Goal: Communication & Community: Connect with others

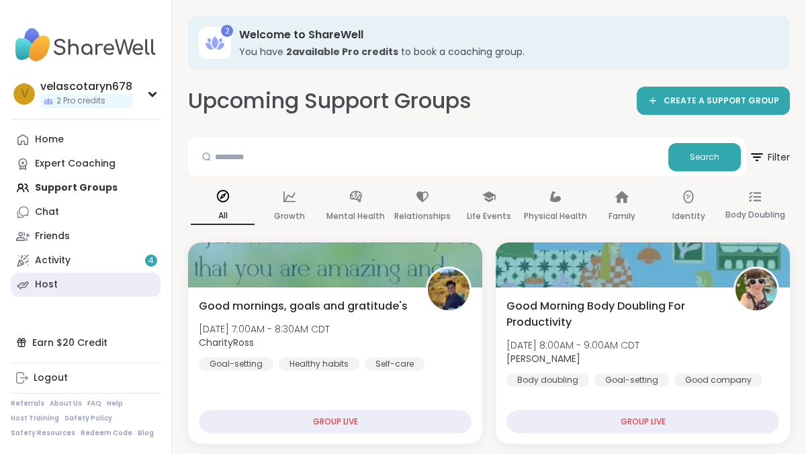
click at [81, 286] on link "Host" at bounding box center [86, 285] width 150 height 24
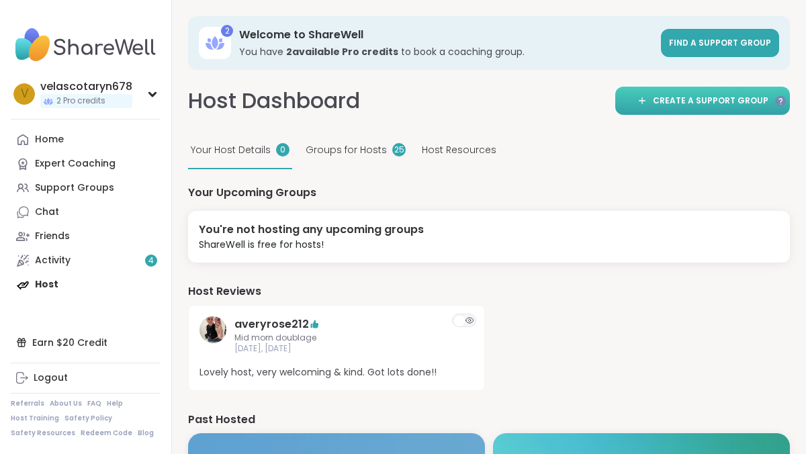
click at [737, 104] on span "Create a support group" at bounding box center [710, 101] width 115 height 12
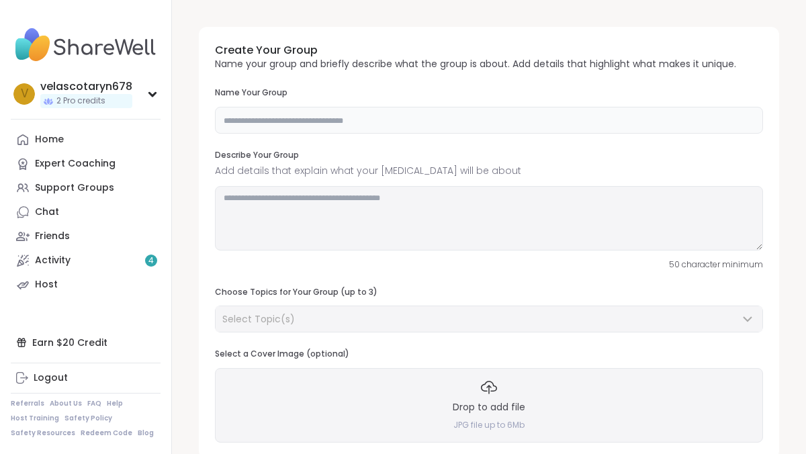
click at [627, 119] on input "text" at bounding box center [489, 120] width 548 height 27
click at [277, 115] on input "text" at bounding box center [489, 120] width 548 height 27
click at [111, 191] on link "Support Groups" at bounding box center [86, 188] width 150 height 24
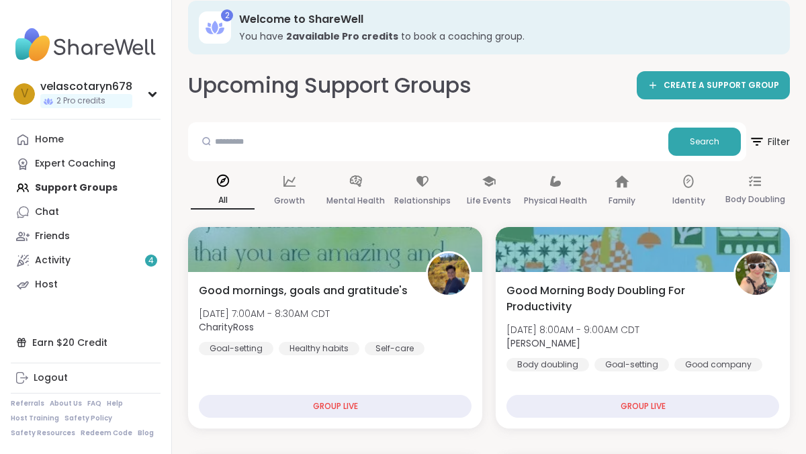
scroll to position [19, 0]
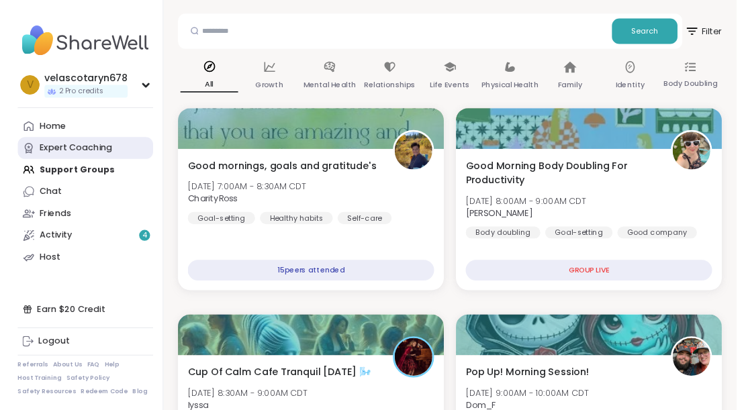
scroll to position [0, 0]
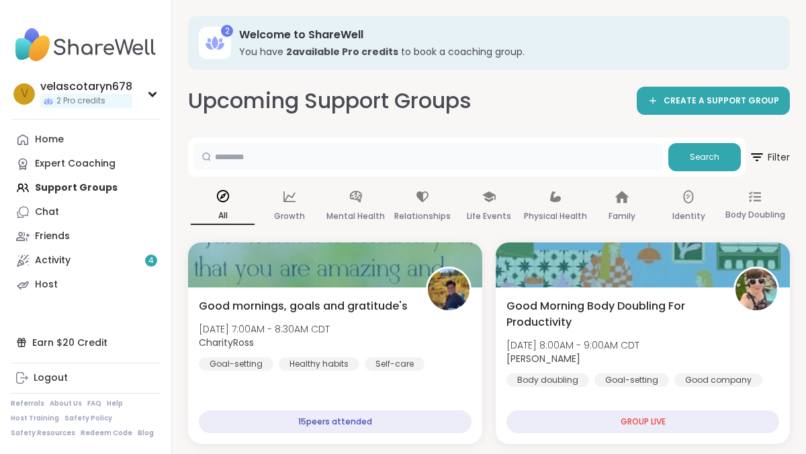
click at [283, 156] on input "text" at bounding box center [427, 156] width 469 height 27
type input "********"
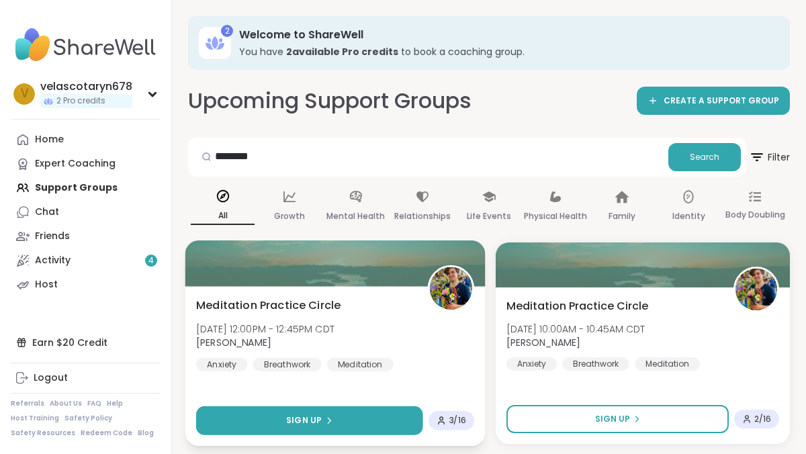
click at [359, 418] on button "Sign Up" at bounding box center [309, 420] width 227 height 29
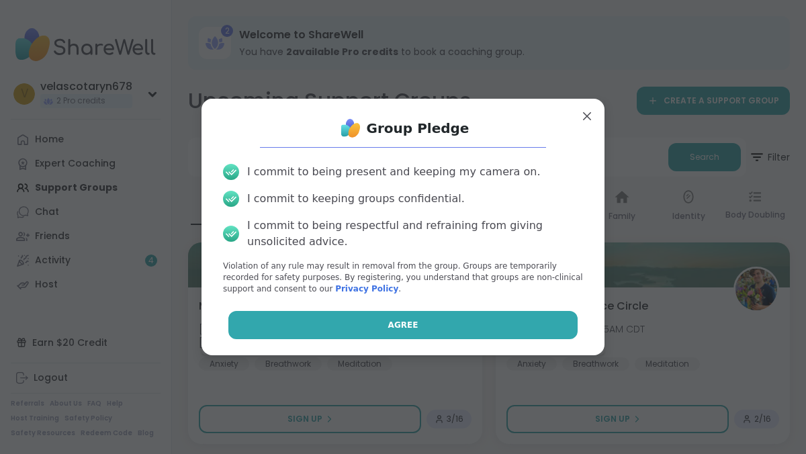
click at [371, 334] on button "Agree" at bounding box center [403, 325] width 350 height 28
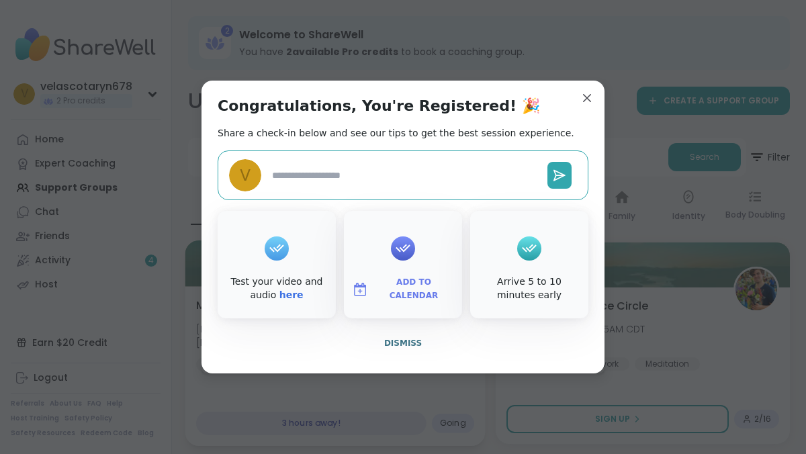
click at [397, 342] on span "Dismiss" at bounding box center [403, 342] width 38 height 9
type textarea "*"
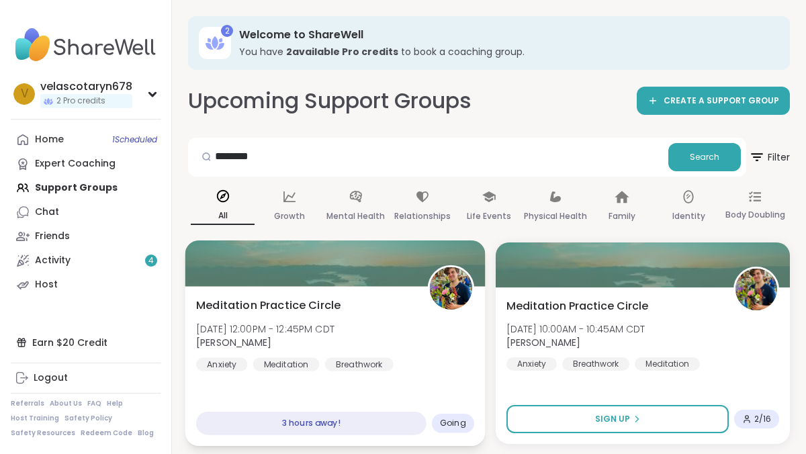
click at [396, 342] on div "Meditation Practice Circle Tue, Oct 14 | 12:00PM - 12:45PM CDT Nicholas Anxiety…" at bounding box center [335, 334] width 278 height 74
click at [392, 312] on div "Meditation Practice Circle Tue, Oct 14 | 12:00PM - 12:45PM CDT Nicholas Anxiety…" at bounding box center [335, 334] width 278 height 74
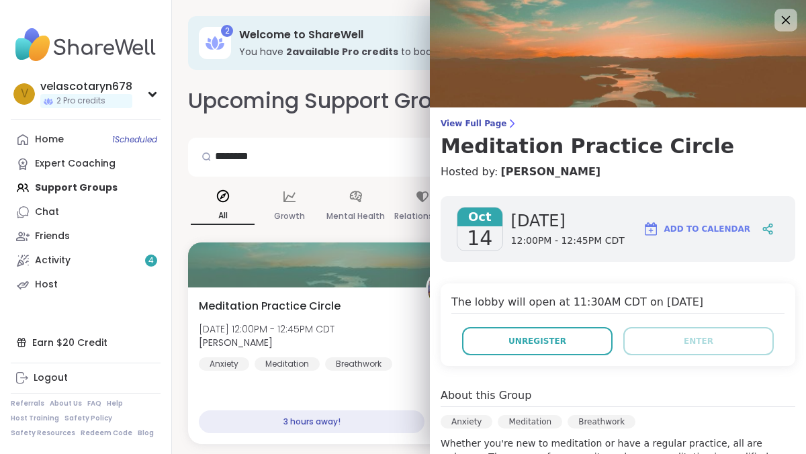
click at [780, 18] on icon at bounding box center [785, 19] width 17 height 17
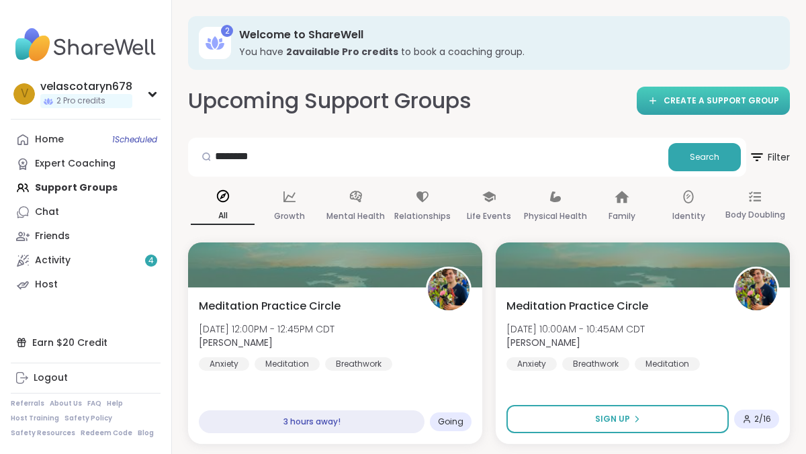
click at [717, 92] on link "CREATE A SUPPORT GROUP" at bounding box center [712, 101] width 153 height 28
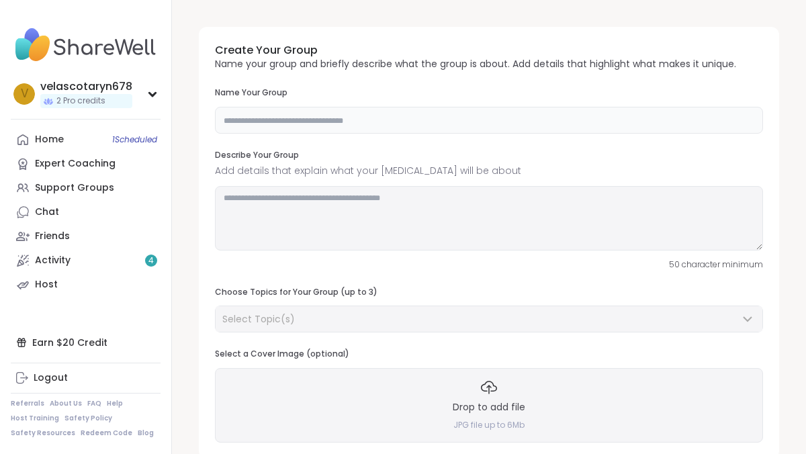
click at [685, 126] on input "text" at bounding box center [489, 120] width 548 height 27
click at [628, 228] on textarea at bounding box center [489, 218] width 548 height 64
click at [461, 201] on textarea at bounding box center [489, 218] width 548 height 64
click at [381, 208] on textarea at bounding box center [489, 218] width 548 height 64
click at [415, 122] on input "**********" at bounding box center [489, 120] width 548 height 27
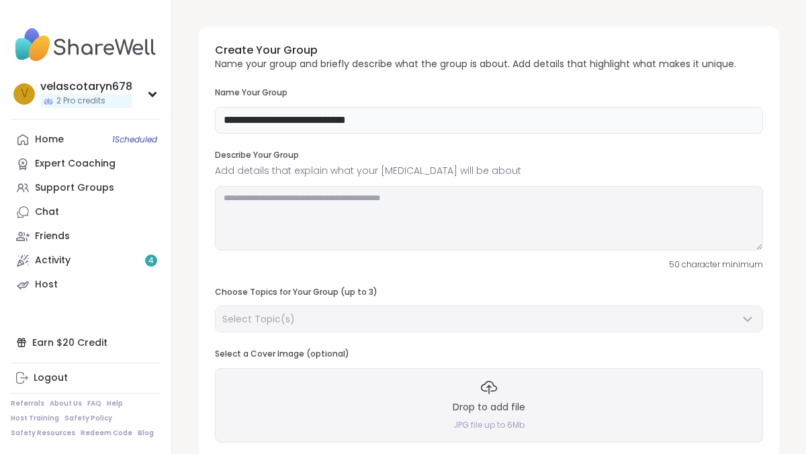
click at [340, 118] on input "**********" at bounding box center [489, 120] width 548 height 27
type input "**********"
click at [430, 212] on textarea at bounding box center [489, 218] width 548 height 64
click at [316, 220] on textarea at bounding box center [489, 218] width 548 height 64
click at [452, 202] on textarea "**********" at bounding box center [489, 218] width 548 height 64
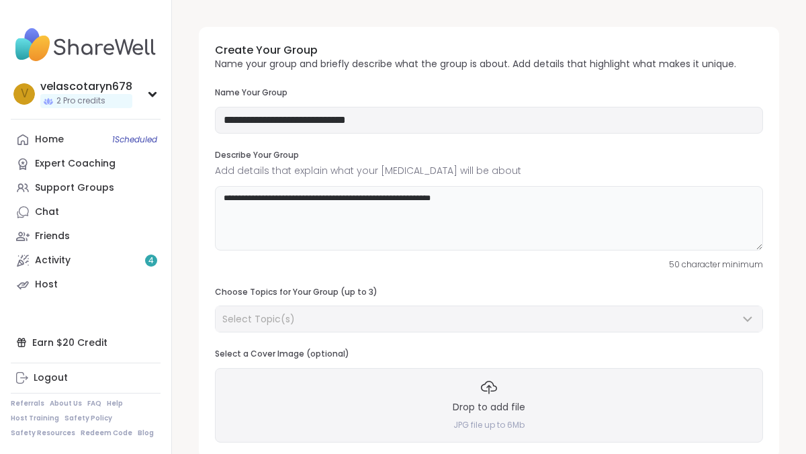
type textarea "**********"
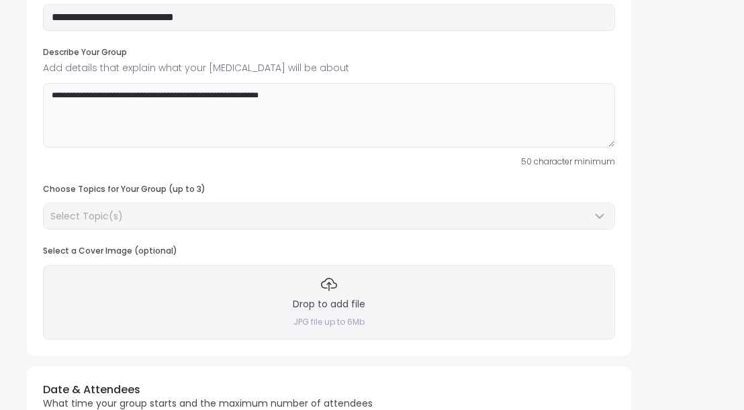
scroll to position [157, 0]
click at [318, 320] on h4 "JPG file up to 6Mb" at bounding box center [328, 321] width 71 height 11
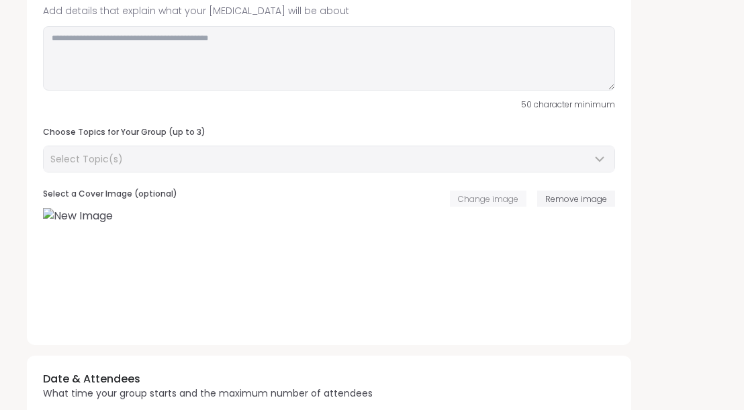
click at [498, 191] on button "Change image" at bounding box center [488, 199] width 77 height 16
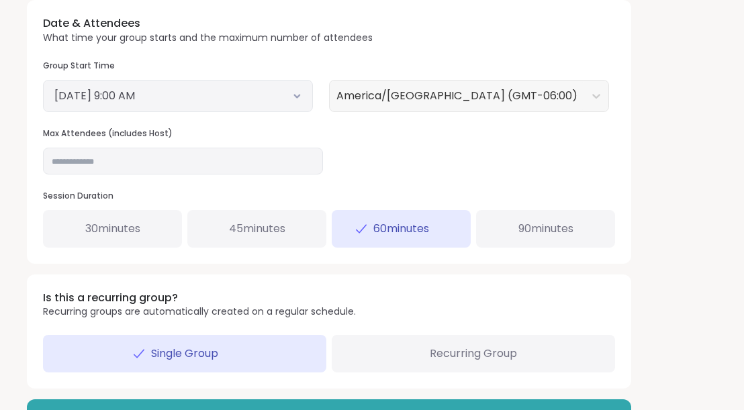
scroll to position [610, 0]
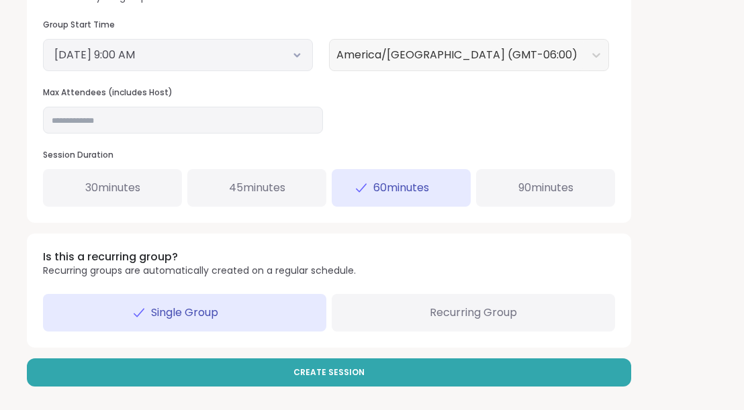
click at [433, 307] on span "Recurring Group" at bounding box center [473, 313] width 87 height 16
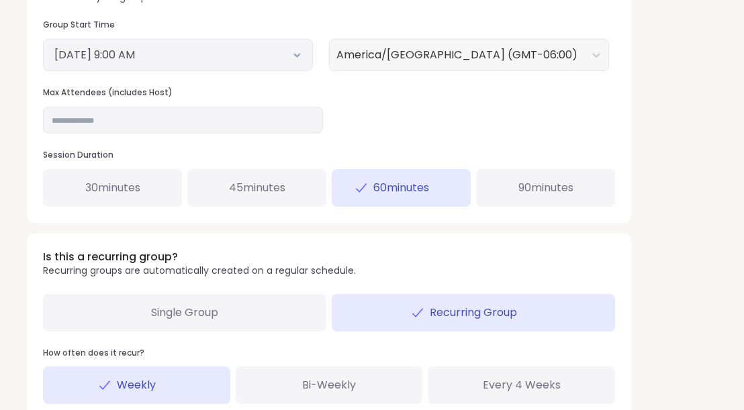
click at [195, 389] on div "Weekly" at bounding box center [136, 386] width 187 height 38
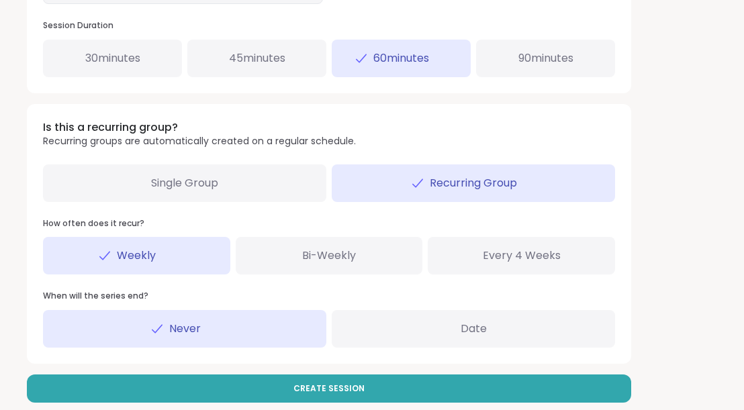
scroll to position [757, 0]
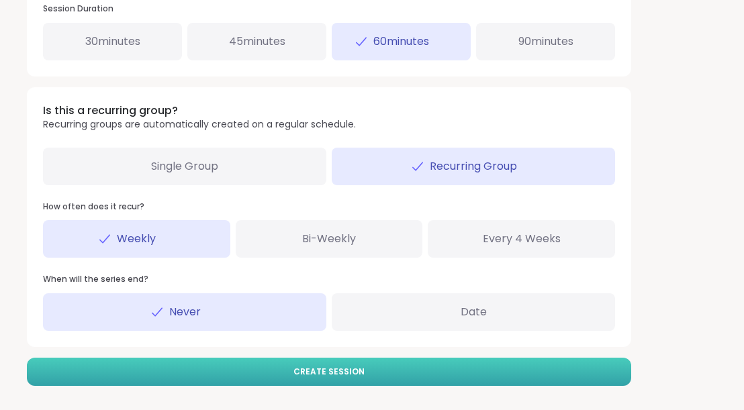
click at [259, 373] on button "Create Session" at bounding box center [329, 372] width 604 height 28
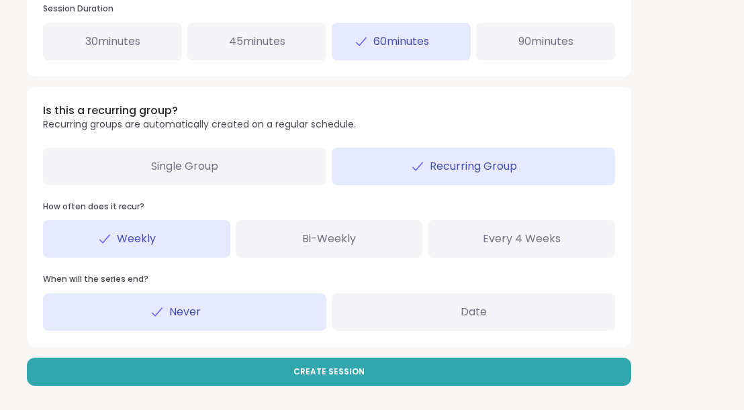
click at [215, 171] on span "Single Group" at bounding box center [184, 166] width 67 height 16
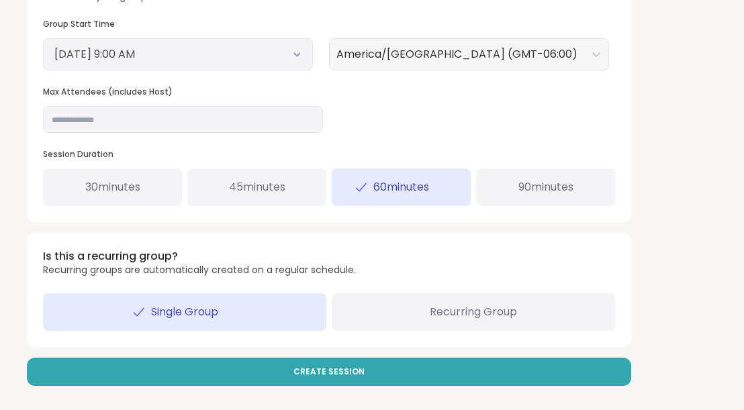
scroll to position [610, 0]
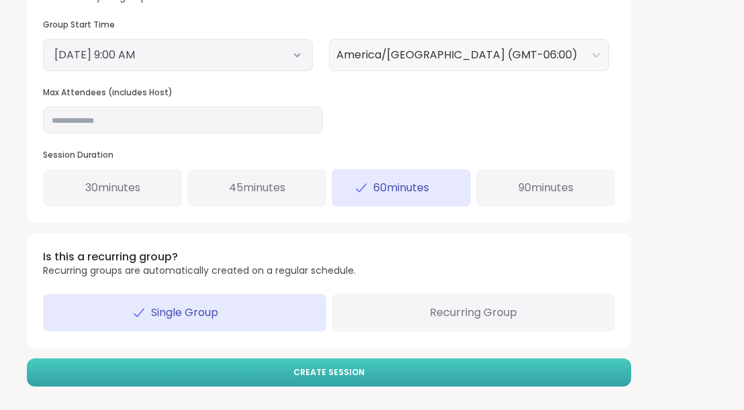
click at [291, 373] on button "Create Session" at bounding box center [329, 373] width 604 height 28
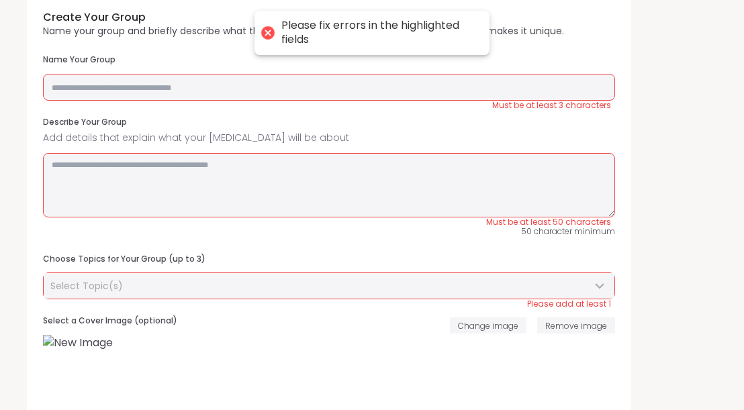
scroll to position [83, 0]
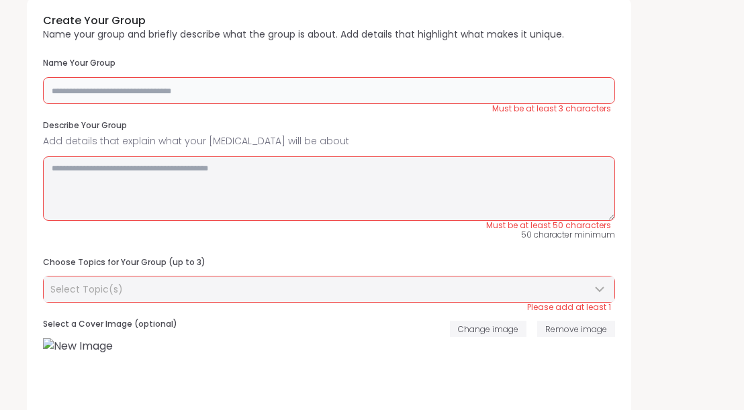
click at [328, 86] on input "text" at bounding box center [329, 90] width 572 height 27
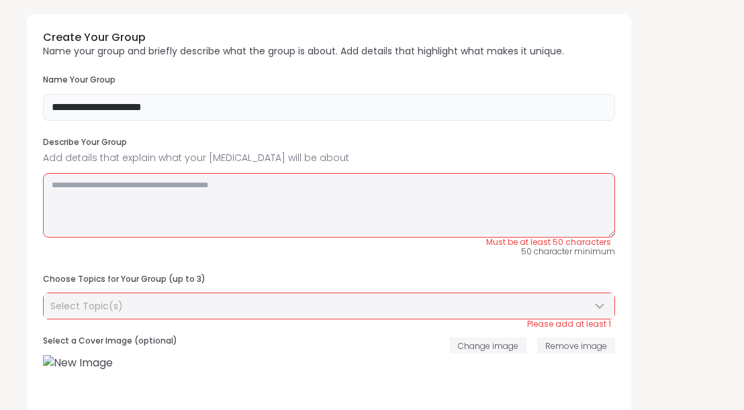
scroll to position [52, 0]
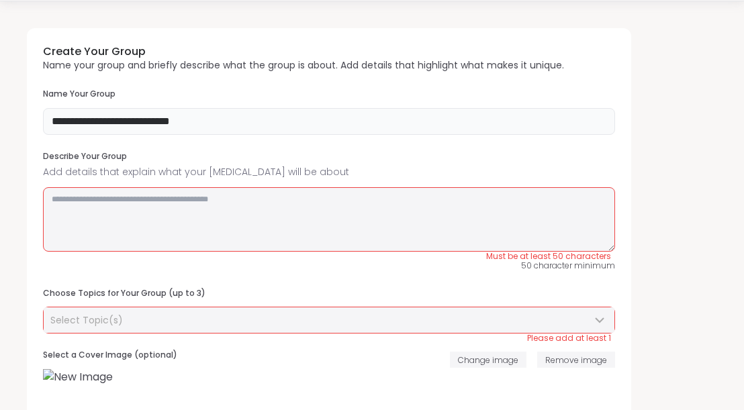
type input "**********"
click at [291, 191] on textarea at bounding box center [329, 219] width 572 height 64
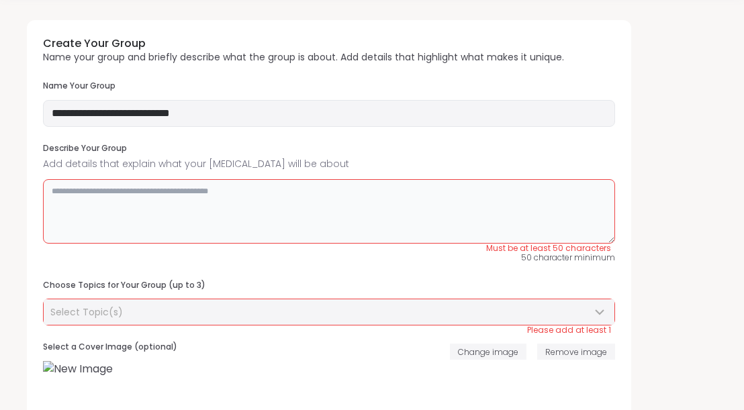
scroll to position [61, 0]
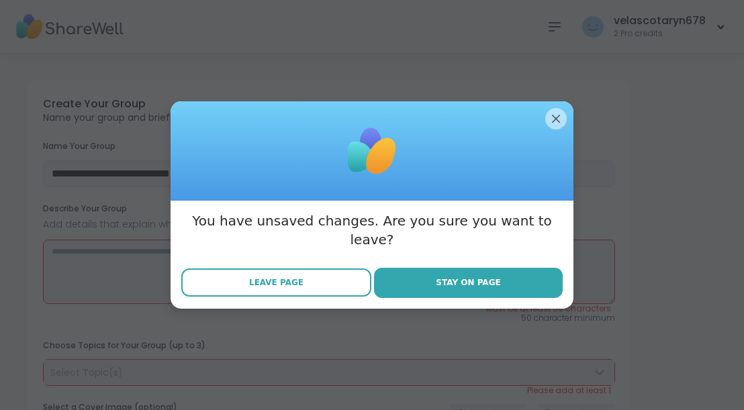
click at [274, 277] on span "Leave Page" at bounding box center [276, 283] width 54 height 12
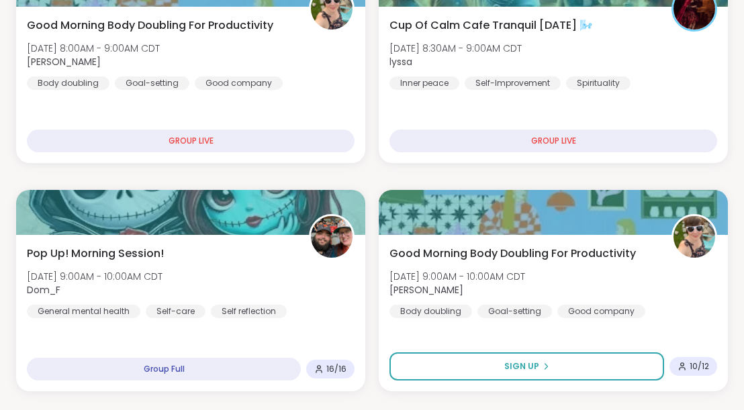
scroll to position [338, 0]
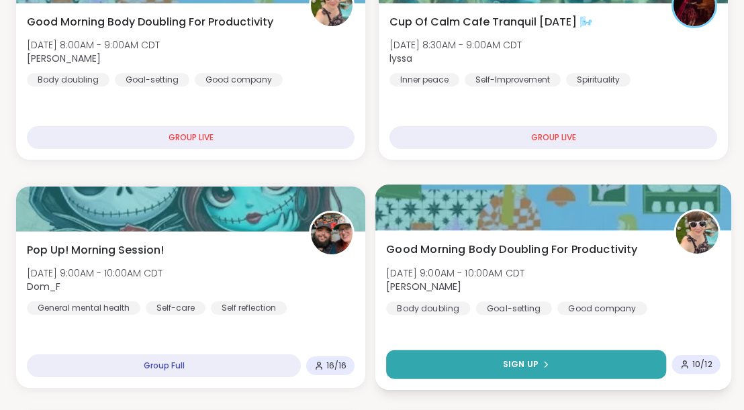
click at [553, 359] on button "Sign Up" at bounding box center [526, 364] width 280 height 29
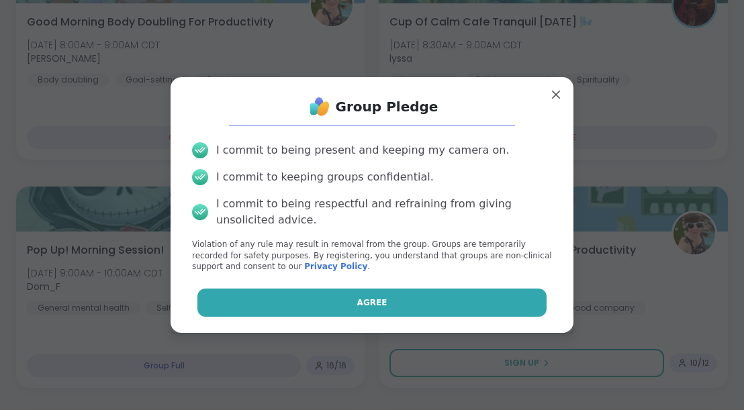
click at [479, 308] on button "Agree" at bounding box center [372, 303] width 350 height 28
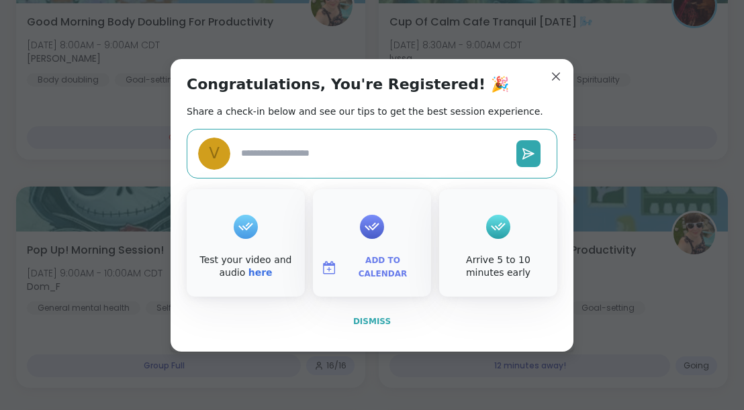
type textarea "*"
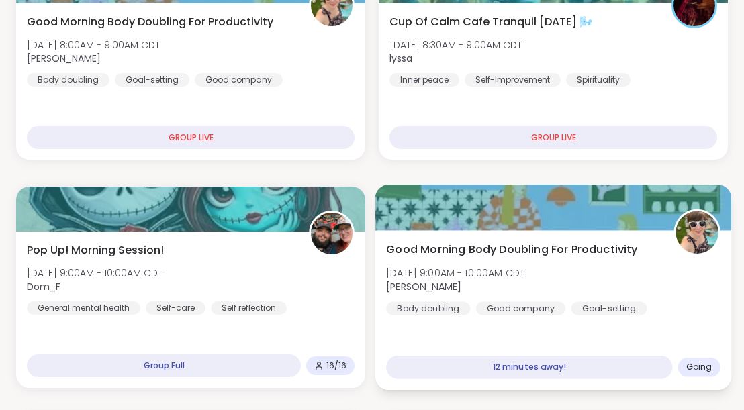
click at [579, 230] on div at bounding box center [553, 208] width 356 height 46
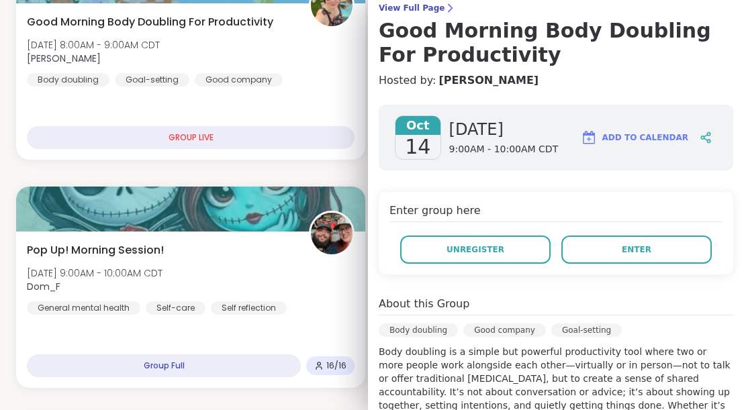
scroll to position [110, 0]
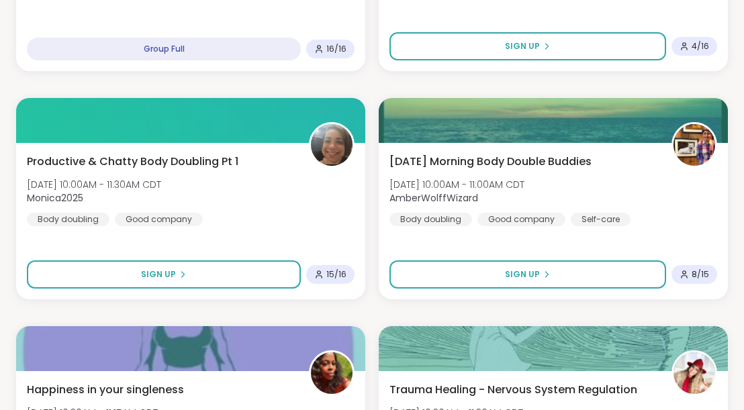
scroll to position [893, 0]
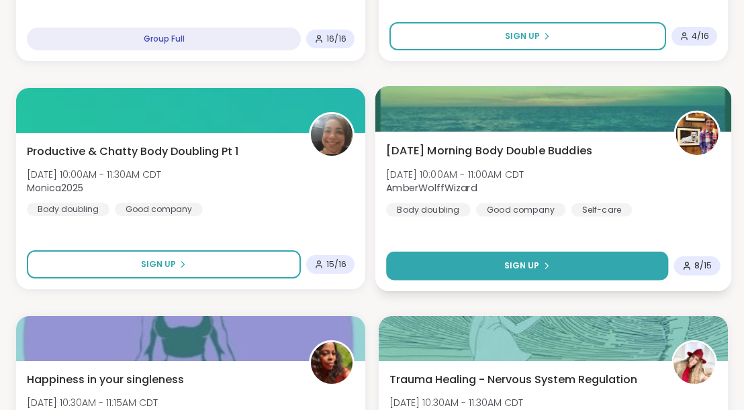
click at [443, 263] on button "Sign Up" at bounding box center [527, 266] width 282 height 29
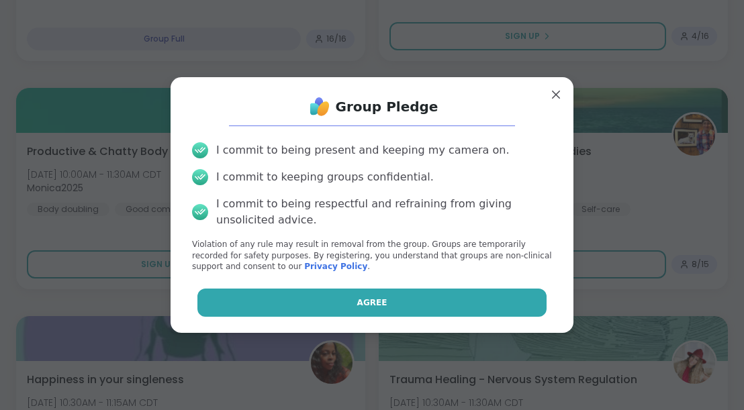
click at [398, 298] on button "Agree" at bounding box center [372, 303] width 350 height 28
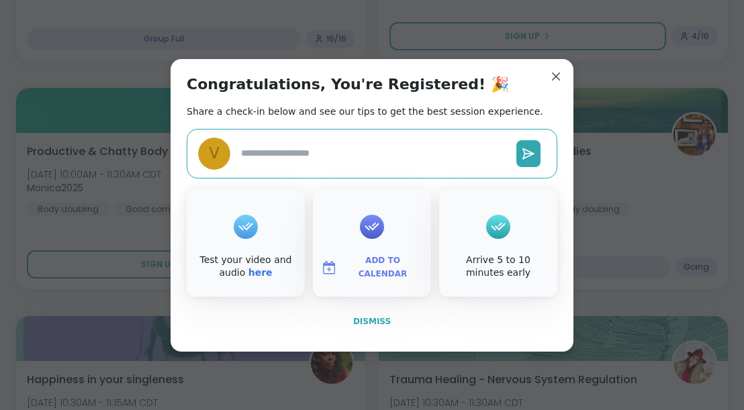
type textarea "*"
click at [371, 316] on span "Dismiss" at bounding box center [372, 322] width 38 height 12
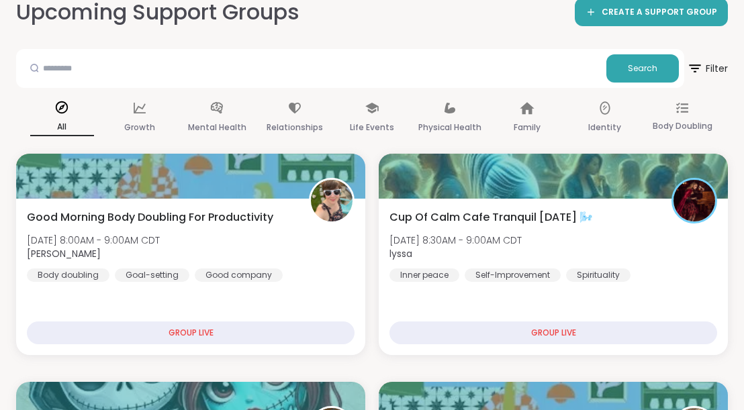
scroll to position [0, 0]
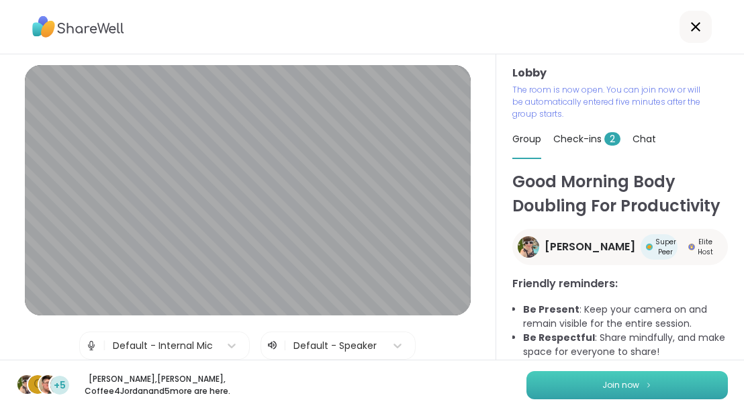
click at [565, 381] on button "Join now" at bounding box center [626, 385] width 201 height 28
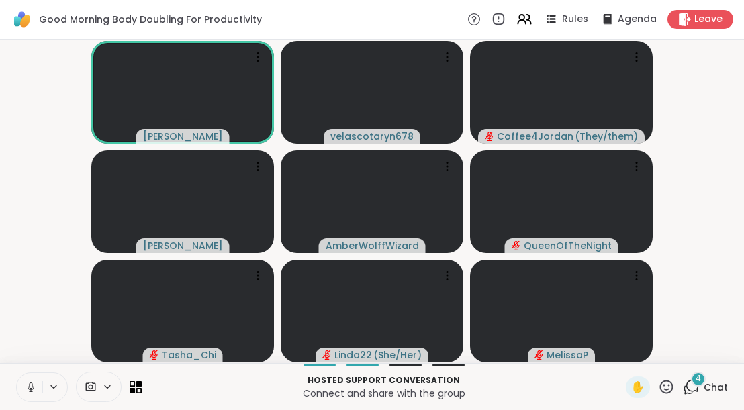
click at [702, 382] on div "4" at bounding box center [698, 379] width 15 height 15
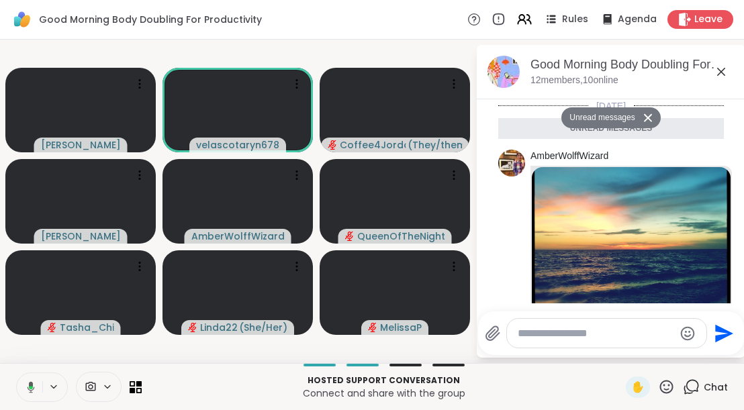
scroll to position [594, 0]
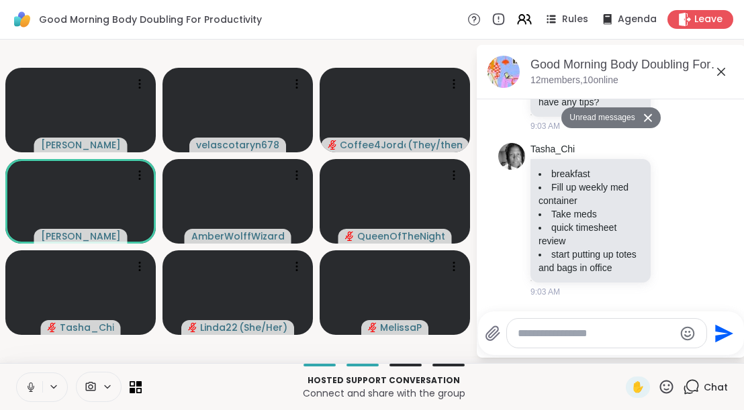
click at [719, 71] on icon at bounding box center [721, 72] width 16 height 16
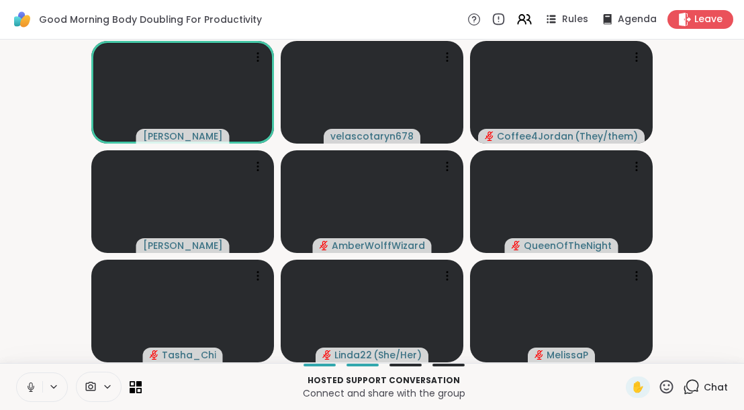
click at [30, 385] on icon at bounding box center [31, 387] width 12 height 12
click at [698, 379] on span "1" at bounding box center [698, 378] width 3 height 11
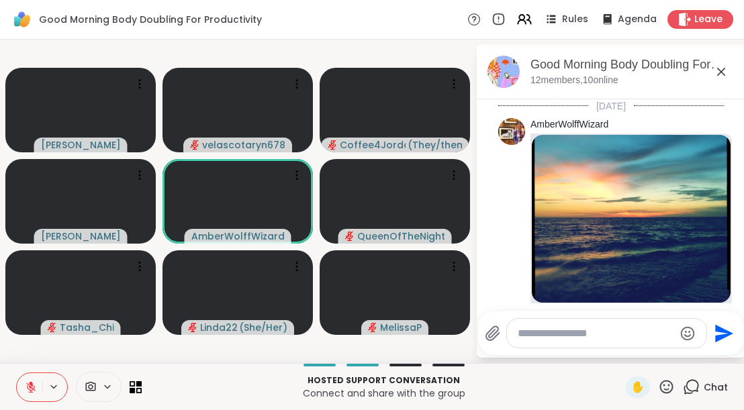
scroll to position [698, 0]
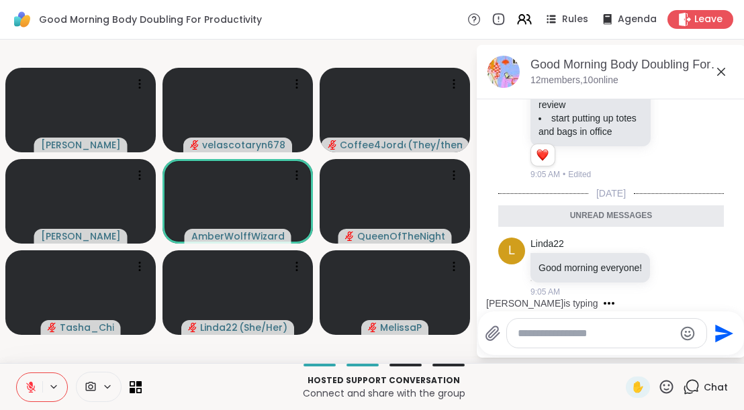
click at [719, 74] on icon at bounding box center [721, 72] width 8 height 8
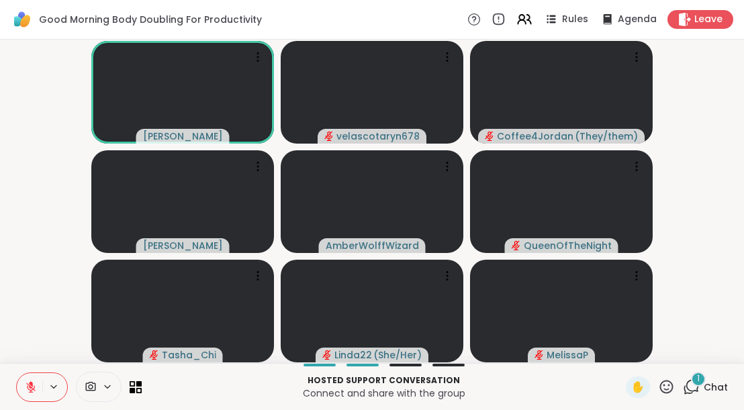
click at [31, 383] on icon at bounding box center [31, 383] width 4 height 5
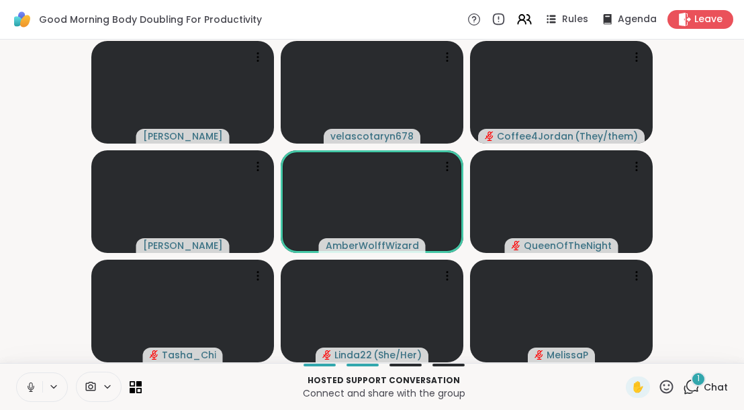
click at [30, 388] on icon at bounding box center [30, 386] width 3 height 6
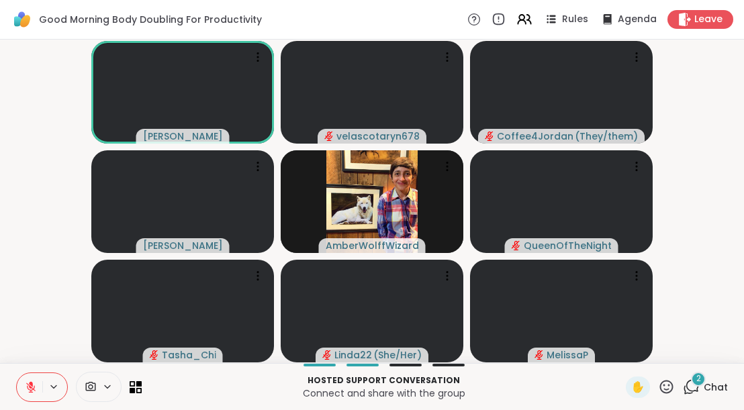
click at [30, 391] on icon at bounding box center [31, 387] width 12 height 12
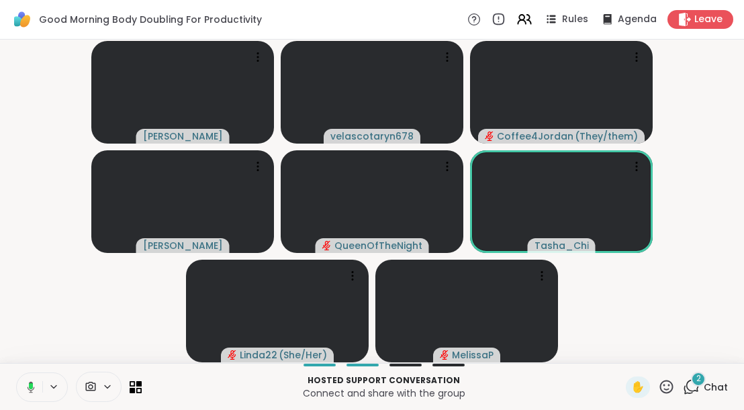
click at [704, 385] on div "2" at bounding box center [698, 379] width 15 height 15
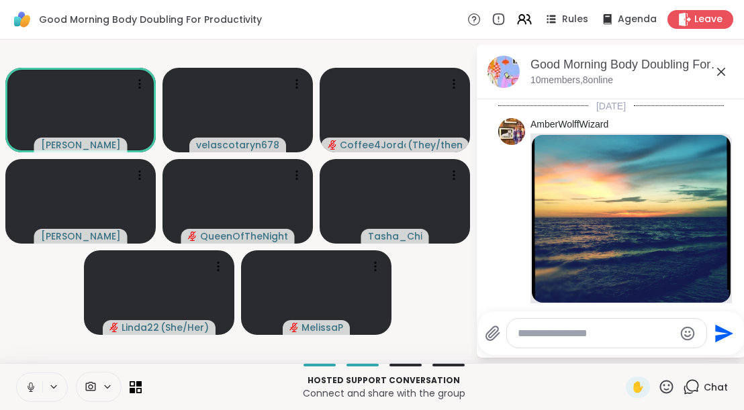
scroll to position [908, 0]
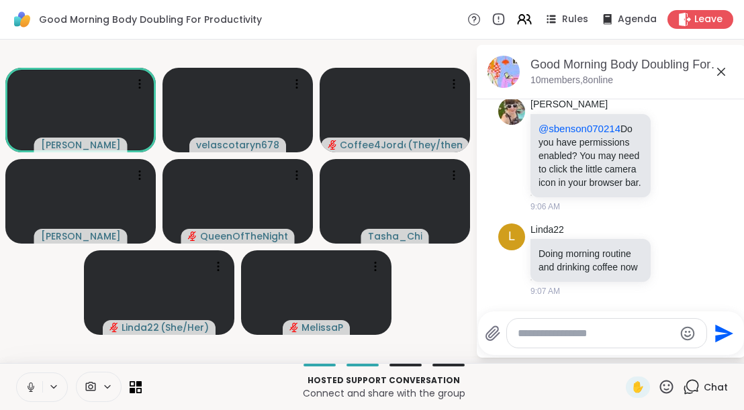
click at [724, 70] on icon at bounding box center [721, 72] width 16 height 16
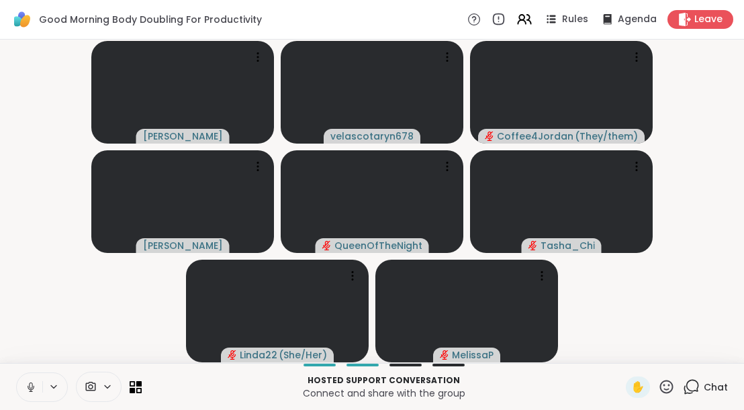
click at [31, 387] on icon at bounding box center [30, 386] width 3 height 6
click at [698, 379] on span "2" at bounding box center [698, 378] width 5 height 11
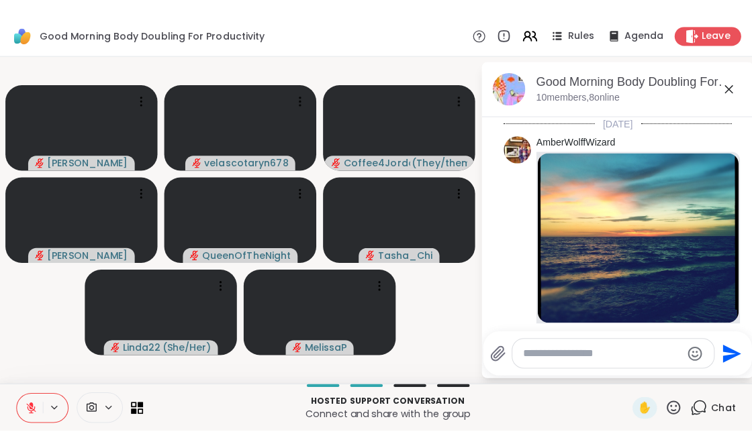
scroll to position [1065, 0]
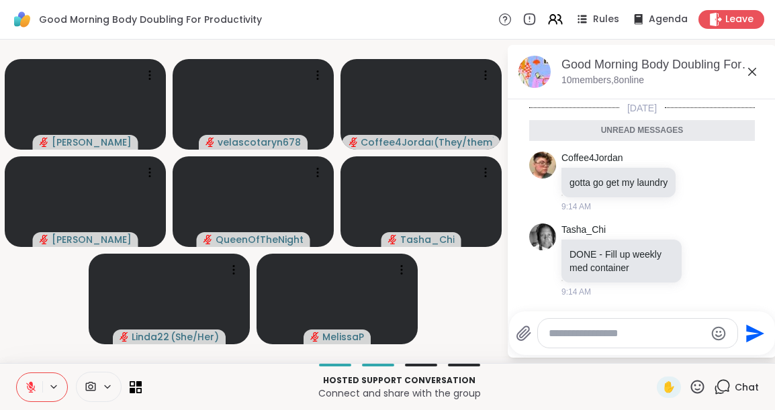
click at [743, 77] on icon at bounding box center [752, 72] width 16 height 16
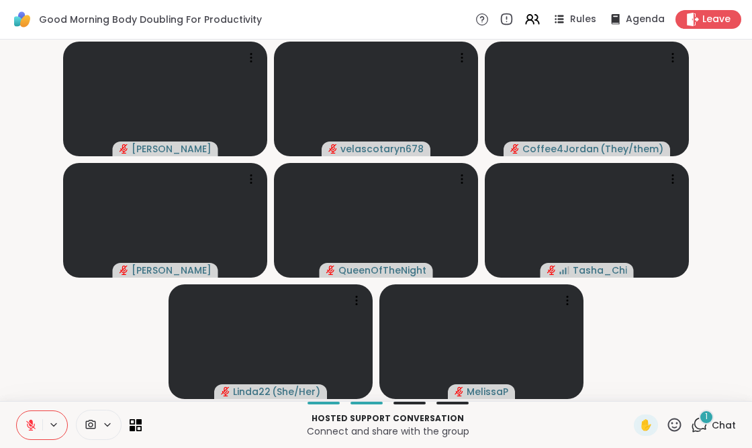
click at [710, 410] on div "1" at bounding box center [706, 417] width 15 height 15
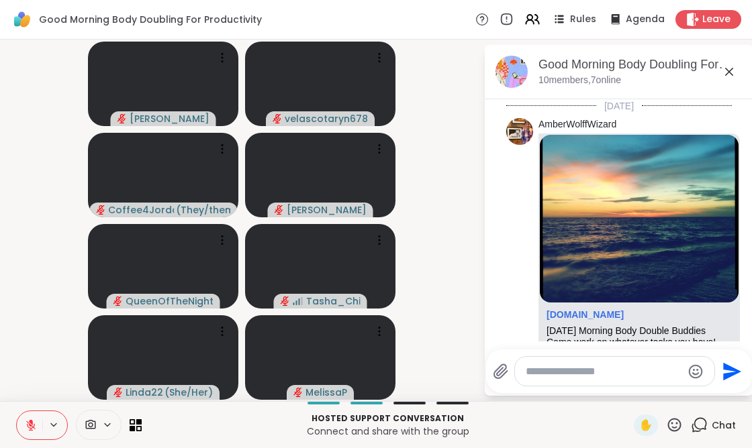
scroll to position [2074, 0]
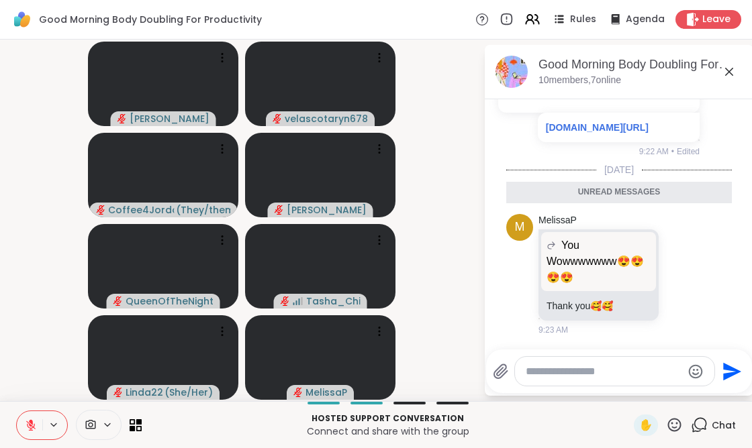
click at [724, 89] on div "Good Morning Body Doubling For Productivity, Oct 14 10 members, 7 online" at bounding box center [619, 72] width 269 height 54
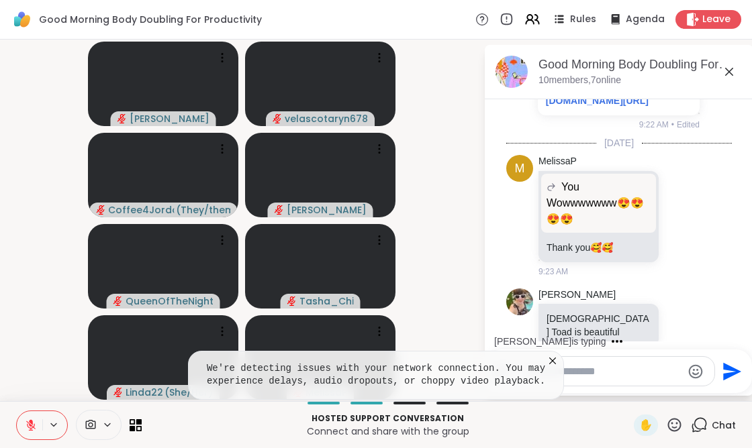
scroll to position [2114, 0]
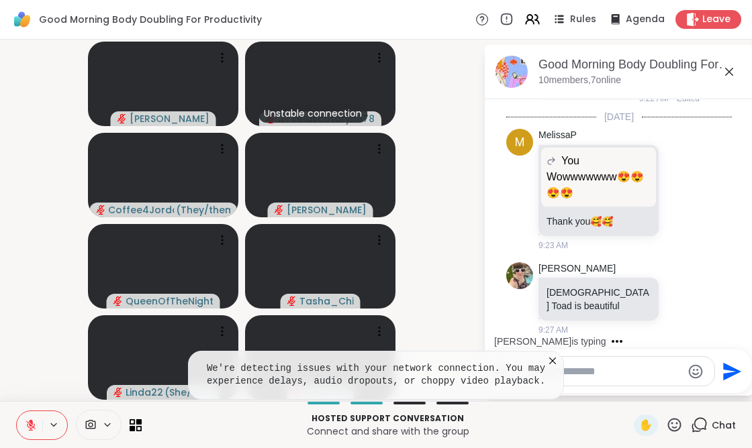
click at [425, 132] on video-player-container "Adrienne_QueenOfTheDawn Unstable connection velascotaryn678 Coffee4Jordan ( The…" at bounding box center [241, 220] width 467 height 351
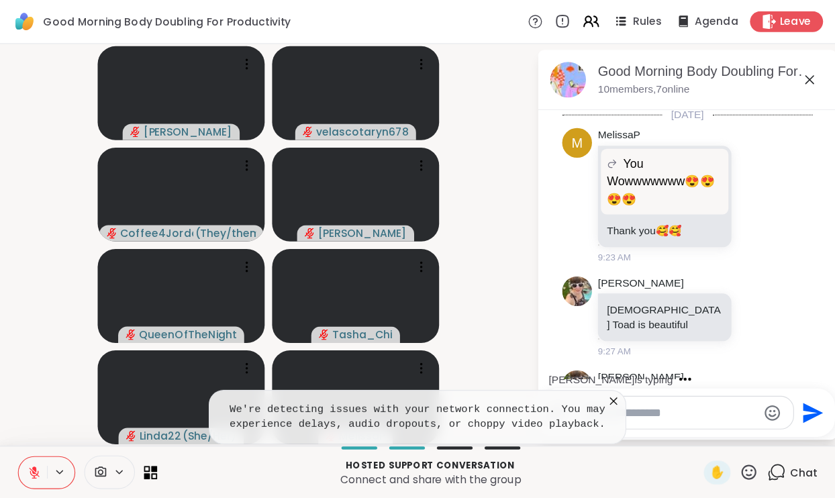
scroll to position [2199, 0]
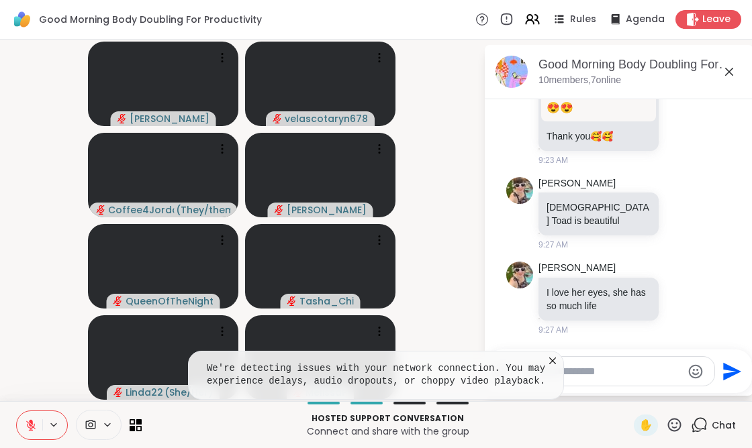
click at [730, 75] on icon at bounding box center [729, 72] width 16 height 16
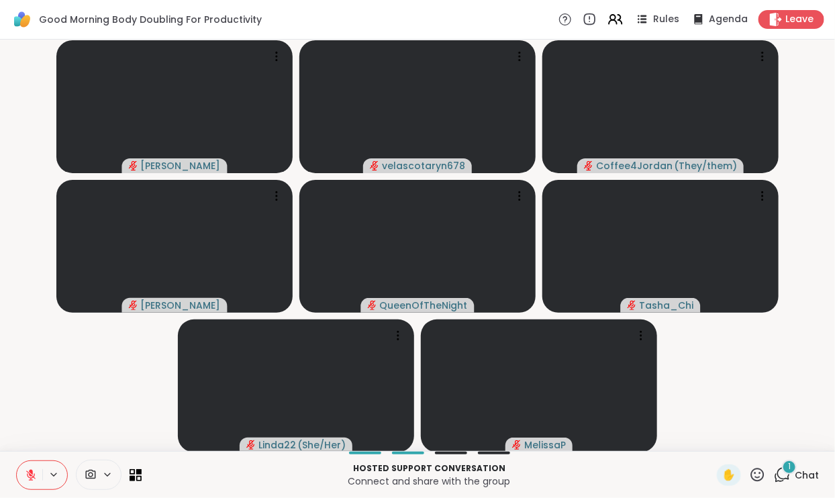
click at [743, 410] on div "1" at bounding box center [789, 467] width 15 height 15
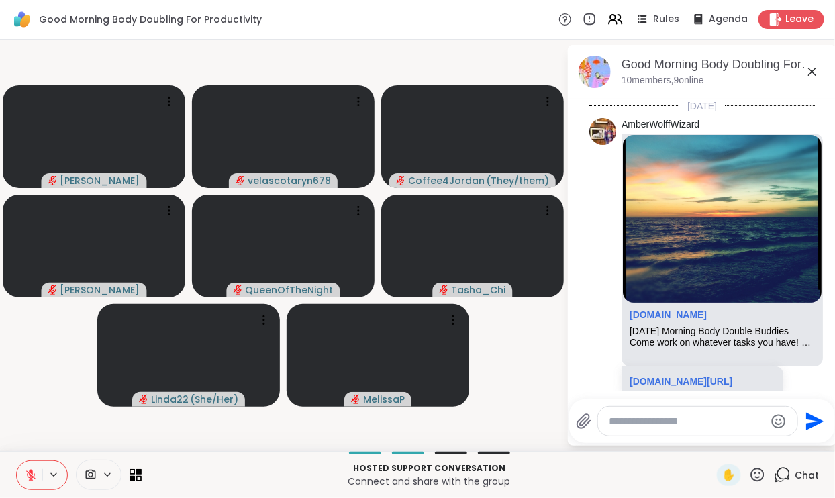
scroll to position [2253, 0]
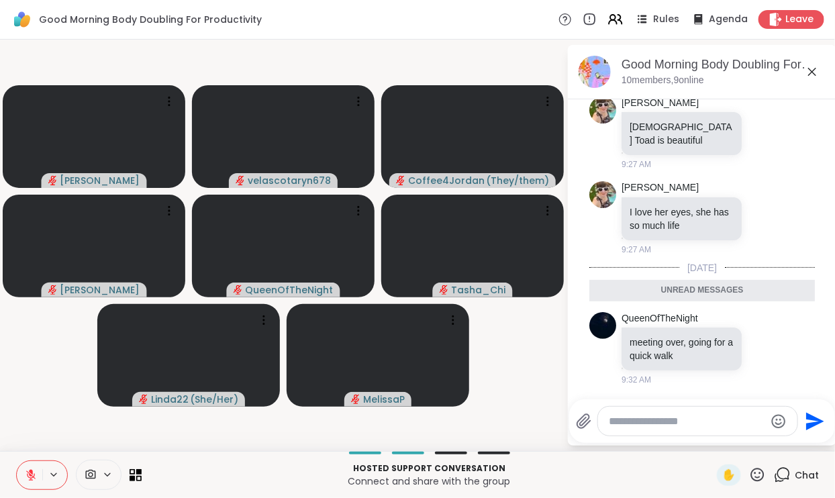
click at [743, 76] on icon at bounding box center [812, 72] width 16 height 16
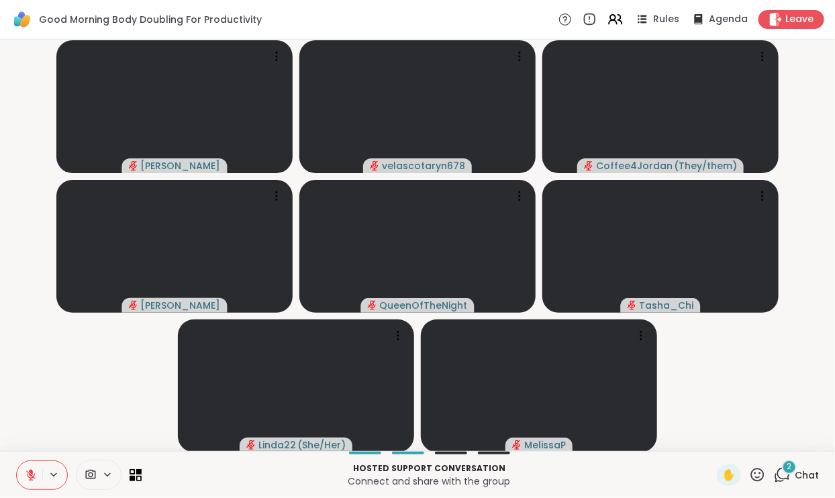
click at [743, 410] on span "2" at bounding box center [790, 466] width 5 height 11
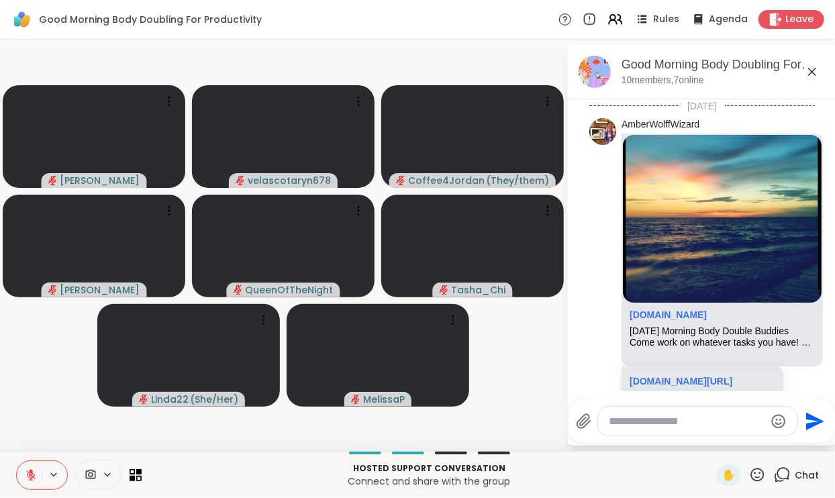
scroll to position [2939, 0]
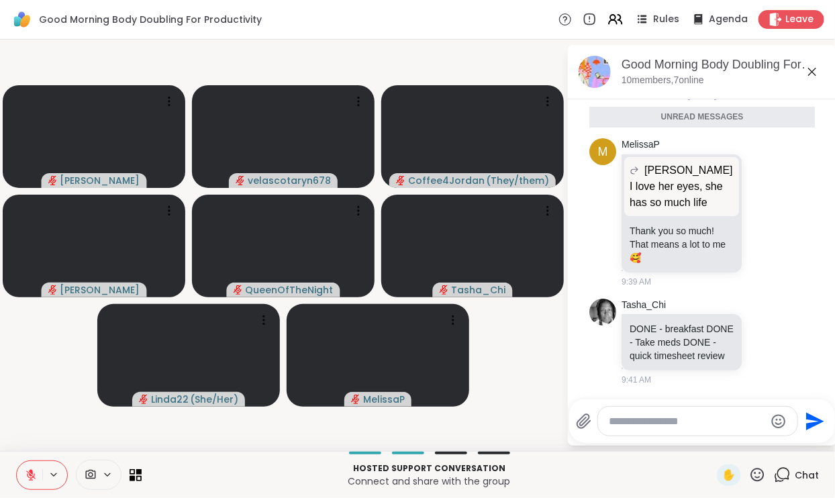
click at [743, 70] on icon at bounding box center [812, 72] width 8 height 8
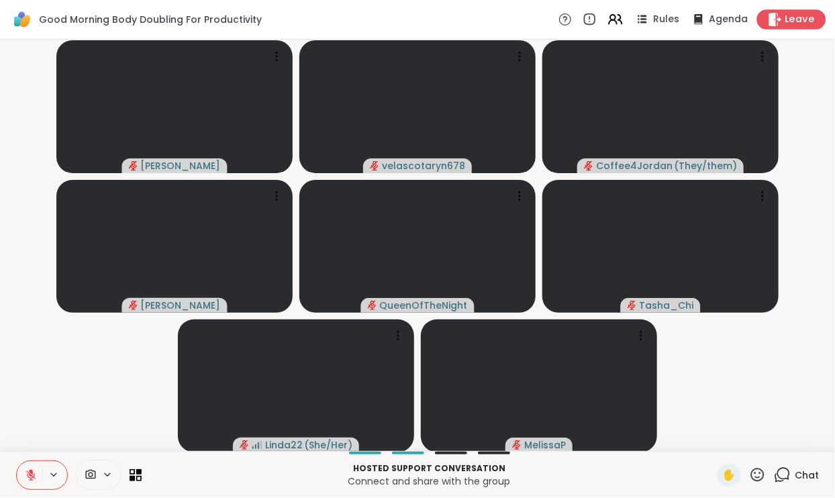
click at [743, 18] on span "Leave" at bounding box center [801, 20] width 30 height 14
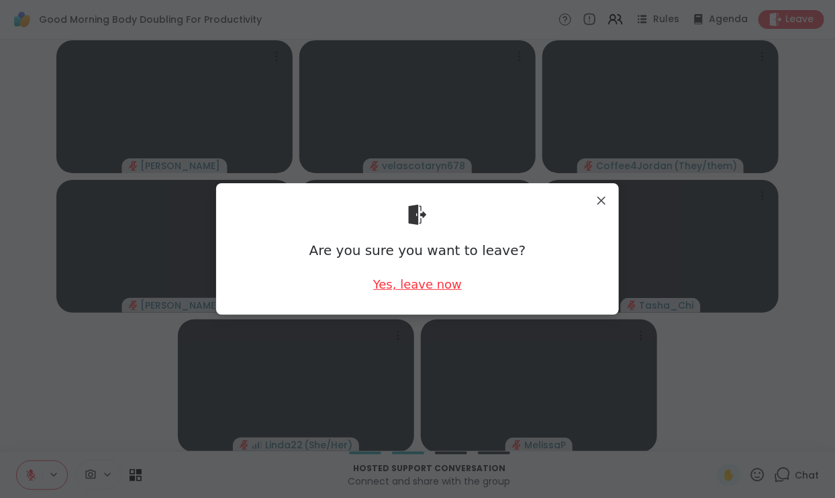
click at [442, 287] on div "Yes, leave now" at bounding box center [417, 284] width 89 height 17
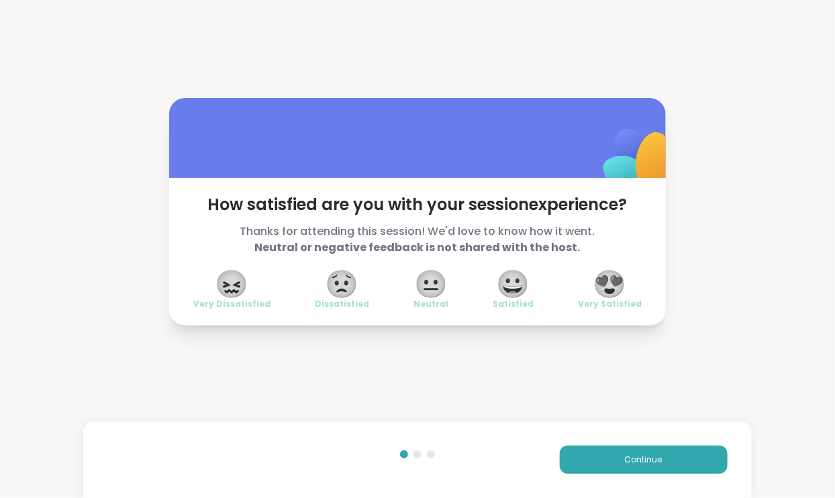
click at [610, 287] on span "😍" at bounding box center [610, 284] width 34 height 24
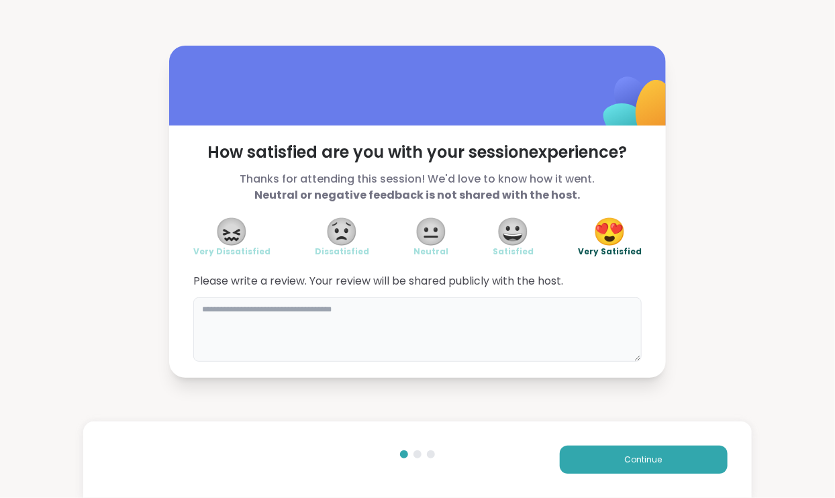
click at [589, 326] on textarea at bounding box center [417, 329] width 448 height 64
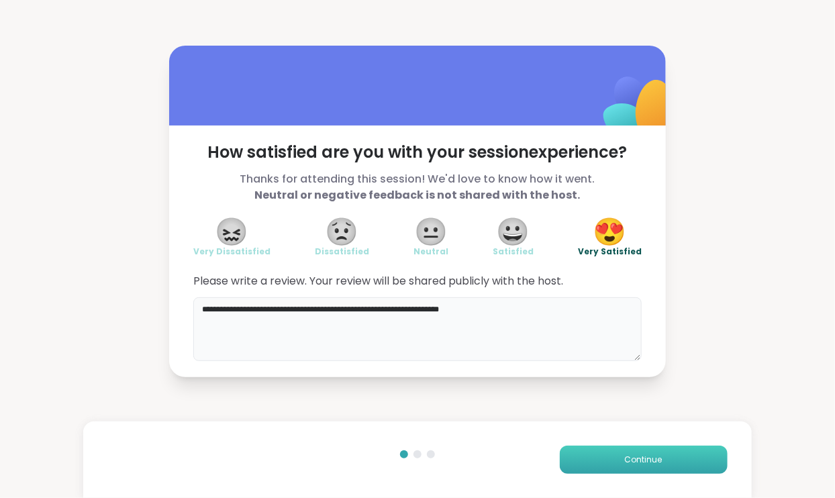
type textarea "**********"
click at [669, 410] on button "Continue" at bounding box center [644, 460] width 168 height 28
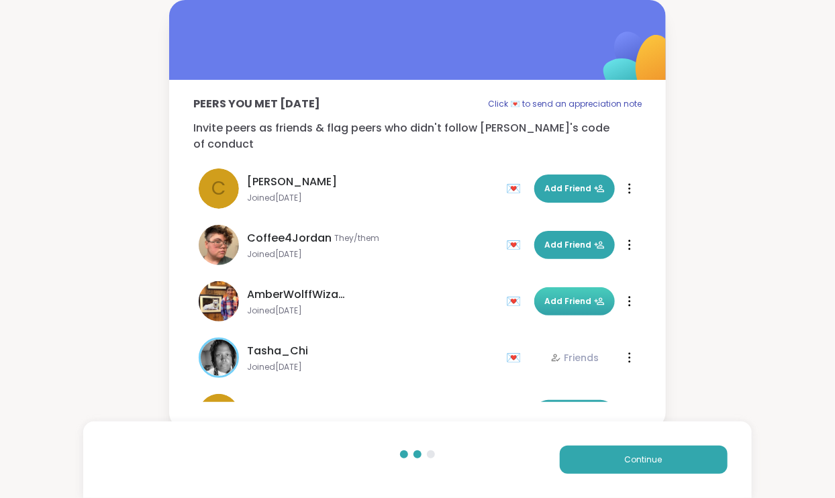
click at [584, 295] on span "Add Friend" at bounding box center [574, 301] width 60 height 12
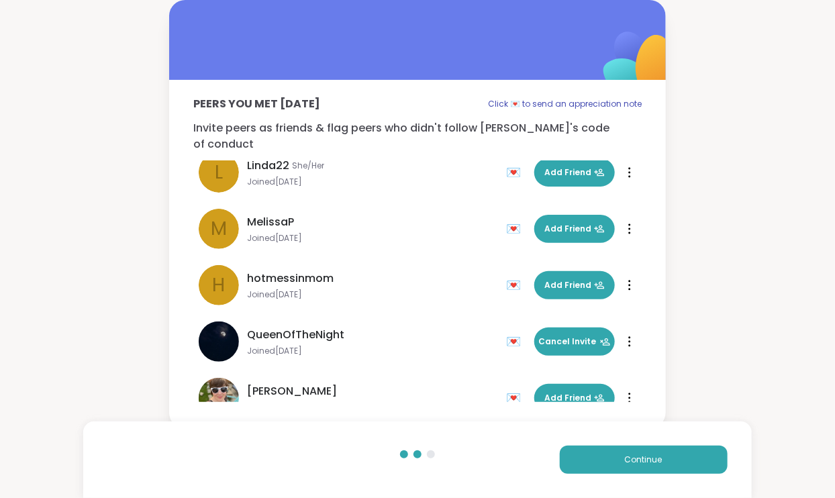
scroll to position [242, 0]
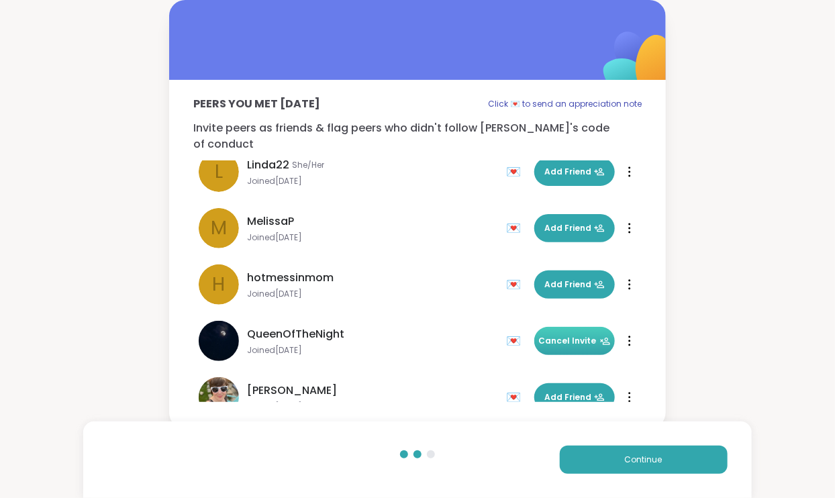
click at [579, 335] on span "Cancel Invite" at bounding box center [575, 341] width 72 height 12
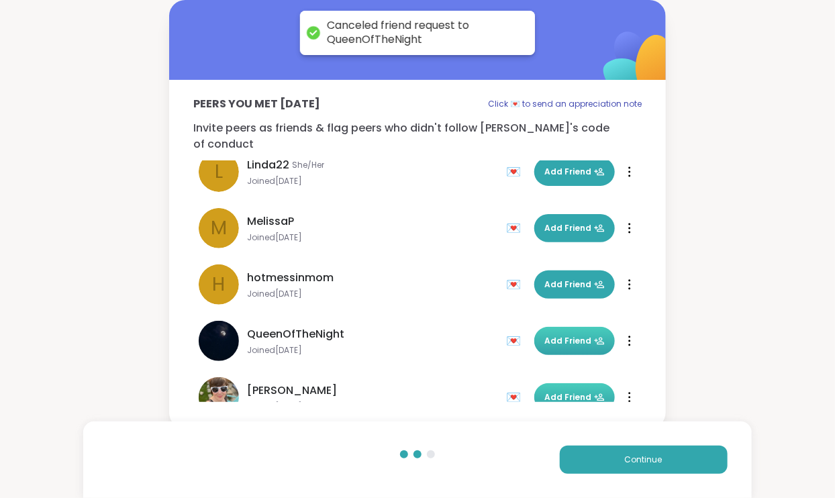
click at [576, 383] on button "Add Friend" at bounding box center [574, 397] width 81 height 28
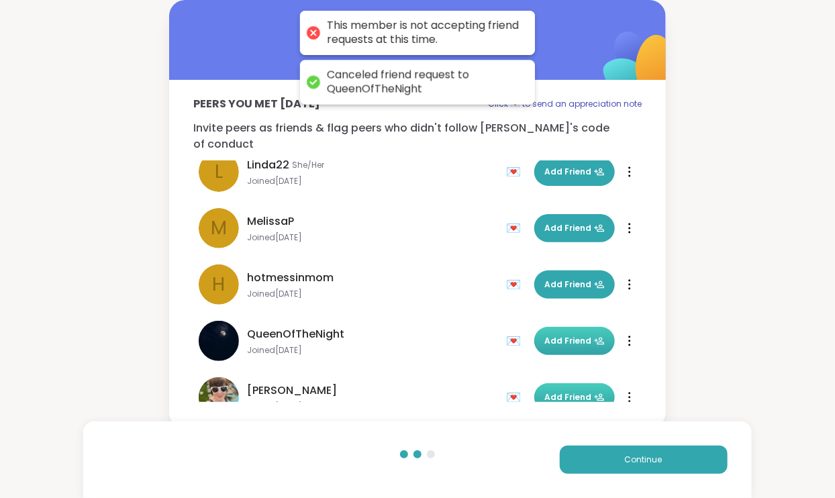
scroll to position [265, 0]
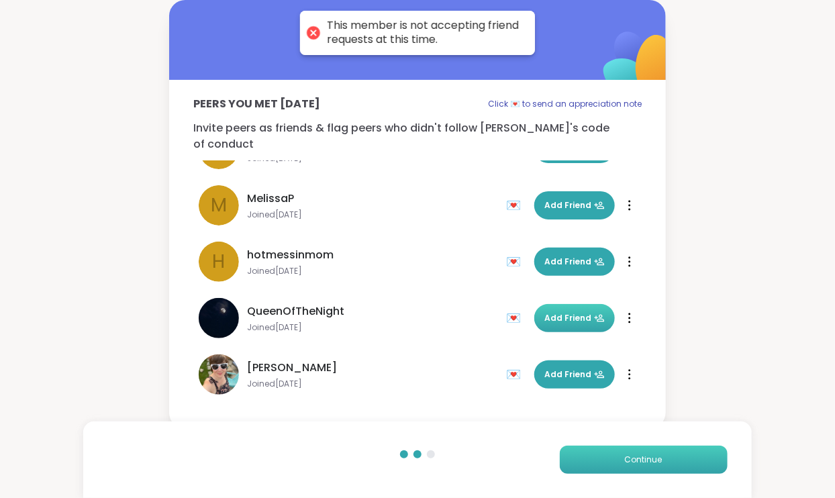
click at [647, 410] on span "Continue" at bounding box center [644, 460] width 38 height 12
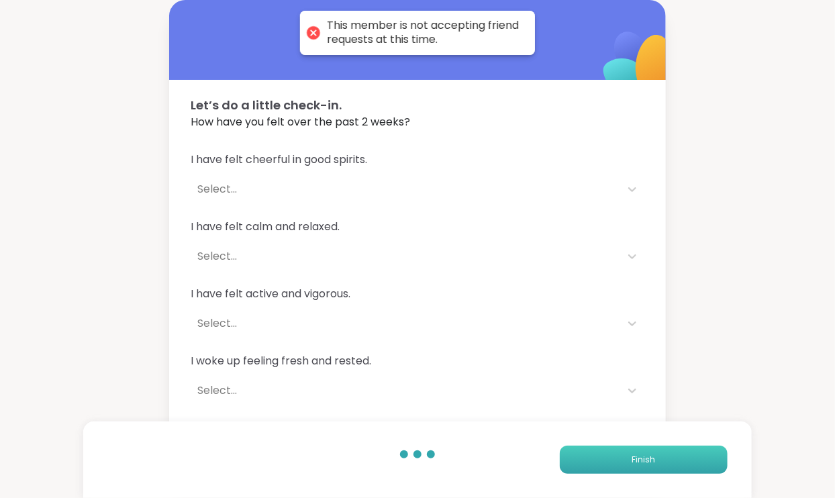
click at [647, 410] on span "Finish" at bounding box center [643, 460] width 23 height 12
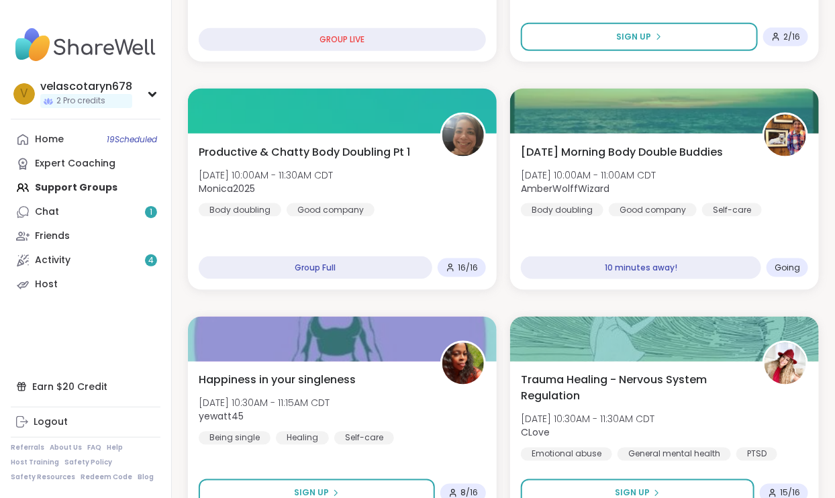
scroll to position [606, 0]
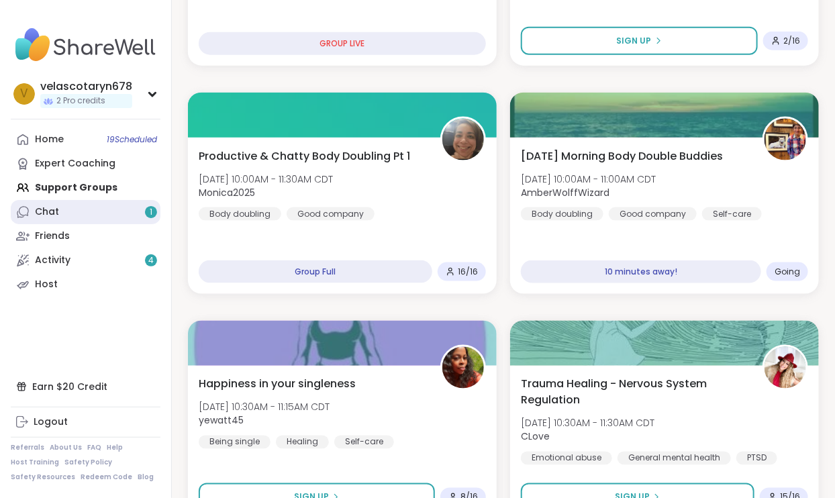
click at [152, 209] on span "1" at bounding box center [151, 212] width 3 height 11
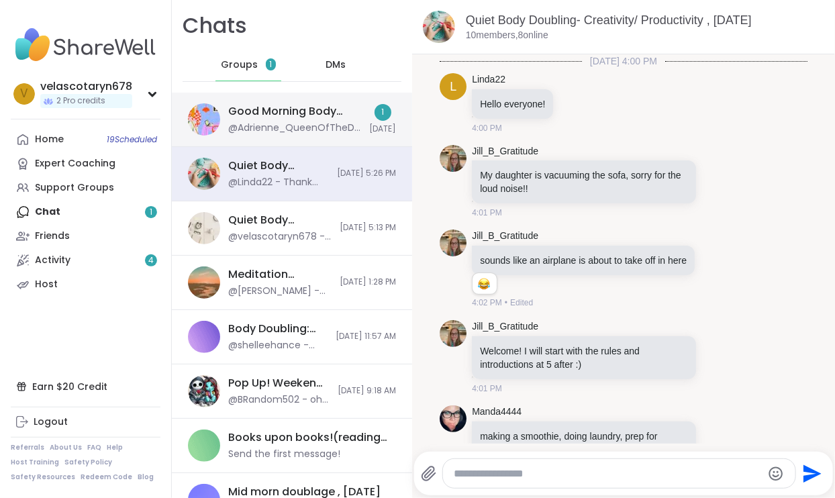
scroll to position [1396, 0]
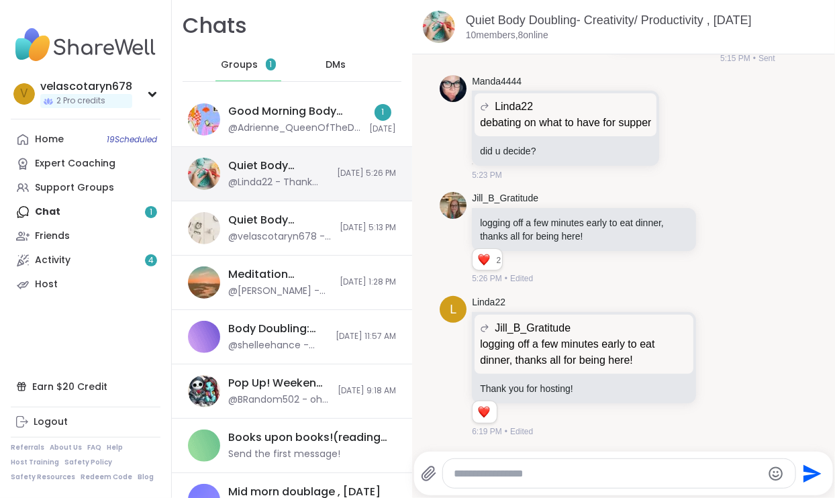
click at [296, 161] on div "Quiet Body Doubling- Creativity/ Productivity , Oct 13" at bounding box center [278, 165] width 101 height 15
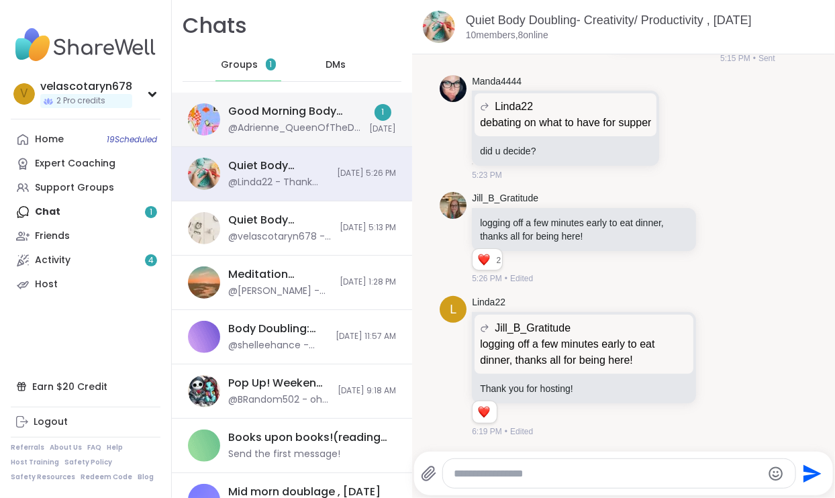
click at [310, 122] on div "@Adrienne_QueenOfTheDawn - Sounds good, see you there @velascotaryn678 <3" at bounding box center [294, 128] width 133 height 13
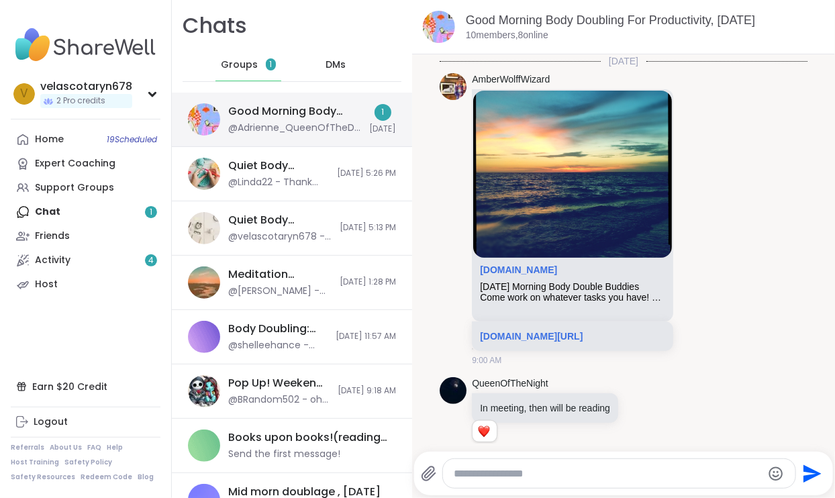
scroll to position [2698, 0]
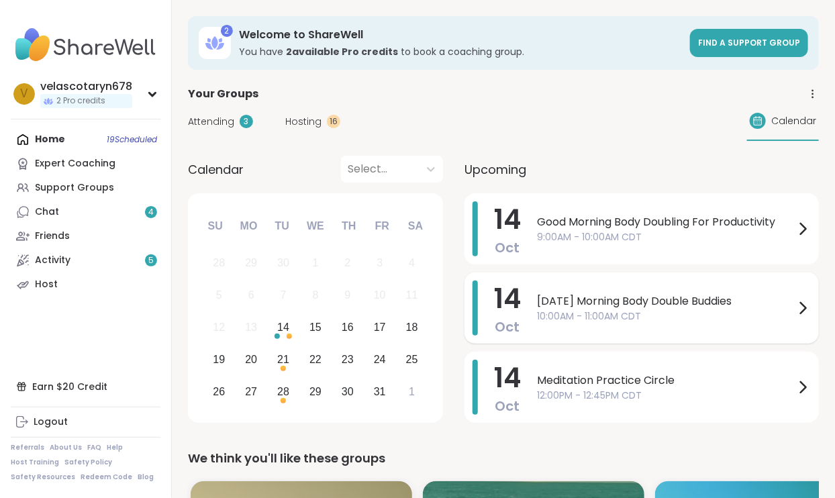
click at [747, 322] on span "10:00AM - 11:00AM CDT" at bounding box center [666, 317] width 258 height 14
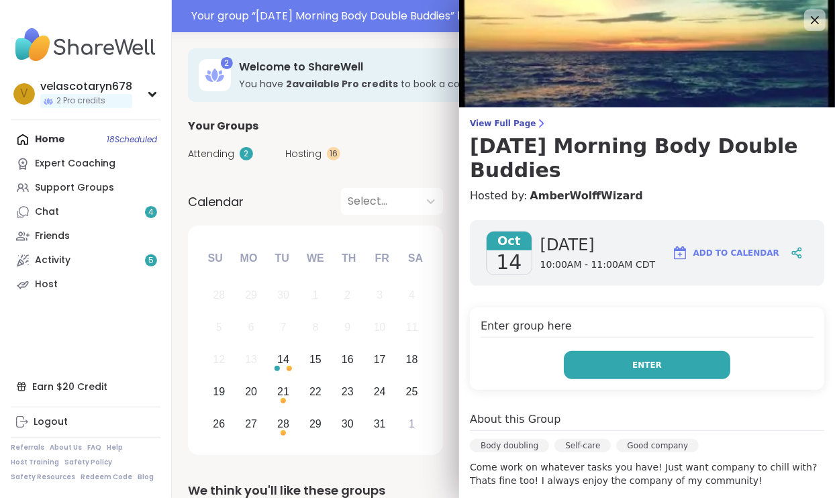
click at [641, 352] on button "Enter" at bounding box center [647, 365] width 167 height 28
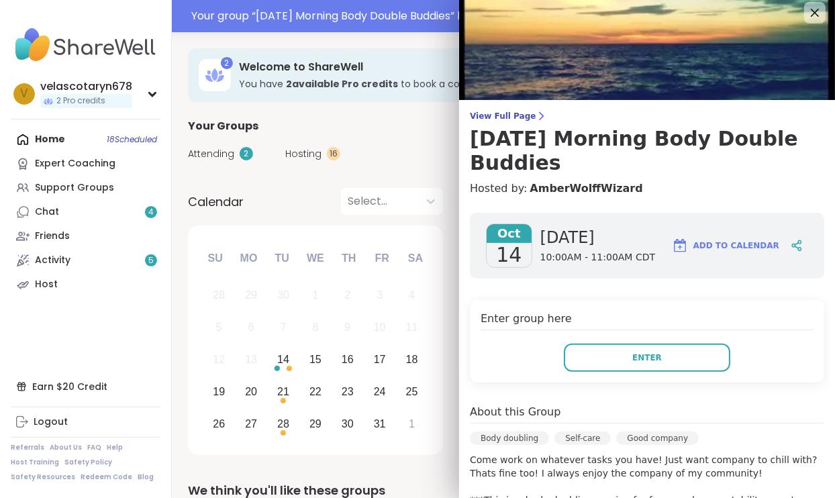
scroll to position [7, 0]
click at [690, 344] on button "Enter" at bounding box center [647, 358] width 167 height 28
click at [646, 352] on span "Enter" at bounding box center [647, 358] width 30 height 12
click at [531, 346] on div "Enter" at bounding box center [647, 358] width 333 height 28
click at [628, 344] on button "Enter" at bounding box center [647, 358] width 167 height 28
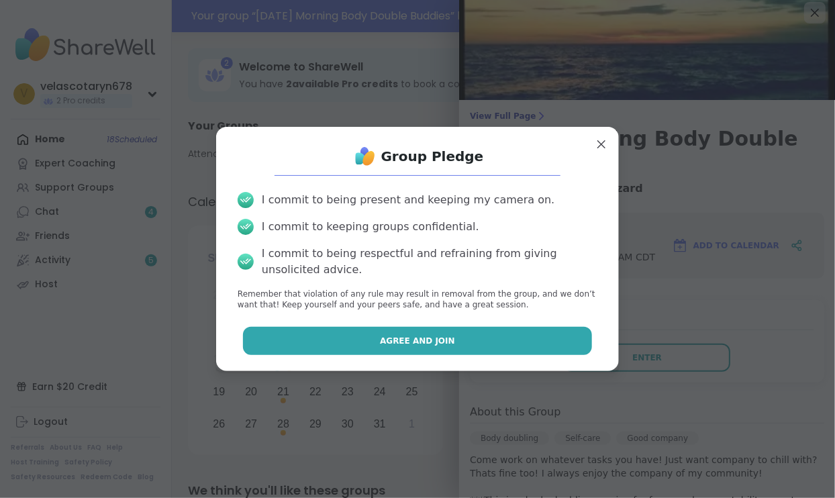
click at [549, 339] on button "Agree and Join" at bounding box center [418, 341] width 350 height 28
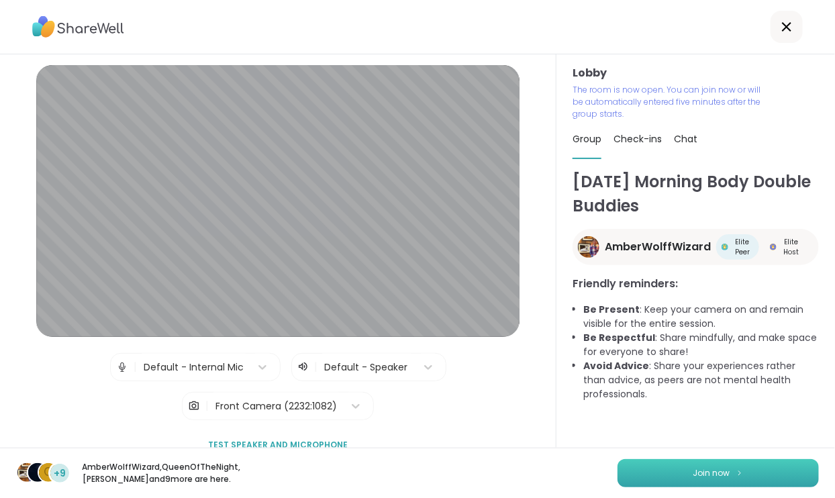
click at [775, 474] on button "Join now" at bounding box center [718, 473] width 201 height 28
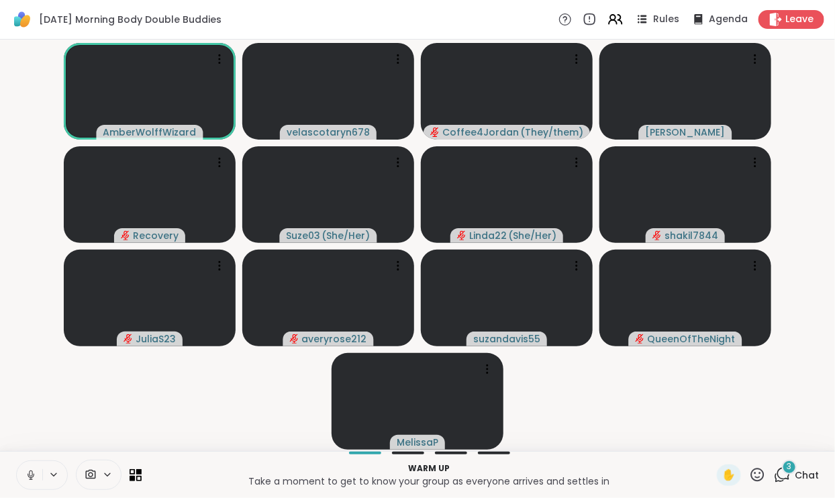
click at [26, 469] on button at bounding box center [30, 475] width 26 height 28
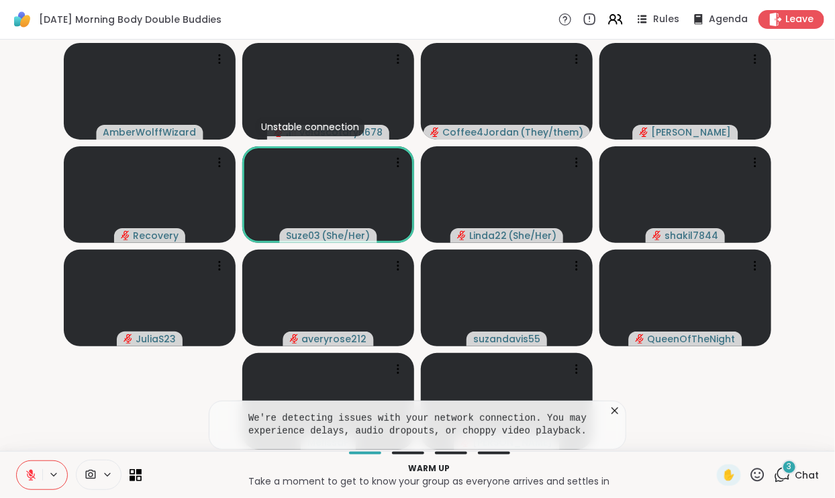
click at [796, 473] on span "Chat" at bounding box center [807, 475] width 24 height 13
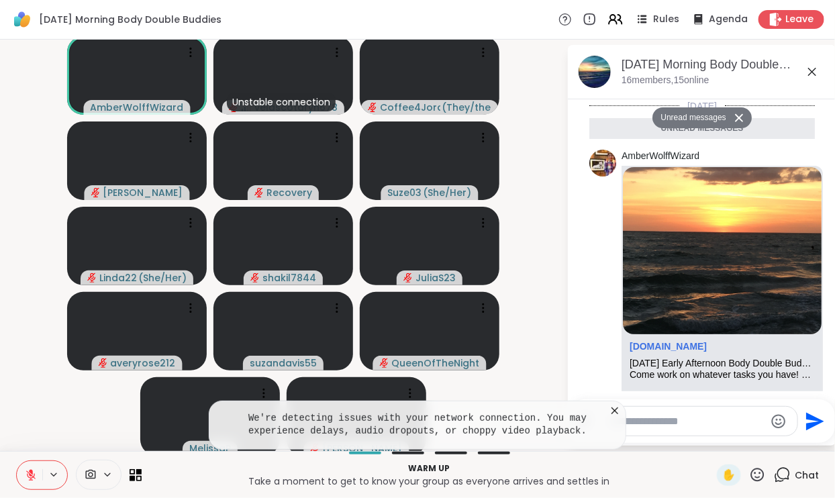
scroll to position [243, 0]
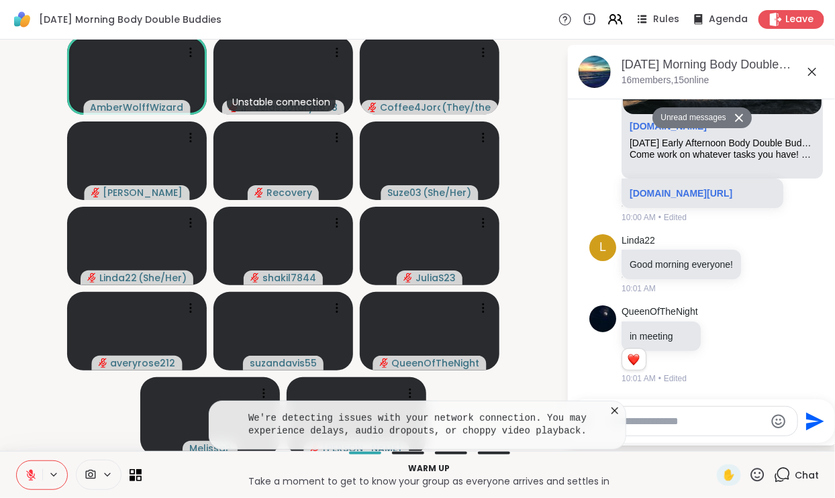
click at [808, 68] on icon at bounding box center [812, 72] width 16 height 16
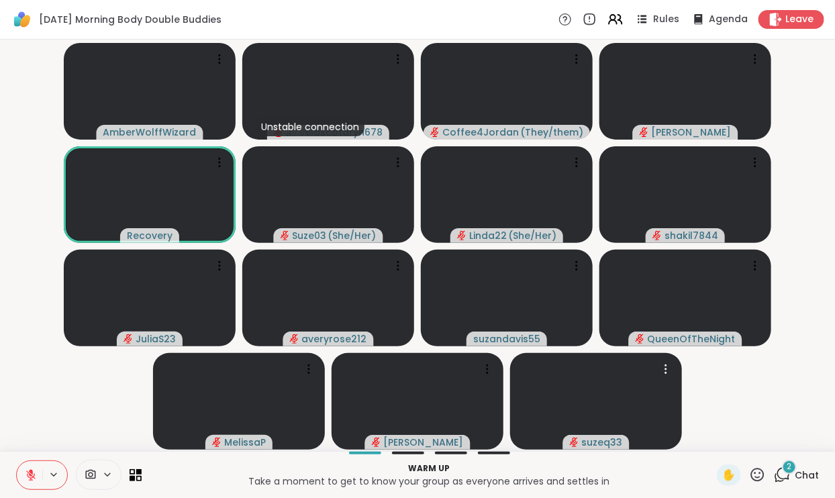
click at [796, 475] on span "Chat" at bounding box center [807, 475] width 24 height 13
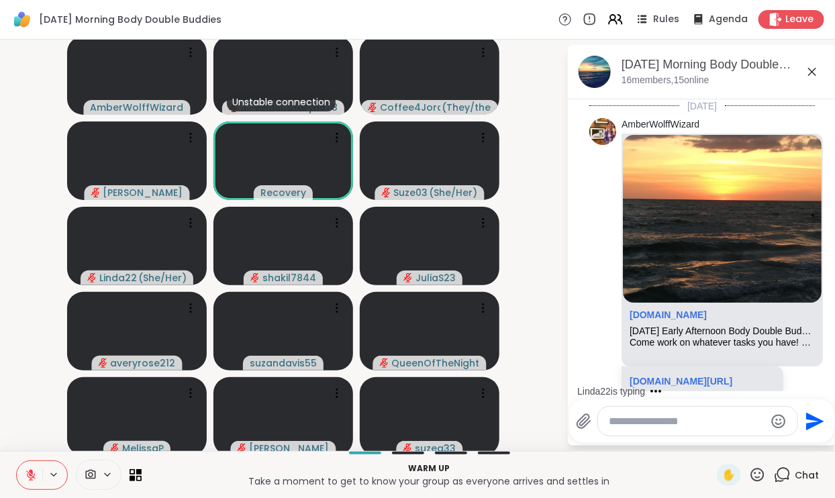
scroll to position [450, 0]
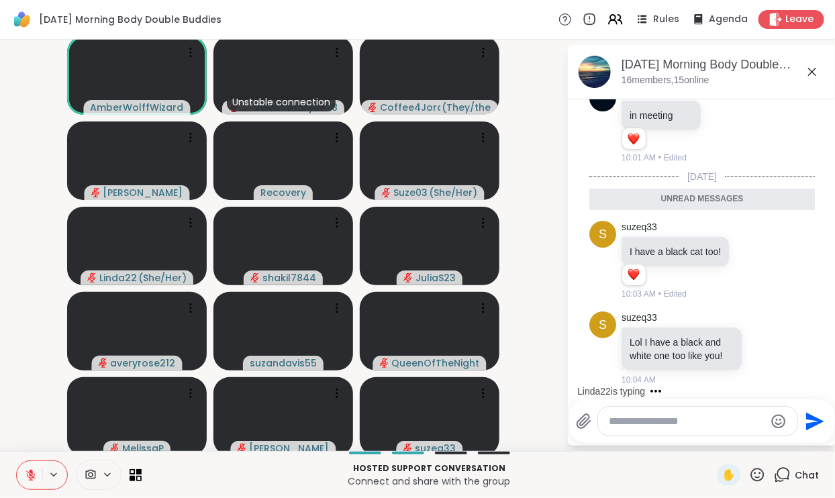
click at [814, 65] on icon at bounding box center [812, 72] width 16 height 16
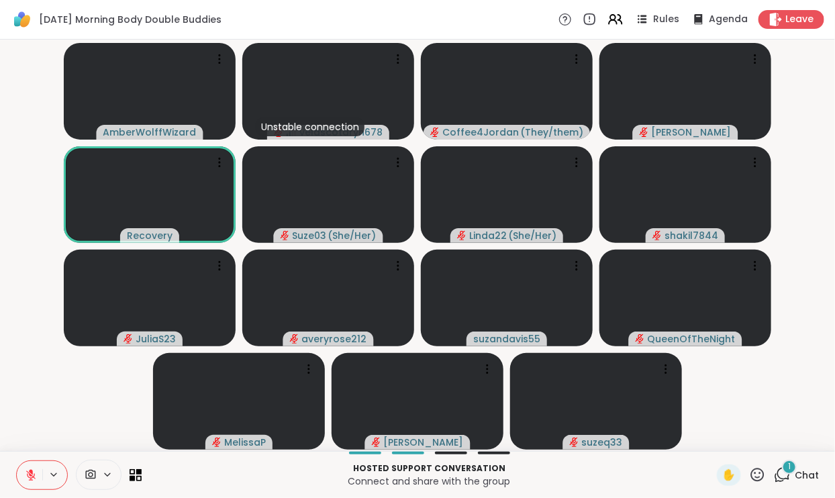
click at [796, 462] on div "1" at bounding box center [789, 467] width 15 height 15
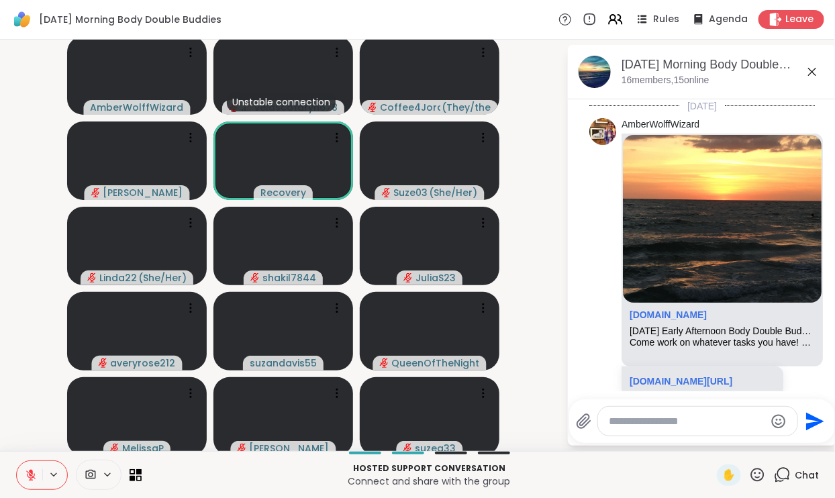
click at [810, 77] on icon at bounding box center [812, 72] width 16 height 16
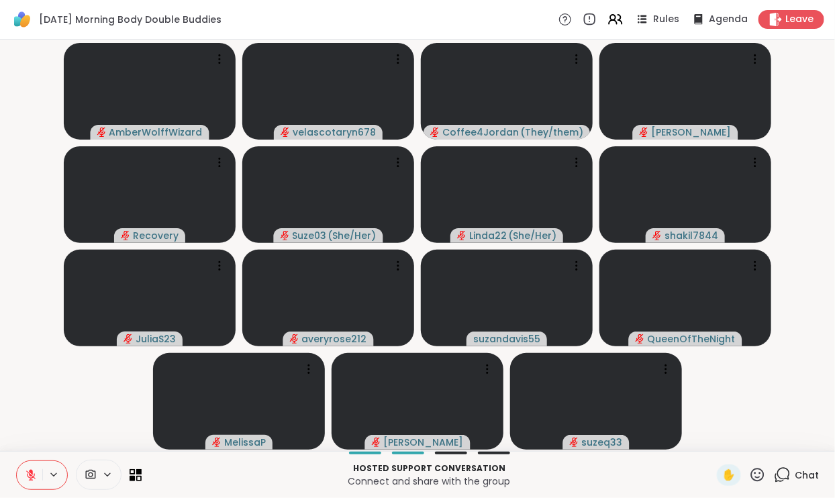
click at [802, 471] on span "Chat" at bounding box center [807, 475] width 24 height 13
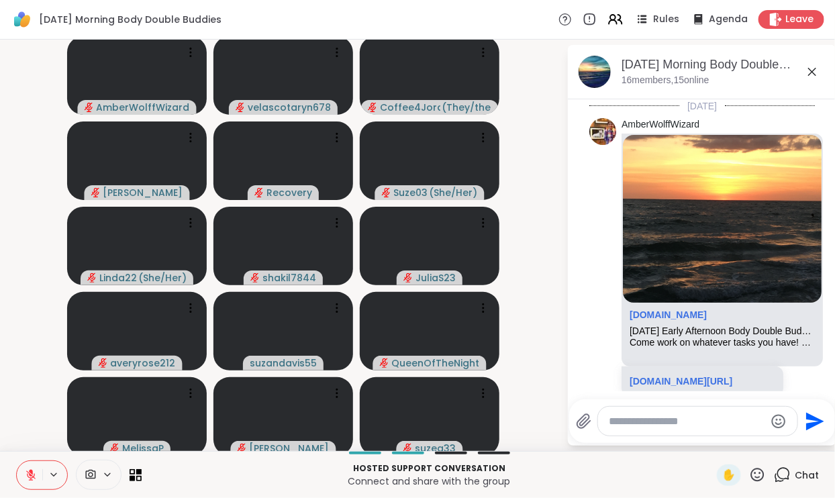
scroll to position [1075, 0]
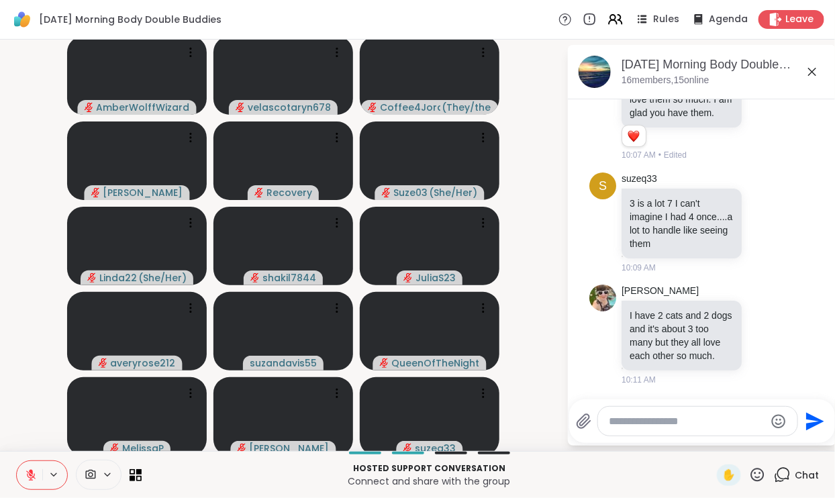
click at [682, 422] on textarea "Type your message" at bounding box center [687, 421] width 156 height 13
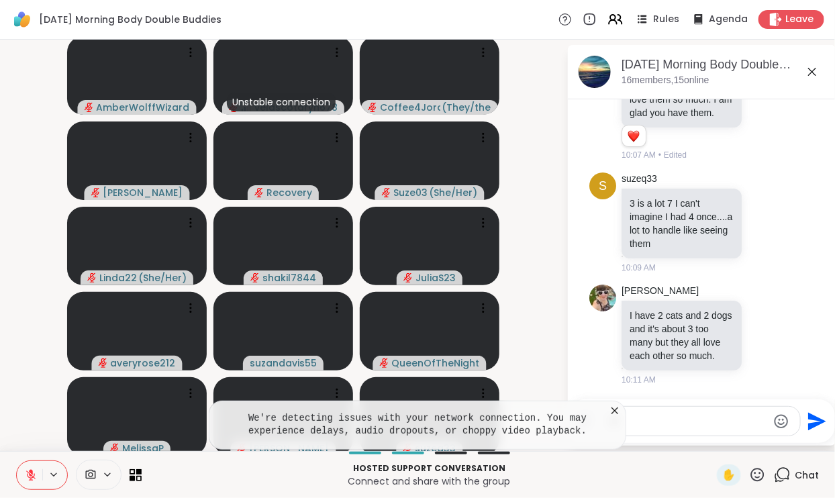
click at [665, 428] on textarea "**" at bounding box center [688, 421] width 157 height 13
click at [662, 422] on textarea "**" at bounding box center [688, 421] width 157 height 13
click at [613, 408] on icon at bounding box center [614, 410] width 13 height 13
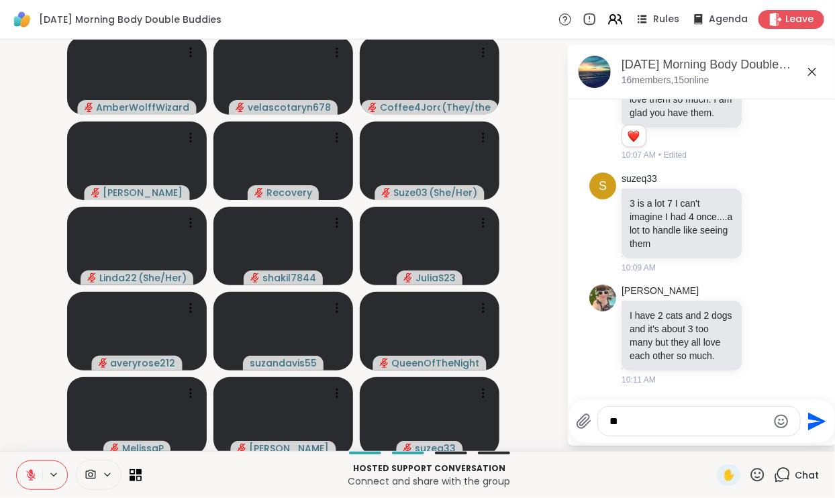
click at [630, 419] on textarea "**" at bounding box center [688, 421] width 157 height 13
type textarea "***"
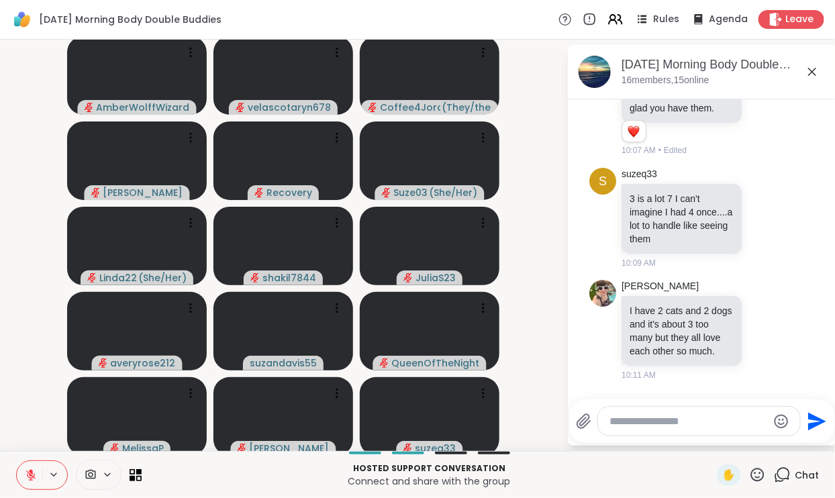
scroll to position [1146, 0]
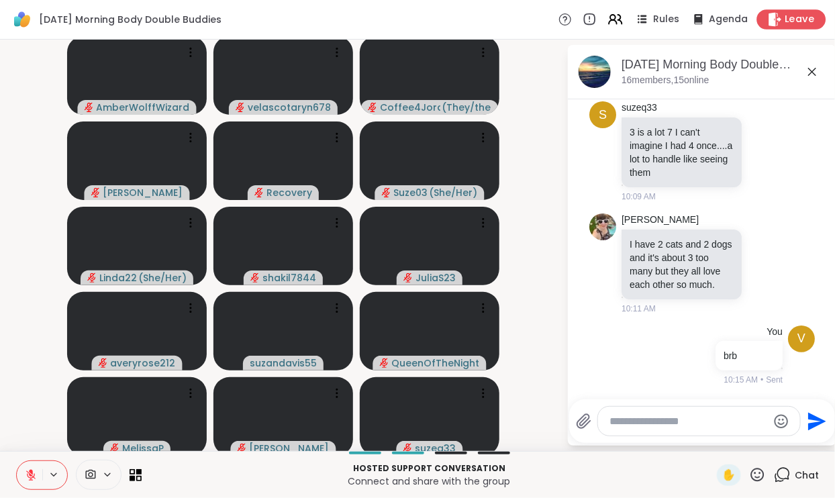
click at [793, 19] on span "Leave" at bounding box center [801, 20] width 30 height 14
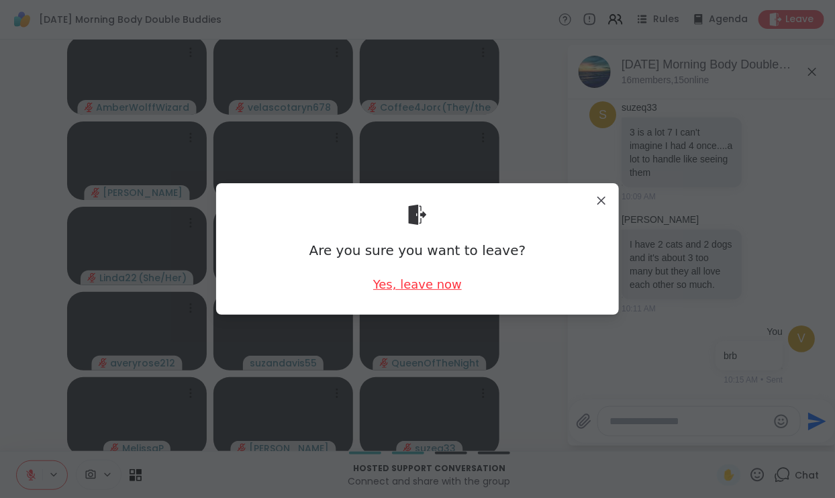
click at [426, 284] on div "Yes, leave now" at bounding box center [417, 284] width 89 height 17
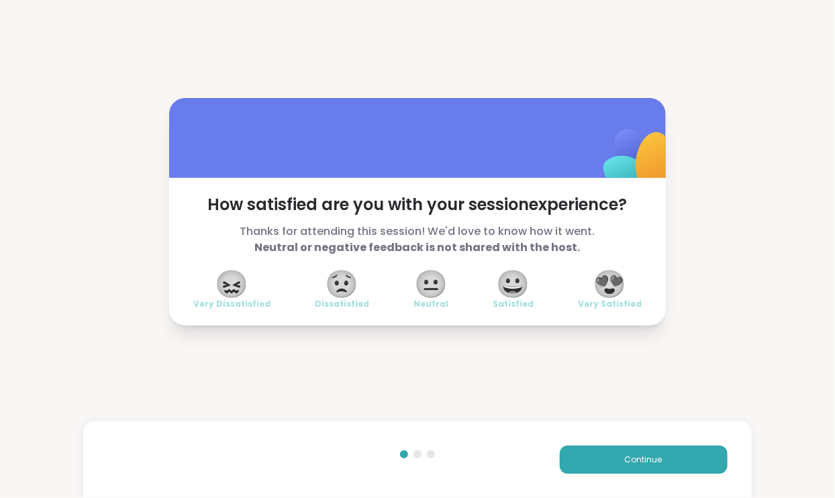
click at [599, 289] on span "😍" at bounding box center [610, 284] width 34 height 24
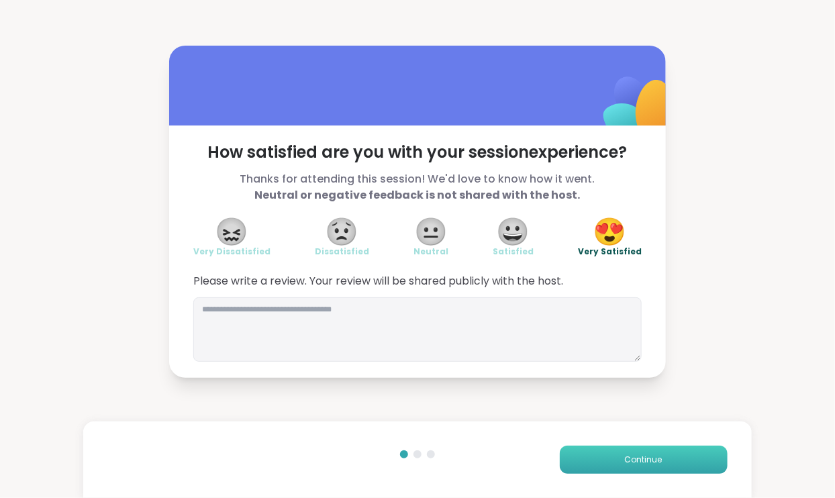
click at [612, 459] on button "Continue" at bounding box center [644, 460] width 168 height 28
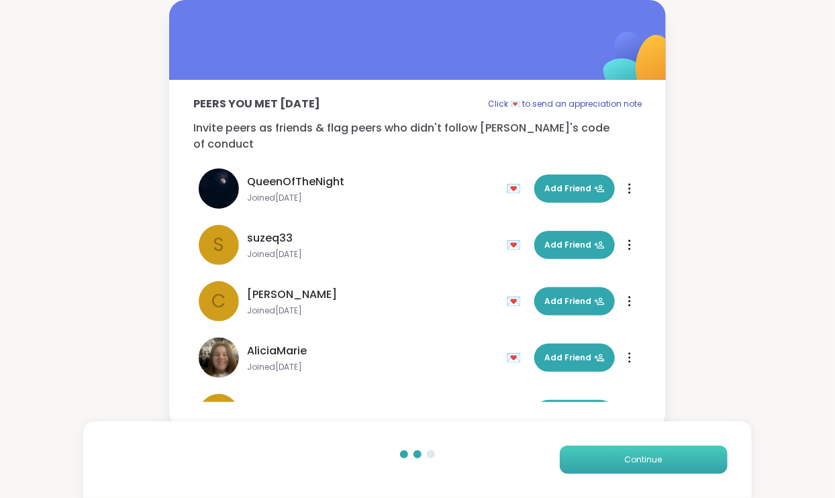
click at [612, 459] on button "Continue" at bounding box center [644, 460] width 168 height 28
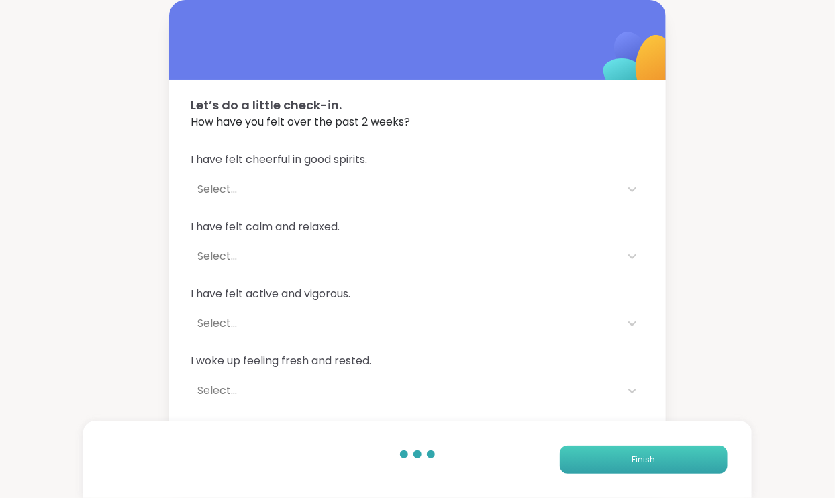
click at [612, 459] on button "Finish" at bounding box center [644, 460] width 168 height 28
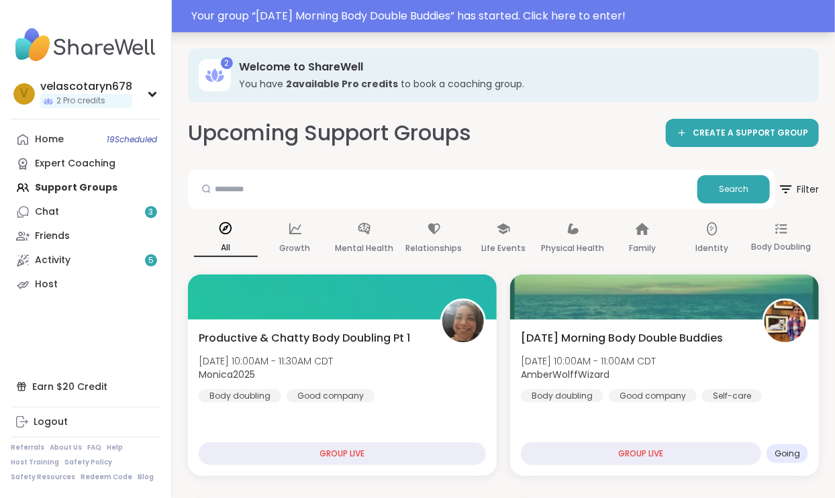
click at [594, 17] on div "Your group “ Tuesday Morning Body Double Buddies ” has started. Click here to e…" at bounding box center [509, 16] width 636 height 16
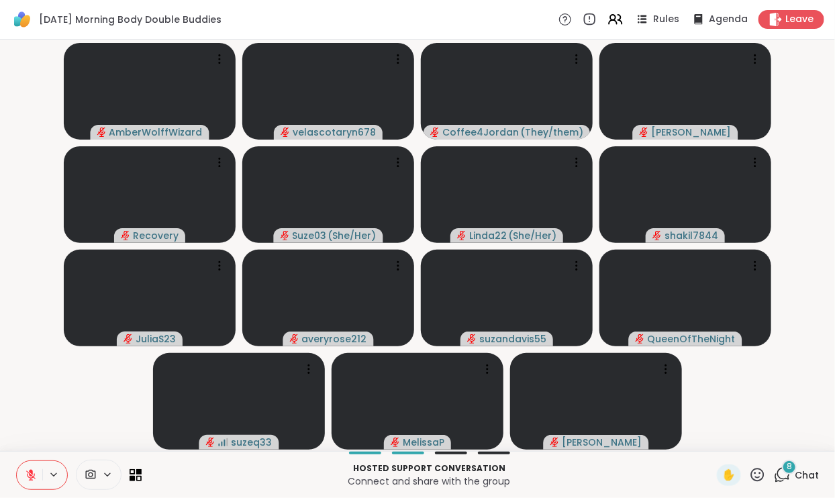
click at [797, 474] on span "Chat" at bounding box center [807, 475] width 24 height 13
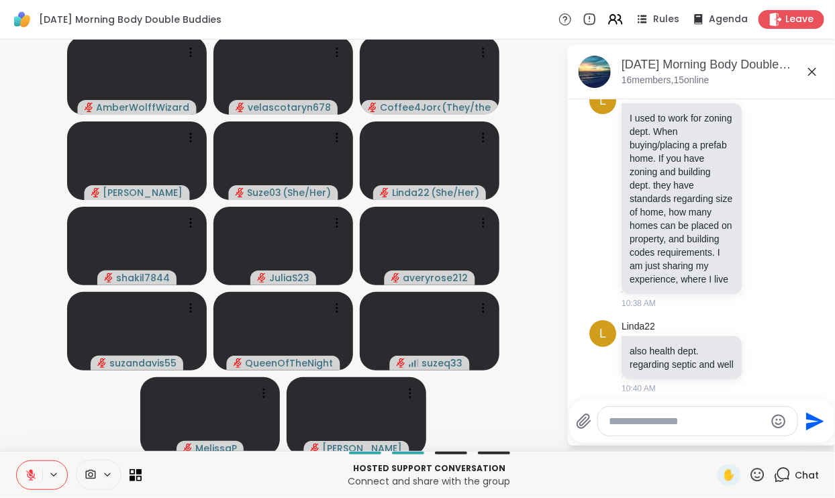
scroll to position [2402, 0]
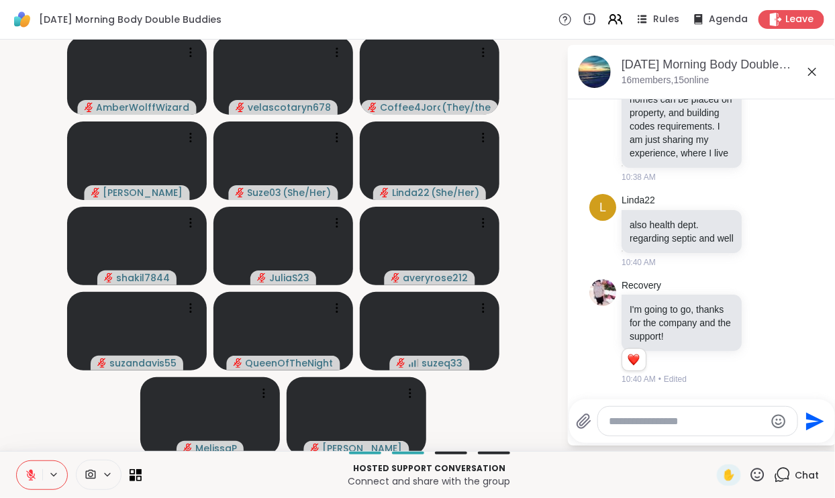
click at [810, 77] on icon at bounding box center [812, 72] width 16 height 16
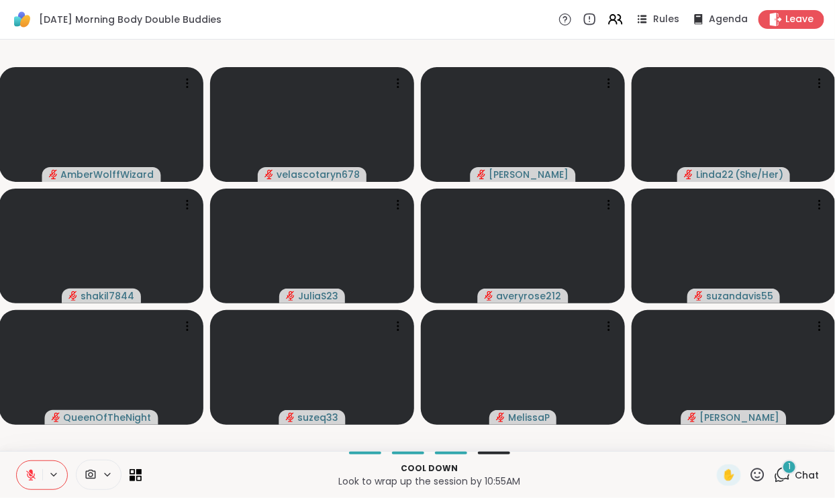
click at [798, 477] on span "Chat" at bounding box center [807, 475] width 24 height 13
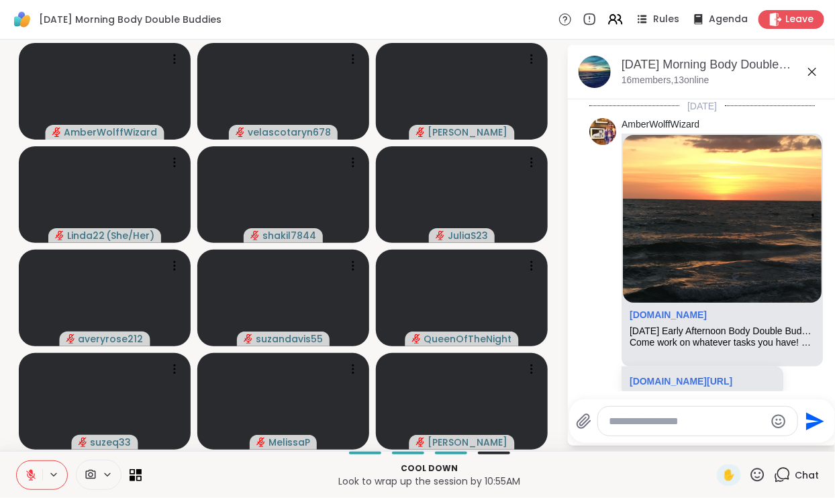
scroll to position [2556, 0]
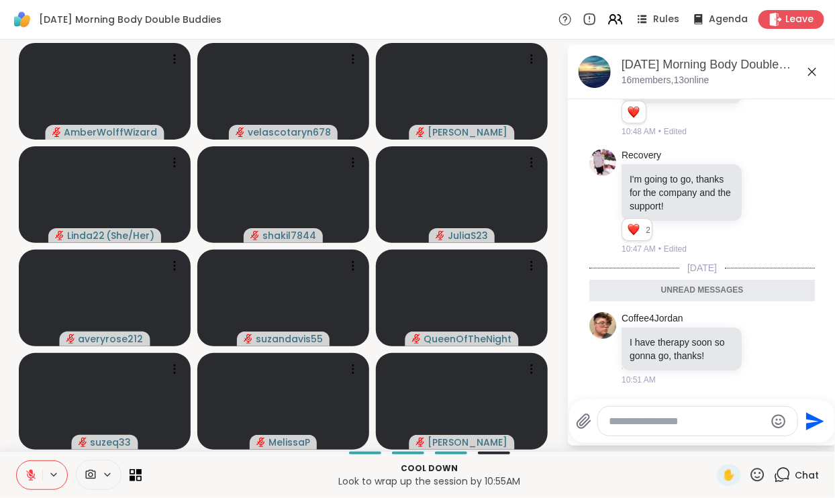
click at [810, 77] on icon at bounding box center [812, 72] width 16 height 16
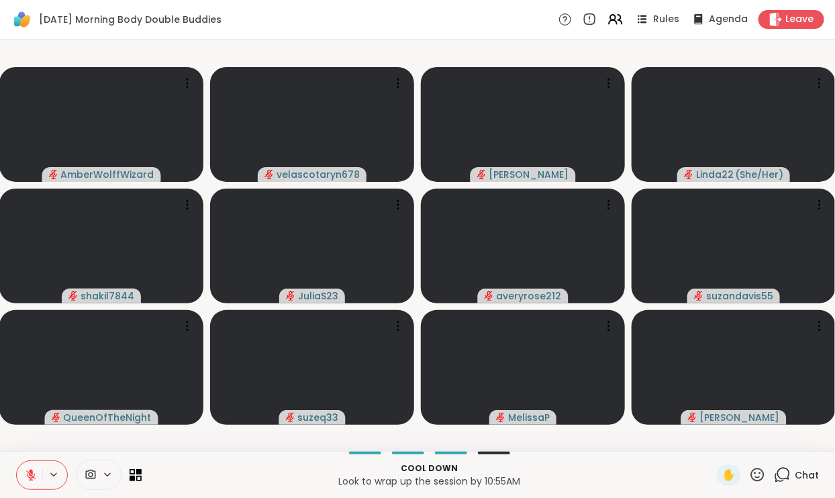
click at [26, 470] on icon at bounding box center [31, 475] width 12 height 12
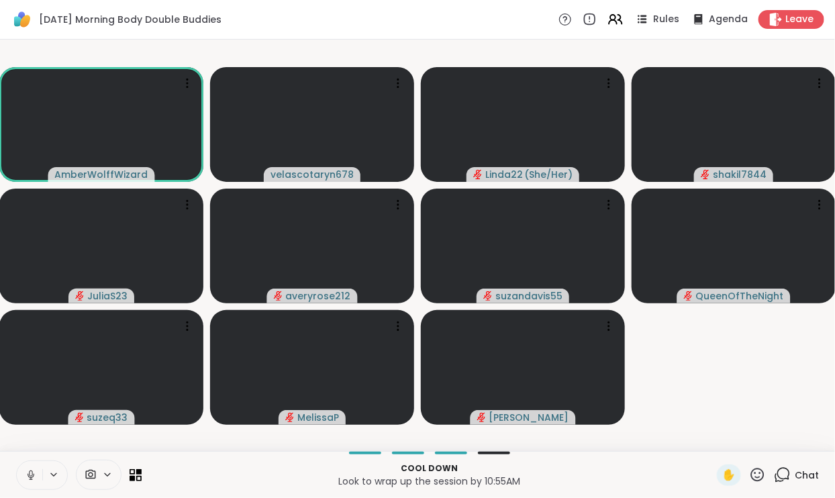
click at [26, 469] on icon at bounding box center [31, 475] width 12 height 12
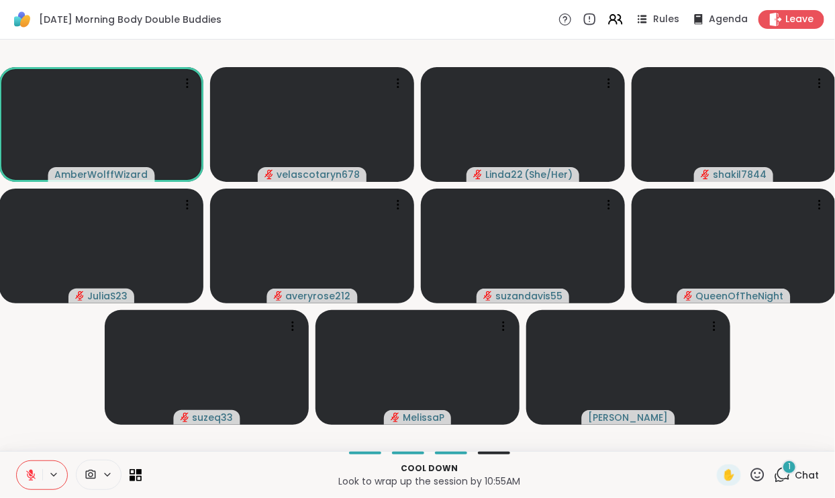
click at [796, 470] on div "1" at bounding box center [789, 467] width 15 height 15
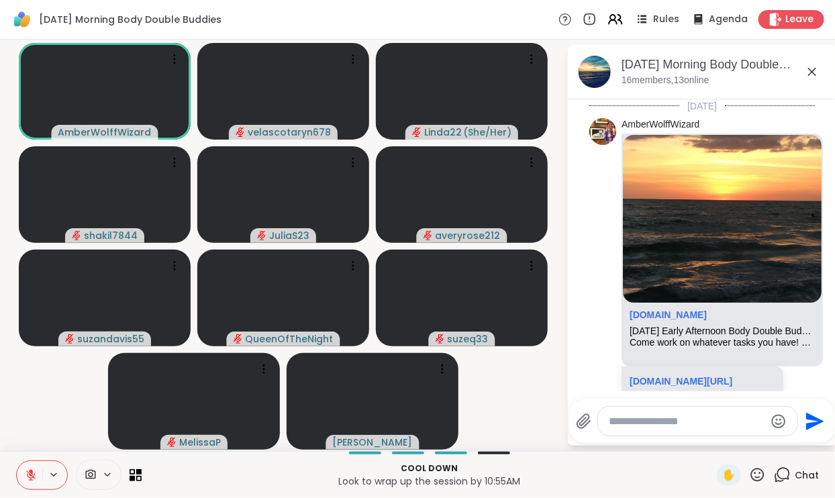
scroll to position [2660, 0]
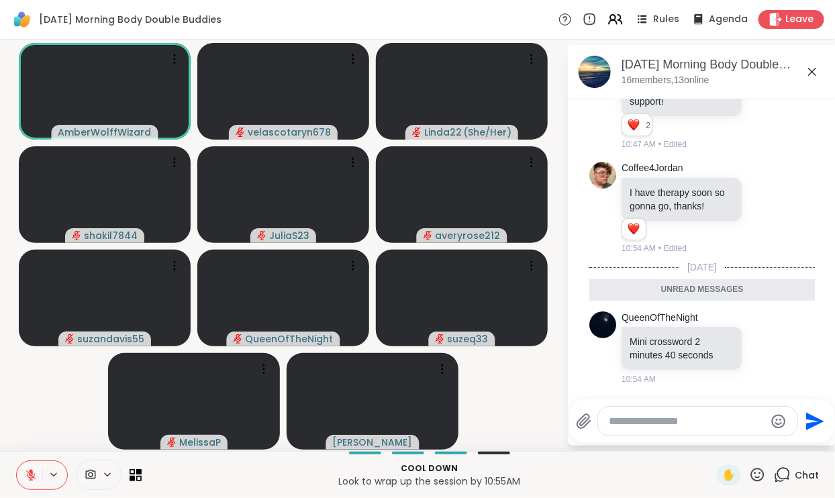
click at [806, 72] on icon at bounding box center [812, 72] width 16 height 16
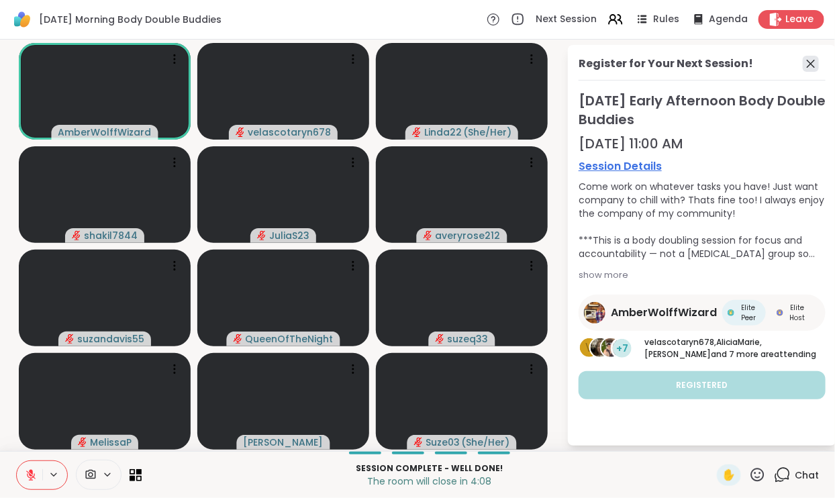
click at [814, 61] on icon at bounding box center [811, 64] width 8 height 8
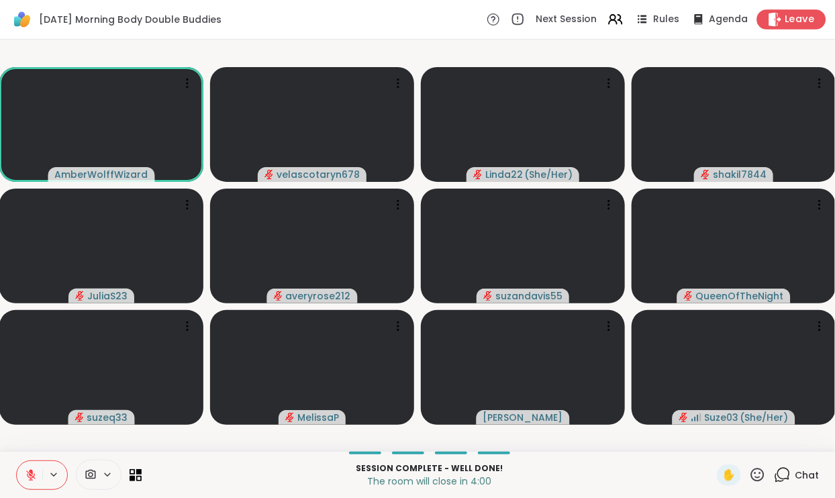
click at [798, 13] on span "Leave" at bounding box center [801, 20] width 30 height 14
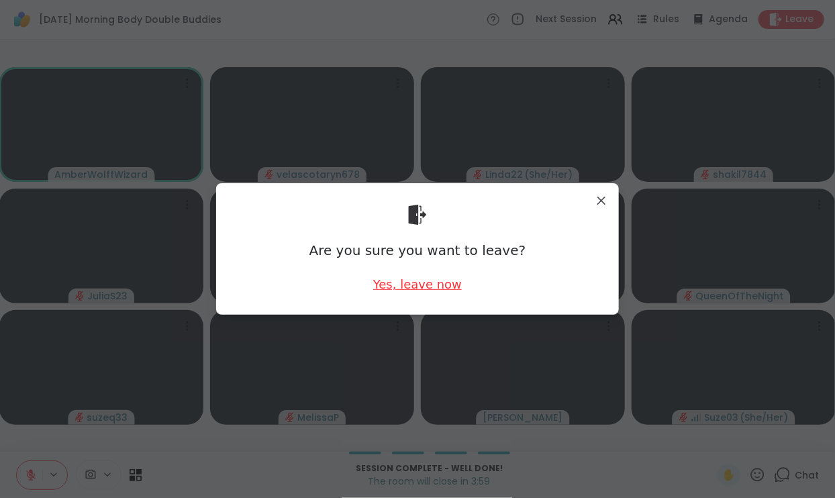
click at [411, 288] on div "Yes, leave now" at bounding box center [417, 284] width 89 height 17
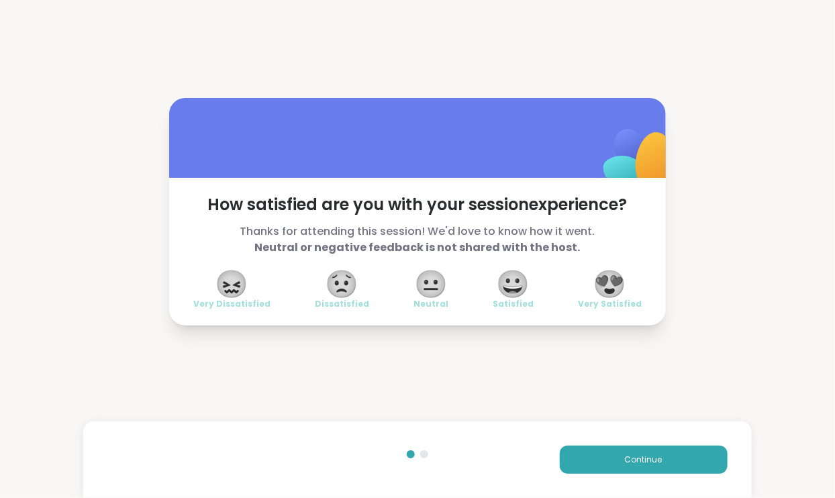
click at [618, 283] on span "😍" at bounding box center [610, 284] width 34 height 24
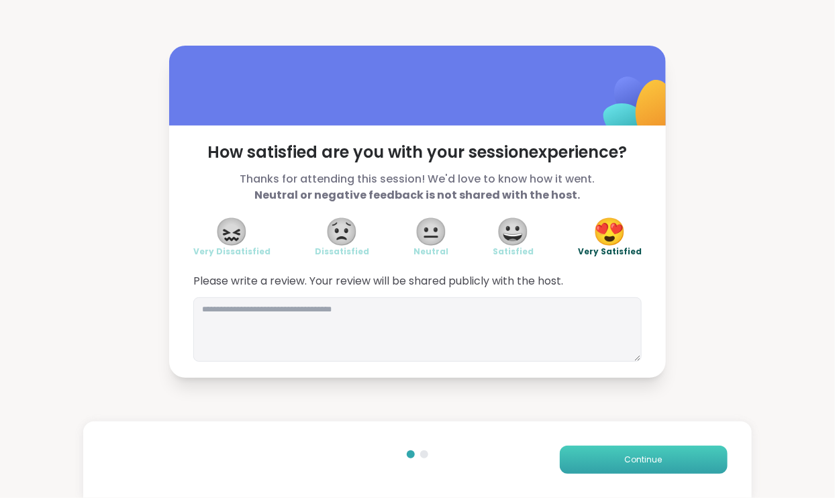
click at [624, 466] on button "Continue" at bounding box center [644, 460] width 168 height 28
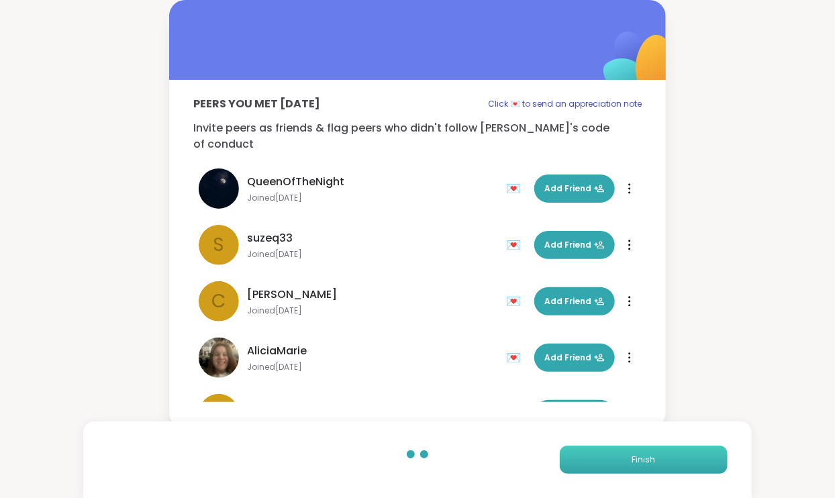
click at [623, 464] on button "Finish" at bounding box center [644, 460] width 168 height 28
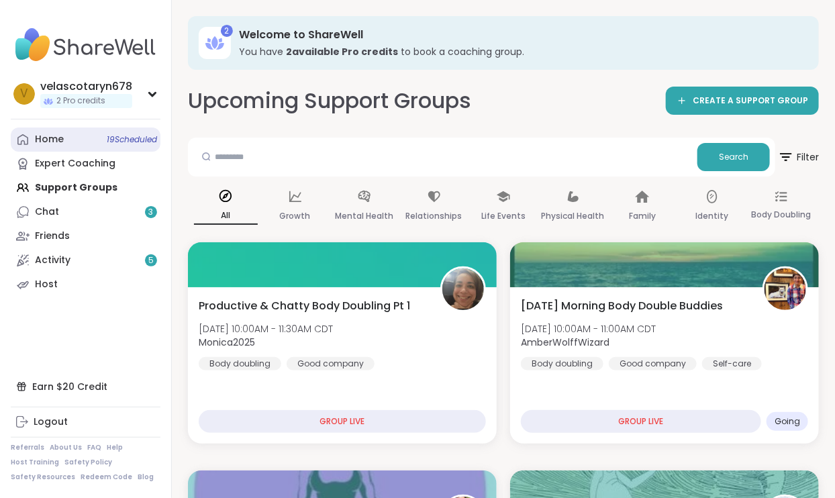
click at [126, 139] on span "19 Scheduled" at bounding box center [132, 139] width 50 height 11
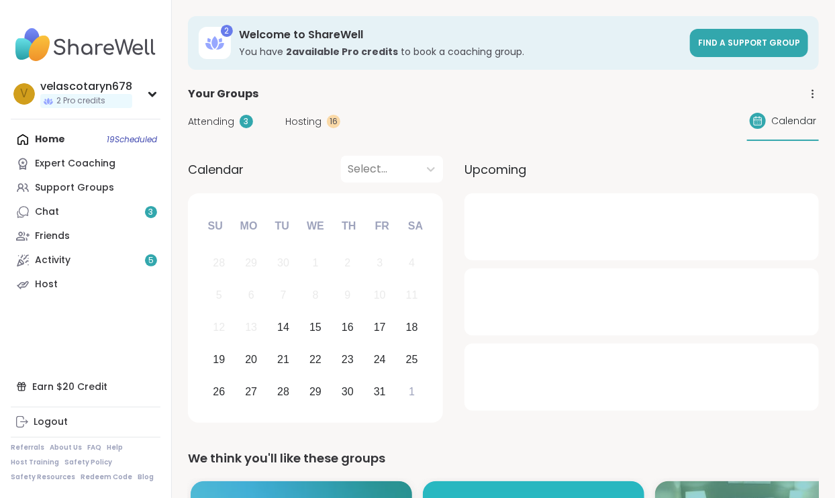
click at [229, 121] on span "Attending" at bounding box center [211, 122] width 46 height 14
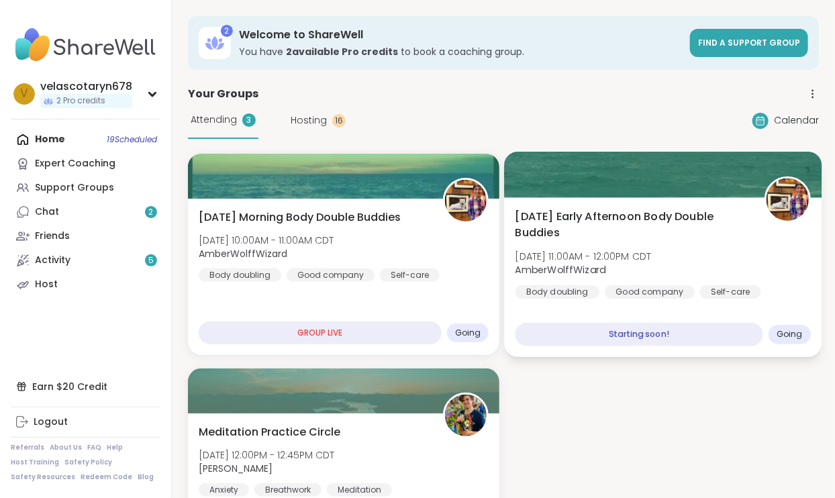
click at [740, 234] on span "Tuesday Early Afternoon Body Double Buddies" at bounding box center [633, 225] width 234 height 33
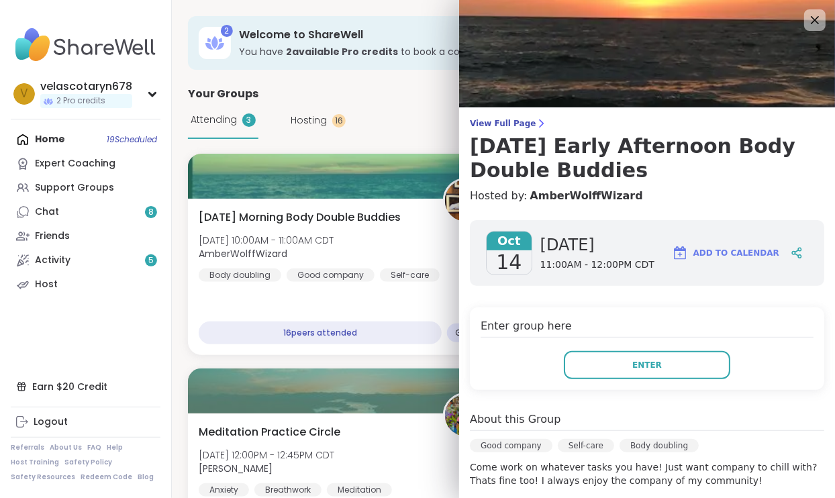
click at [638, 327] on h4 "Enter group here" at bounding box center [647, 327] width 333 height 19
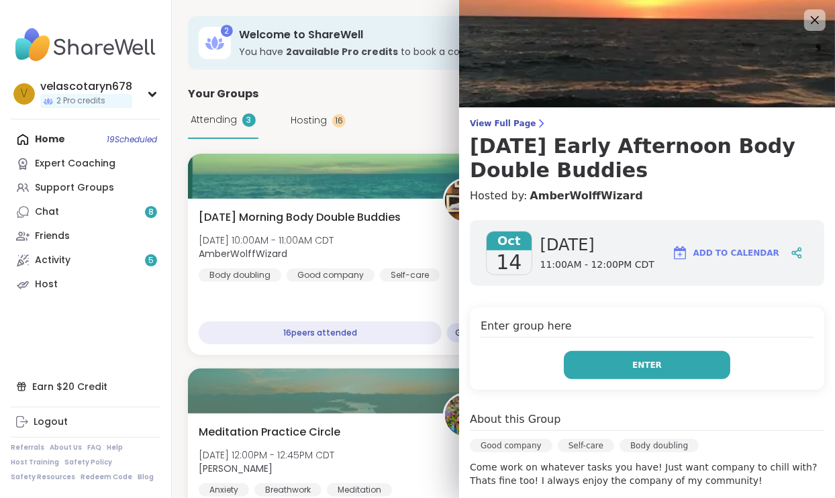
click at [669, 368] on button "Enter" at bounding box center [647, 365] width 167 height 28
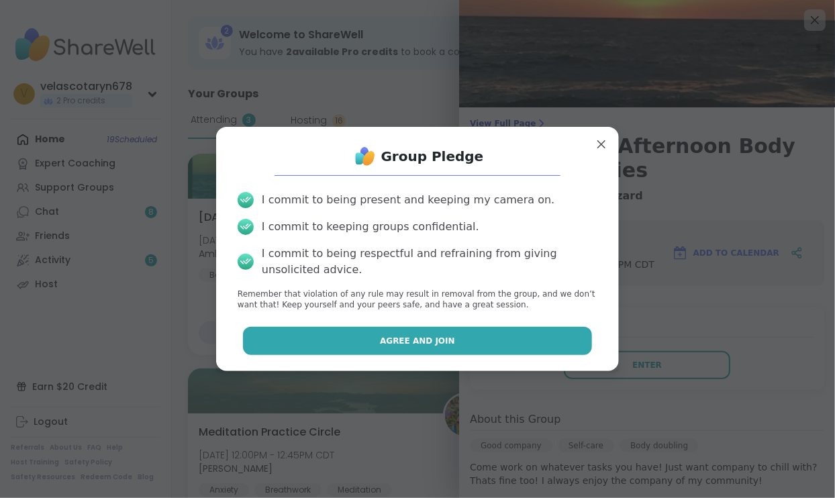
click at [533, 330] on button "Agree and Join" at bounding box center [418, 341] width 350 height 28
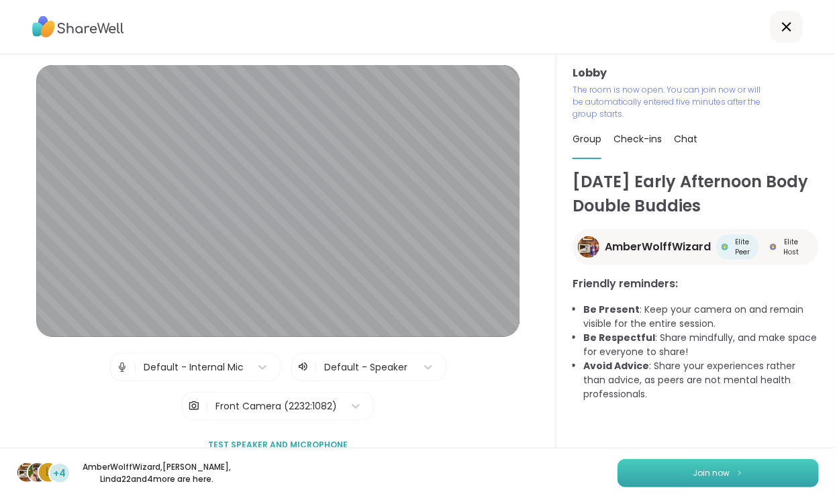
click at [658, 465] on button "Join now" at bounding box center [718, 473] width 201 height 28
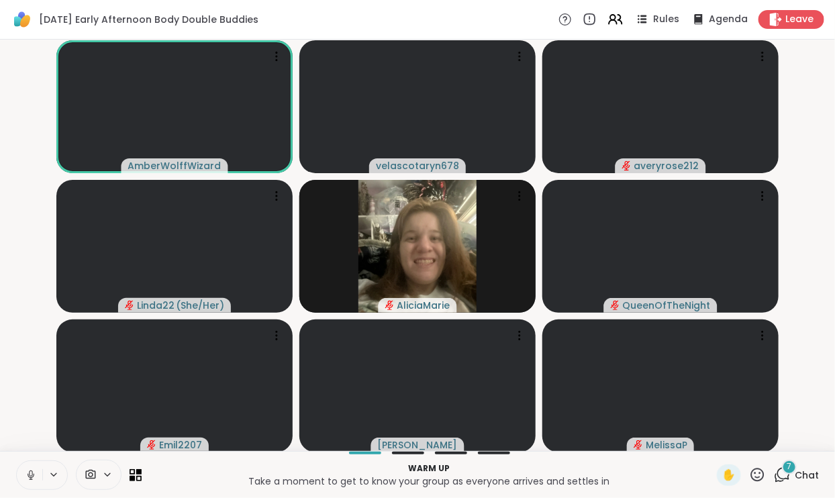
click at [28, 480] on icon at bounding box center [31, 475] width 12 height 12
click at [790, 465] on span "7" at bounding box center [790, 466] width 5 height 11
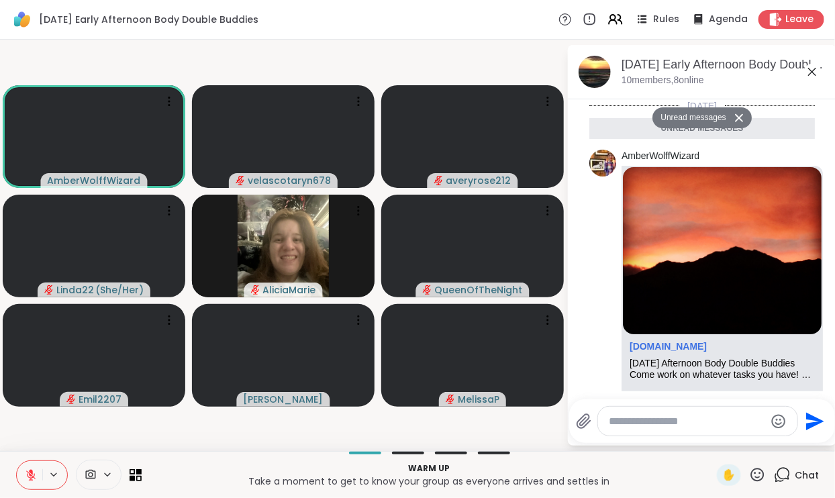
scroll to position [777, 0]
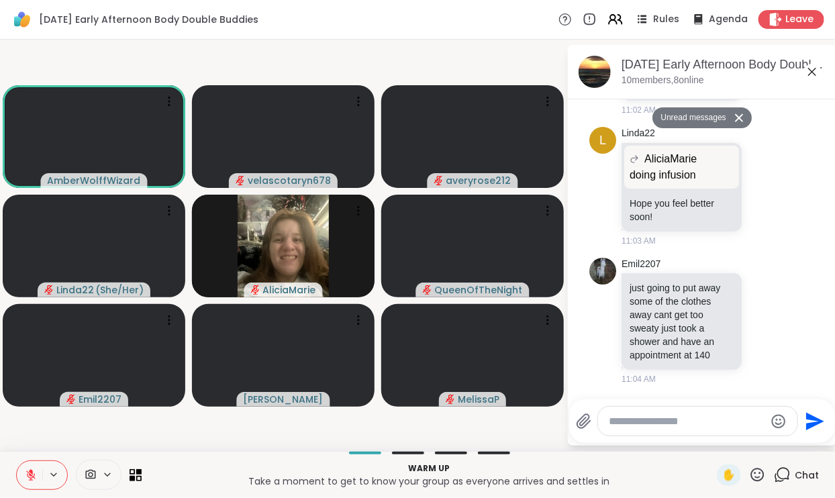
click at [810, 78] on icon at bounding box center [812, 72] width 16 height 16
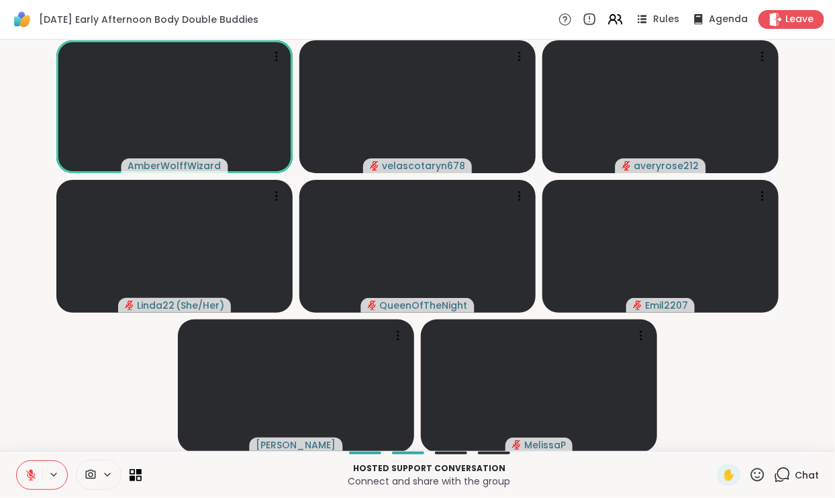
click at [26, 473] on icon at bounding box center [31, 475] width 12 height 12
click at [27, 475] on icon at bounding box center [31, 475] width 12 height 12
click at [29, 480] on icon at bounding box center [30, 475] width 9 height 9
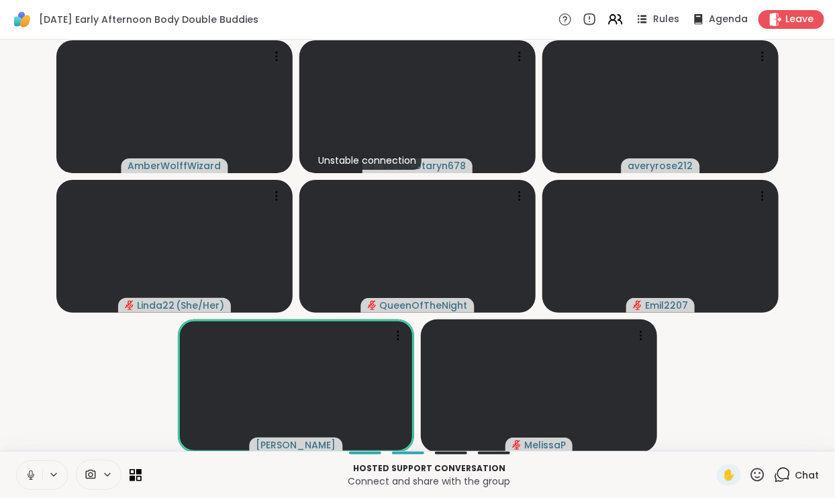
click at [29, 475] on icon at bounding box center [30, 474] width 3 height 6
click at [27, 470] on icon at bounding box center [31, 475] width 12 height 12
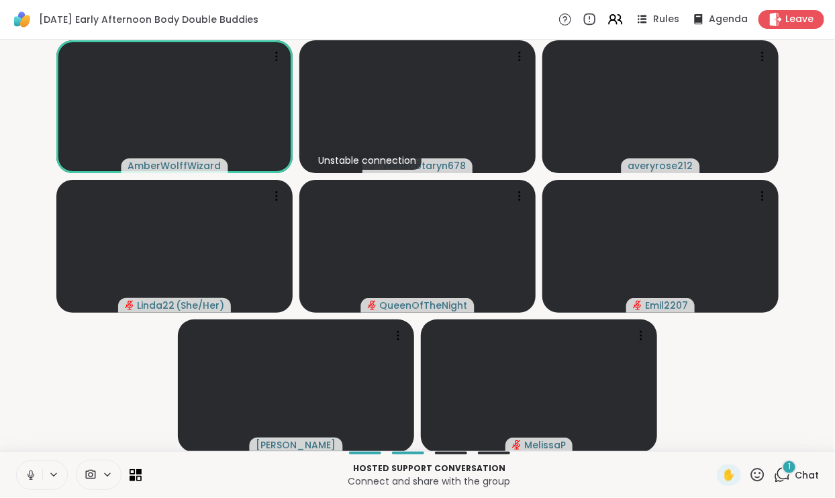
click at [32, 477] on icon at bounding box center [31, 475] width 12 height 12
click at [26, 469] on button at bounding box center [30, 475] width 26 height 28
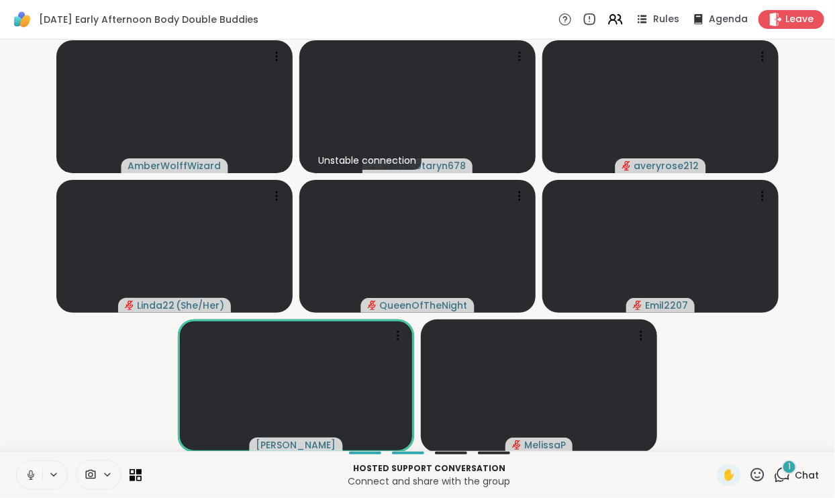
click at [32, 469] on icon at bounding box center [31, 475] width 12 height 12
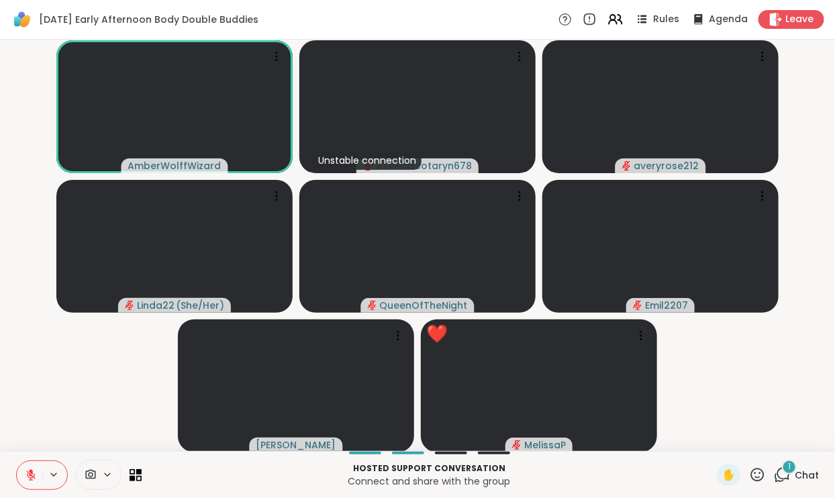
click at [26, 465] on button at bounding box center [30, 475] width 26 height 28
click at [30, 469] on icon at bounding box center [31, 475] width 12 height 12
click at [27, 477] on icon at bounding box center [31, 475] width 12 height 12
click at [29, 473] on icon at bounding box center [30, 474] width 3 height 6
click at [24, 464] on button at bounding box center [30, 475] width 26 height 28
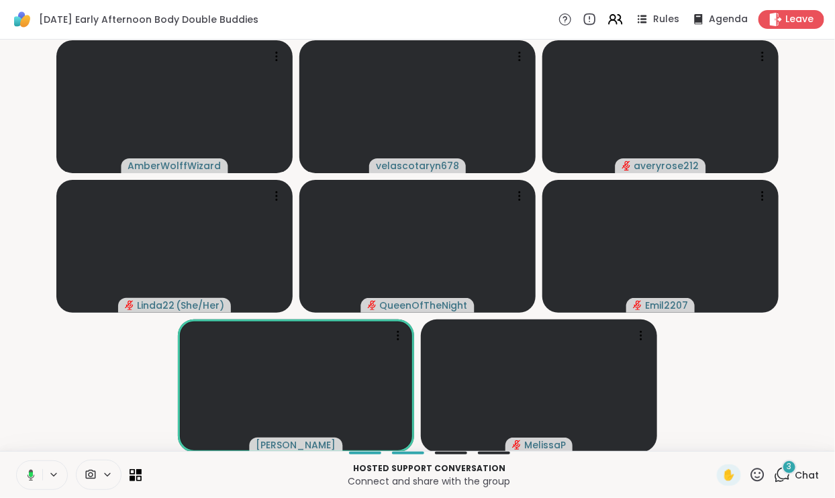
click at [32, 475] on icon at bounding box center [31, 474] width 4 height 5
click at [32, 475] on icon at bounding box center [31, 471] width 4 height 5
click at [32, 475] on icon at bounding box center [30, 474] width 3 height 6
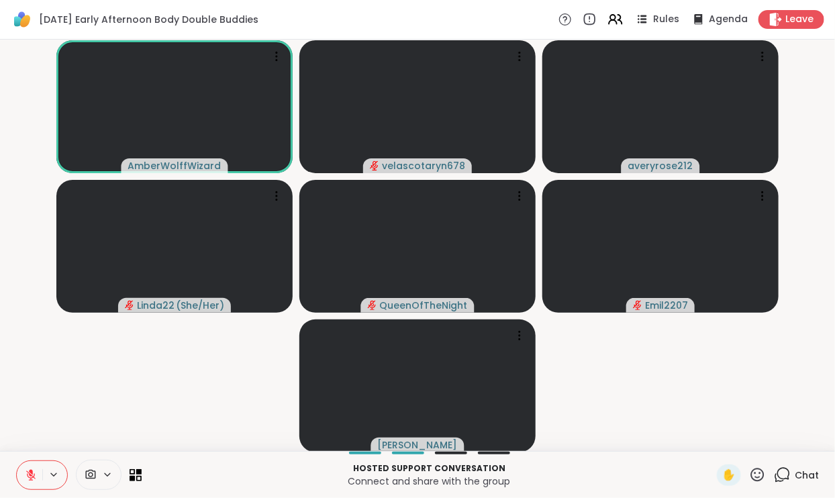
click at [28, 477] on icon at bounding box center [31, 475] width 12 height 12
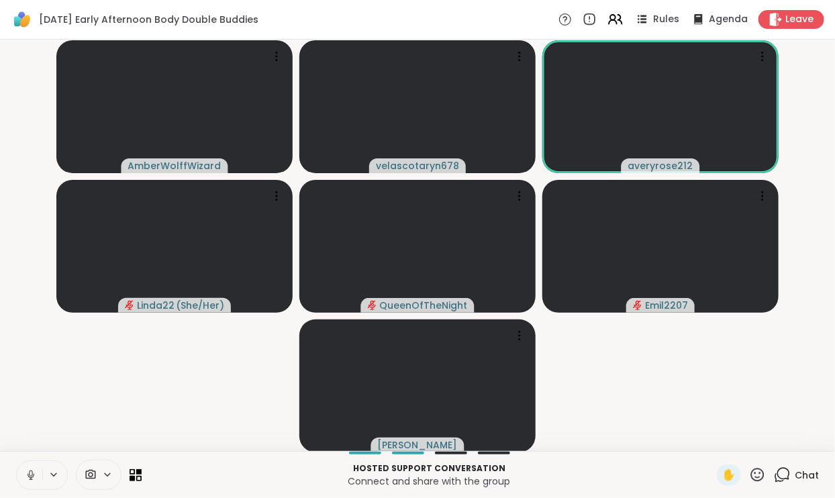
click at [31, 482] on button at bounding box center [30, 475] width 26 height 28
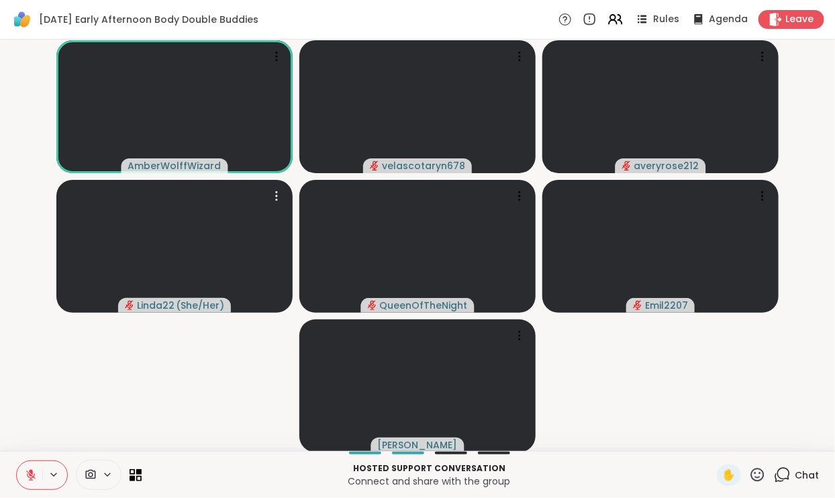
click at [29, 485] on button at bounding box center [30, 475] width 26 height 28
click at [29, 476] on icon at bounding box center [31, 475] width 12 height 12
click at [27, 475] on icon at bounding box center [30, 475] width 9 height 9
click at [761, 60] on icon at bounding box center [762, 56] width 13 height 13
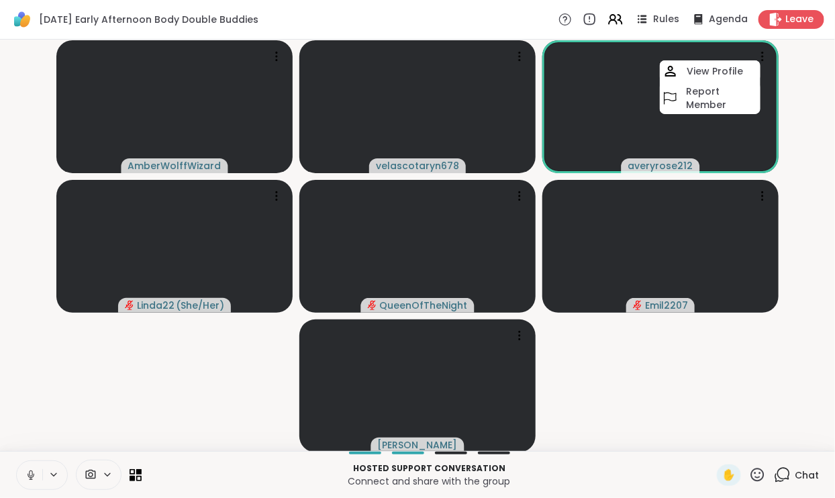
click at [29, 474] on icon at bounding box center [31, 475] width 12 height 12
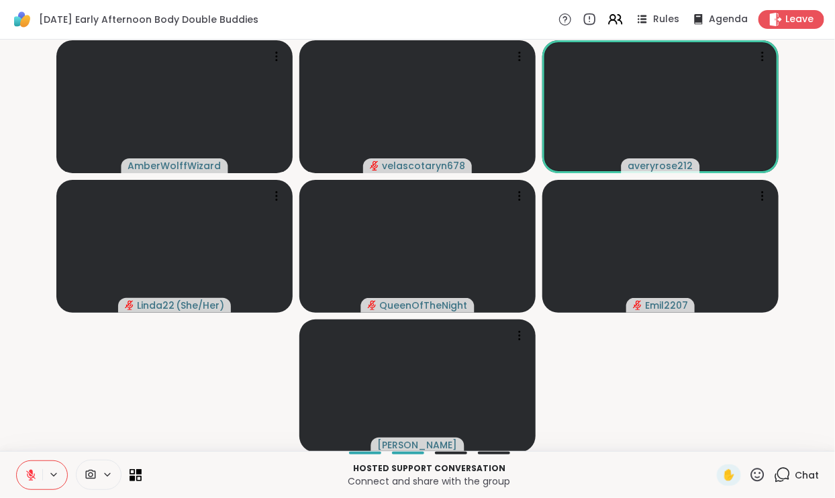
click at [28, 473] on icon at bounding box center [30, 475] width 9 height 9
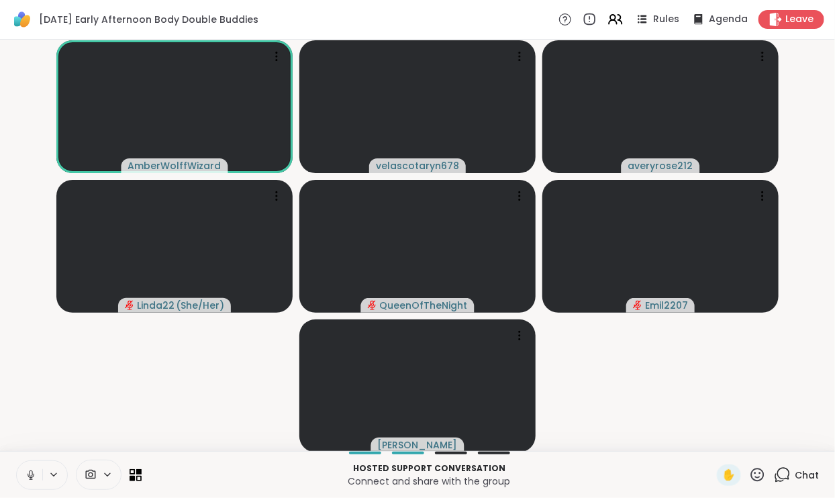
click at [34, 473] on icon at bounding box center [31, 475] width 12 height 12
click at [28, 471] on icon at bounding box center [31, 475] width 12 height 12
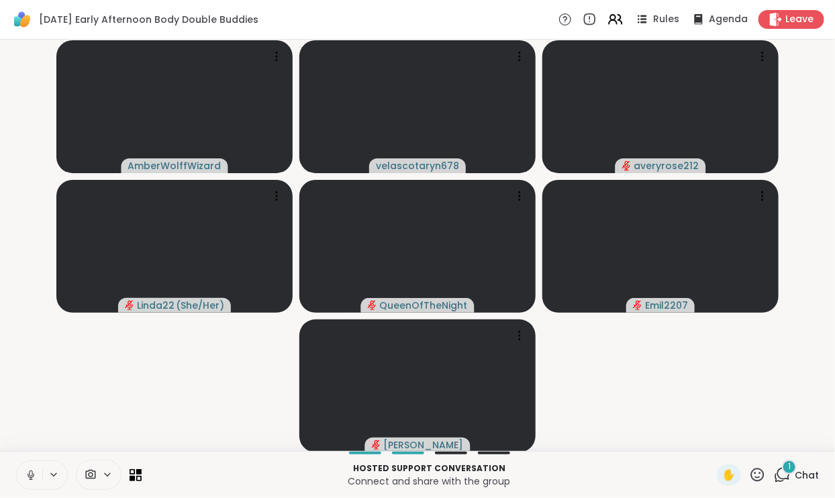
click at [27, 473] on icon at bounding box center [31, 475] width 12 height 12
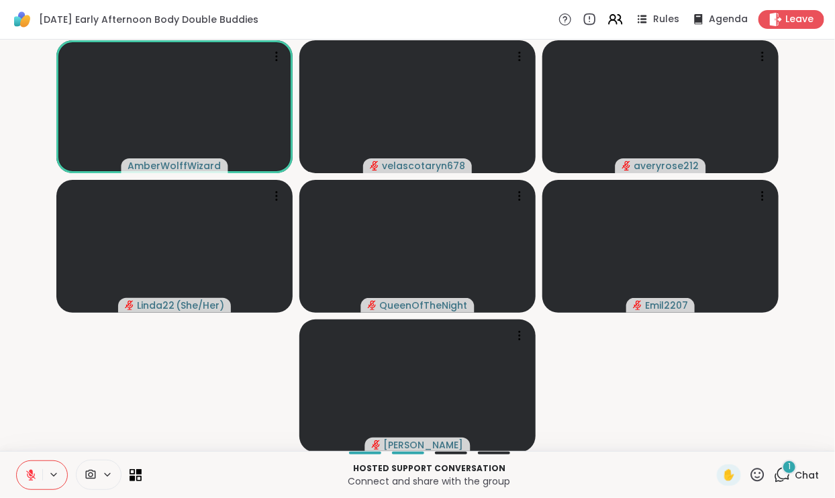
click at [28, 477] on icon at bounding box center [30, 475] width 9 height 9
click at [31, 470] on icon at bounding box center [31, 475] width 12 height 12
click at [17, 479] on button at bounding box center [30, 475] width 26 height 28
click at [33, 481] on icon at bounding box center [31, 475] width 12 height 12
click at [48, 471] on icon at bounding box center [53, 474] width 11 height 11
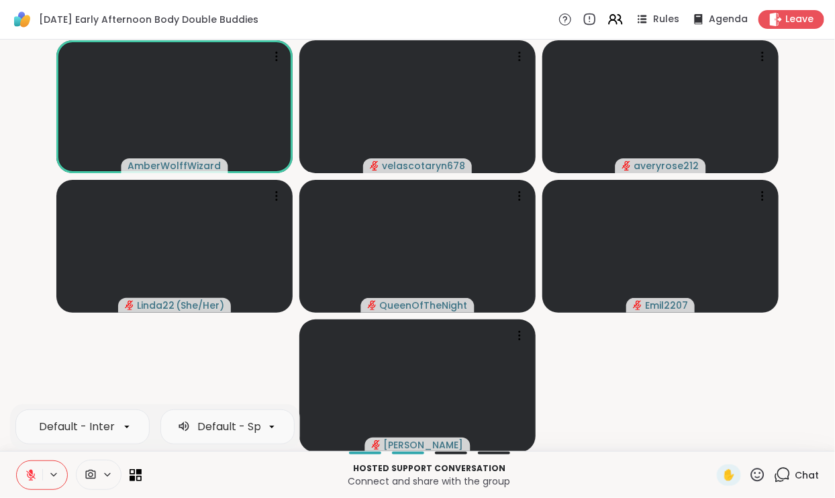
click at [34, 468] on button at bounding box center [30, 475] width 26 height 28
click at [31, 478] on icon at bounding box center [31, 475] width 12 height 12
click at [42, 481] on button at bounding box center [30, 475] width 26 height 28
click at [791, 477] on icon at bounding box center [782, 475] width 17 height 17
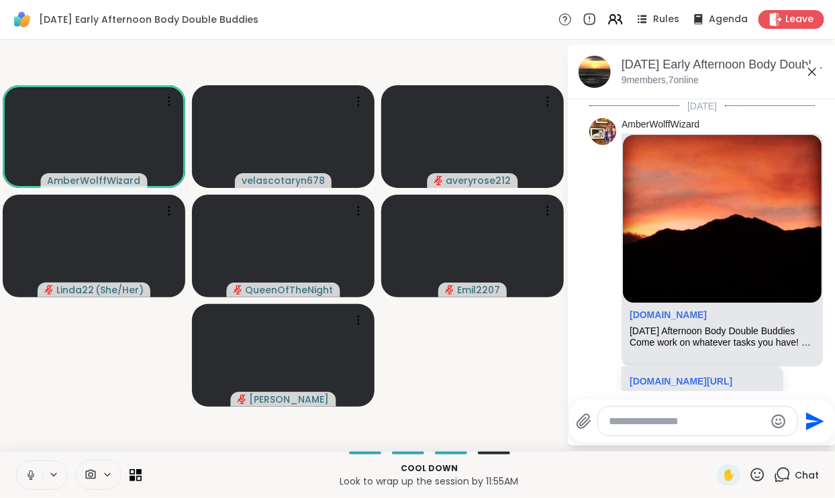
scroll to position [1855, 0]
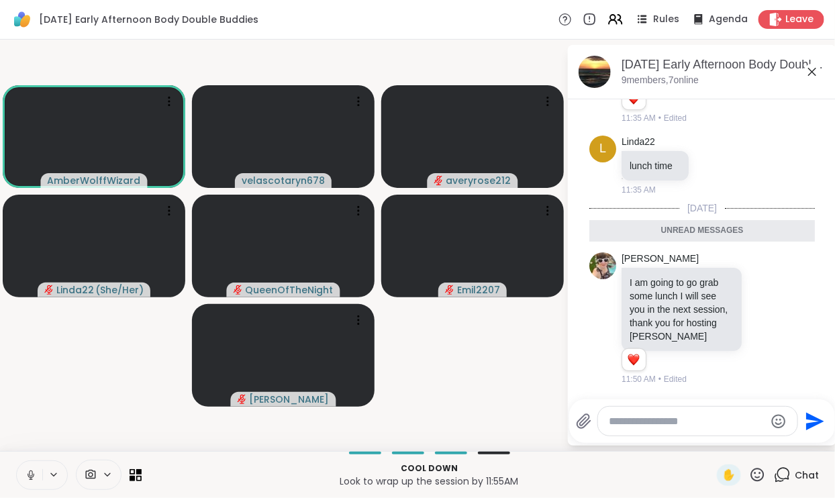
click at [810, 79] on icon at bounding box center [812, 72] width 16 height 16
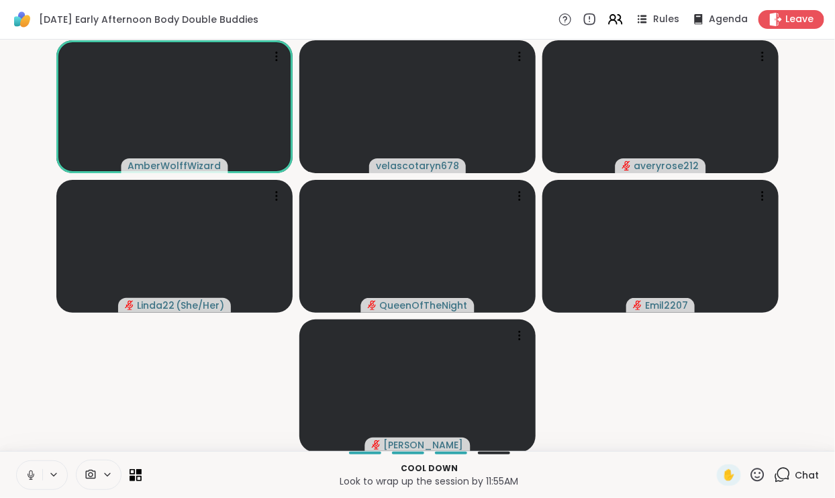
click at [28, 472] on icon at bounding box center [31, 475] width 12 height 12
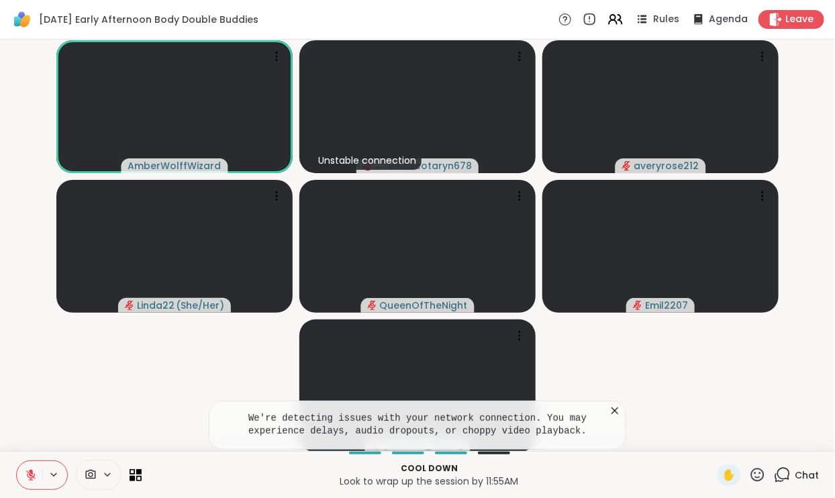
click at [35, 485] on button at bounding box center [30, 475] width 26 height 28
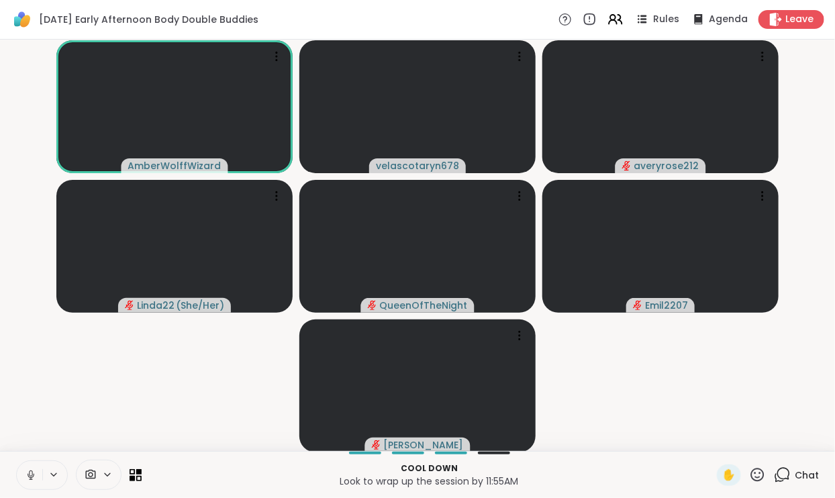
click at [36, 485] on button at bounding box center [30, 475] width 26 height 28
click at [32, 471] on icon at bounding box center [31, 475] width 12 height 12
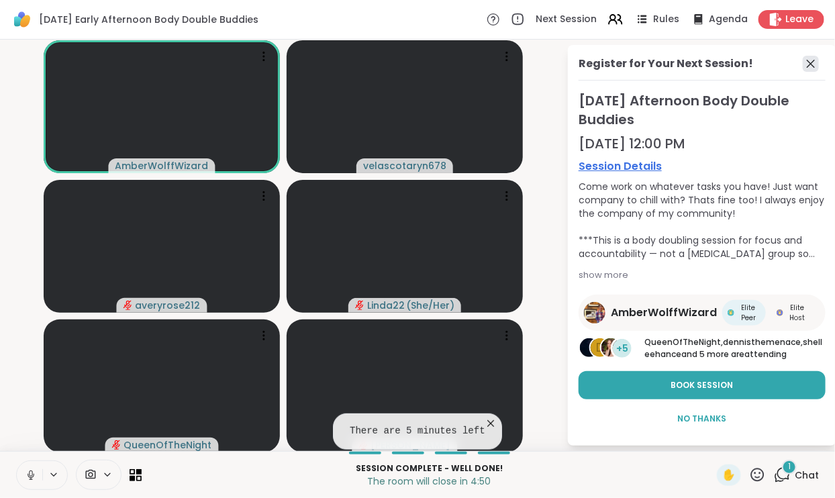
click at [811, 57] on icon at bounding box center [811, 64] width 16 height 16
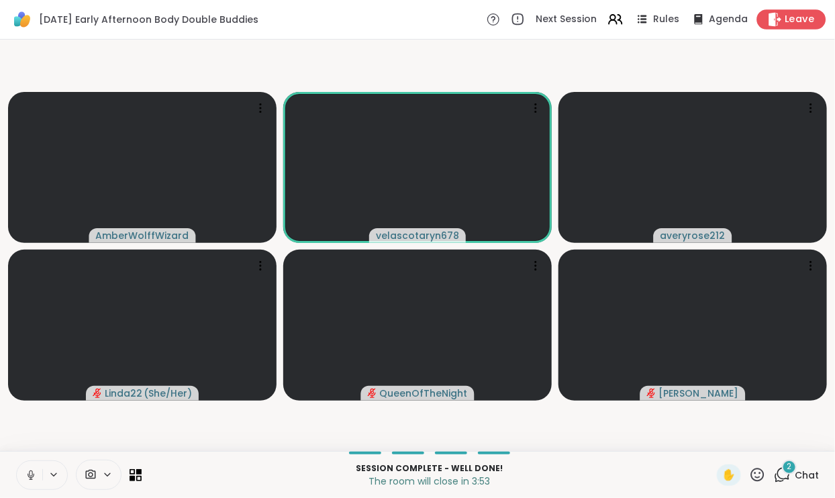
click at [810, 15] on span "Leave" at bounding box center [801, 20] width 30 height 14
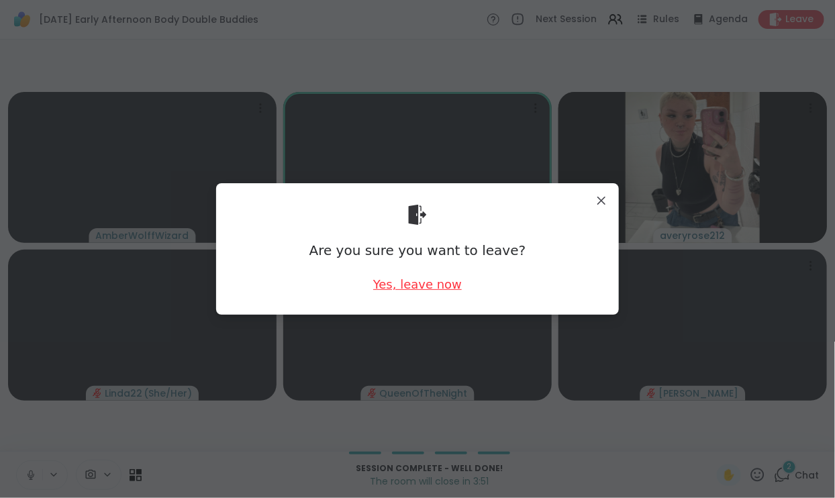
click at [436, 285] on div "Yes, leave now" at bounding box center [417, 284] width 89 height 17
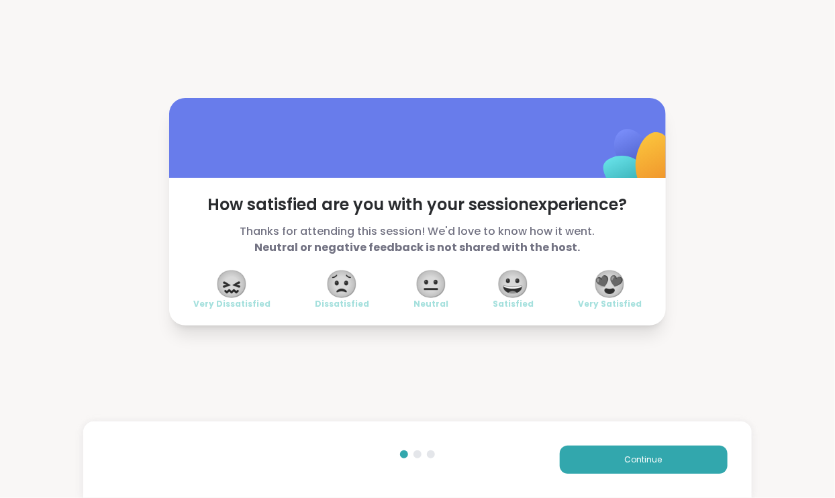
click at [613, 275] on span "😍" at bounding box center [610, 284] width 34 height 24
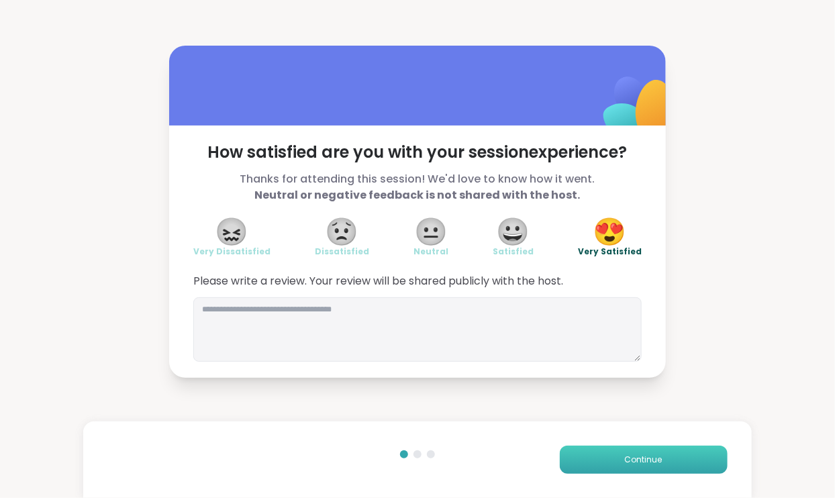
click at [580, 464] on button "Continue" at bounding box center [644, 460] width 168 height 28
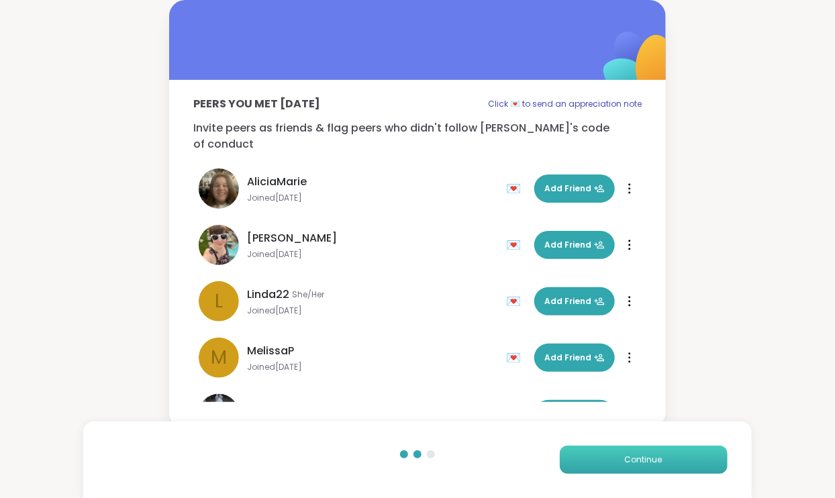
click at [580, 464] on button "Continue" at bounding box center [644, 460] width 168 height 28
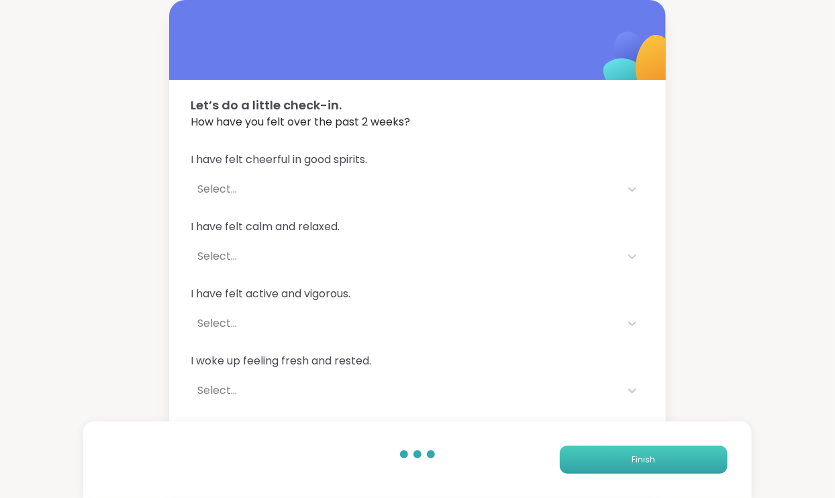
click at [579, 463] on button "Finish" at bounding box center [644, 460] width 168 height 28
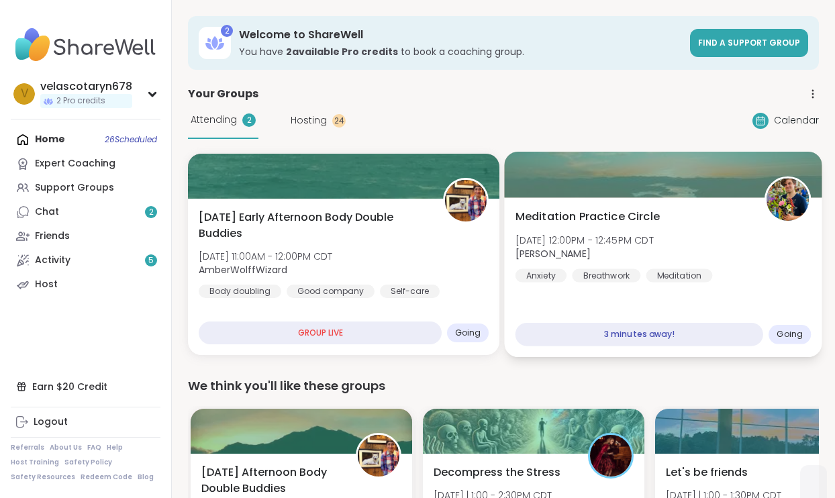
click at [636, 258] on span "[PERSON_NAME]" at bounding box center [585, 253] width 138 height 13
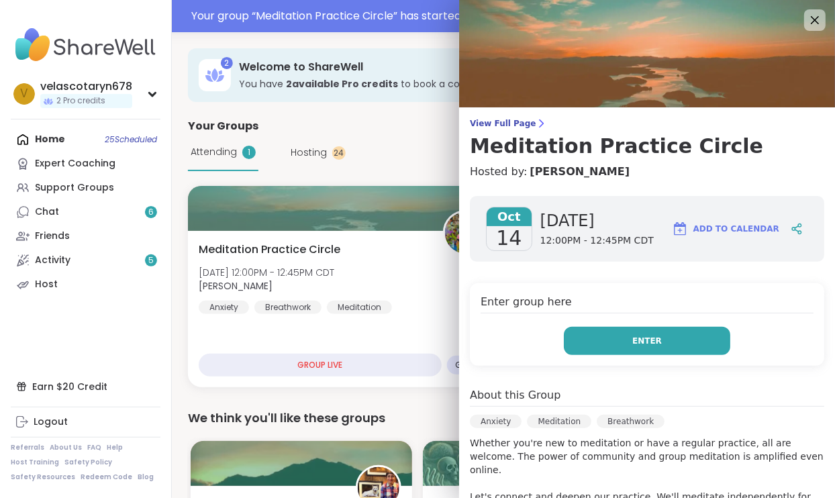
click at [642, 335] on span "Enter" at bounding box center [647, 341] width 30 height 12
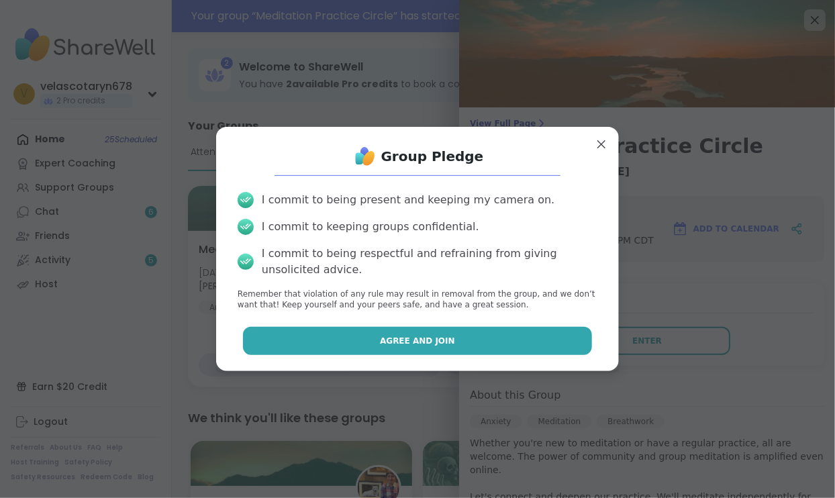
click at [497, 332] on button "Agree and Join" at bounding box center [418, 341] width 350 height 28
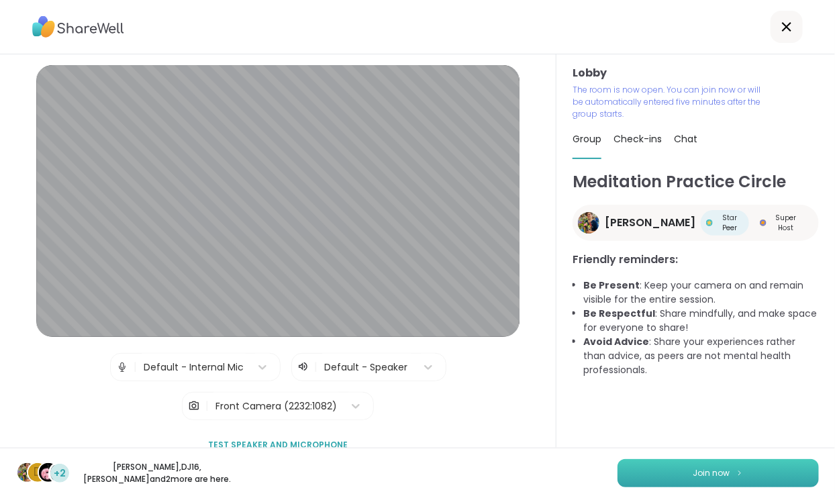
click at [786, 467] on button "Join now" at bounding box center [718, 473] width 201 height 28
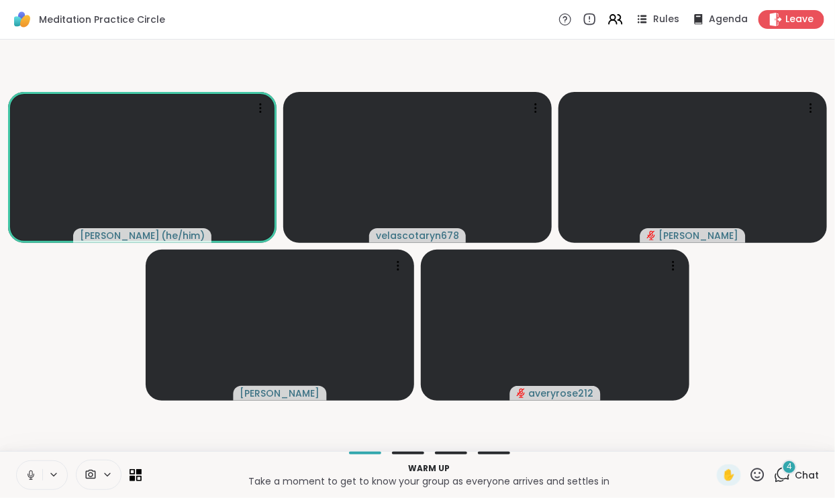
click at [30, 477] on icon at bounding box center [31, 475] width 12 height 12
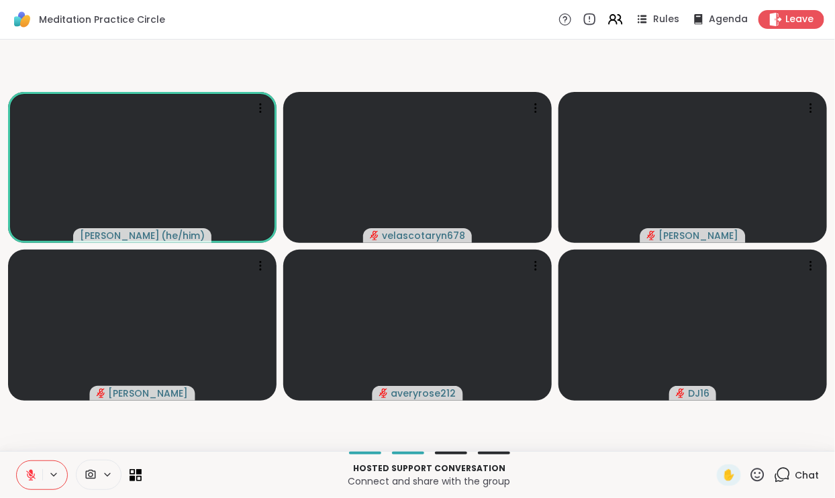
click at [28, 475] on icon at bounding box center [31, 475] width 12 height 12
click at [33, 475] on icon at bounding box center [31, 475] width 7 height 4
click at [33, 475] on icon at bounding box center [31, 475] width 12 height 12
click at [32, 474] on icon at bounding box center [30, 474] width 3 height 6
click at [798, 477] on span "Chat" at bounding box center [807, 475] width 24 height 13
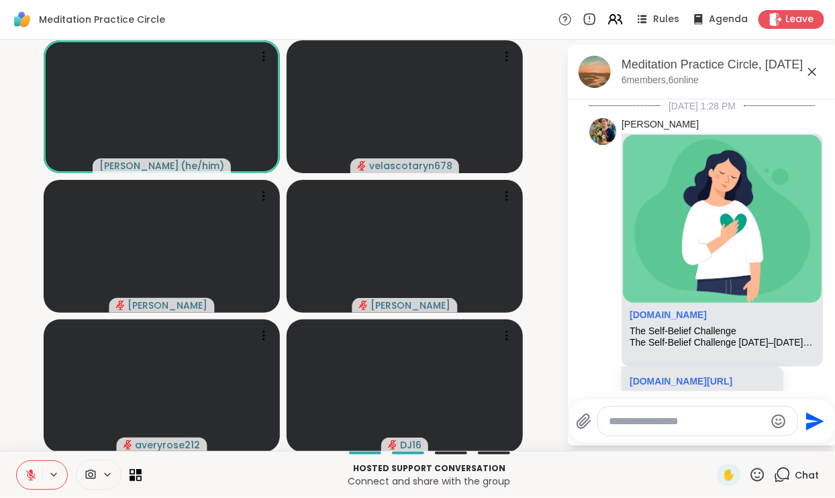
scroll to position [1874, 0]
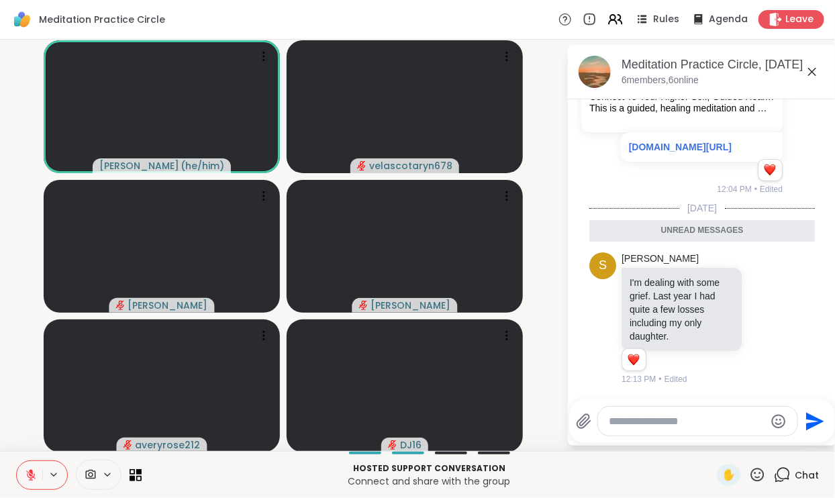
click at [818, 73] on icon at bounding box center [812, 72] width 16 height 16
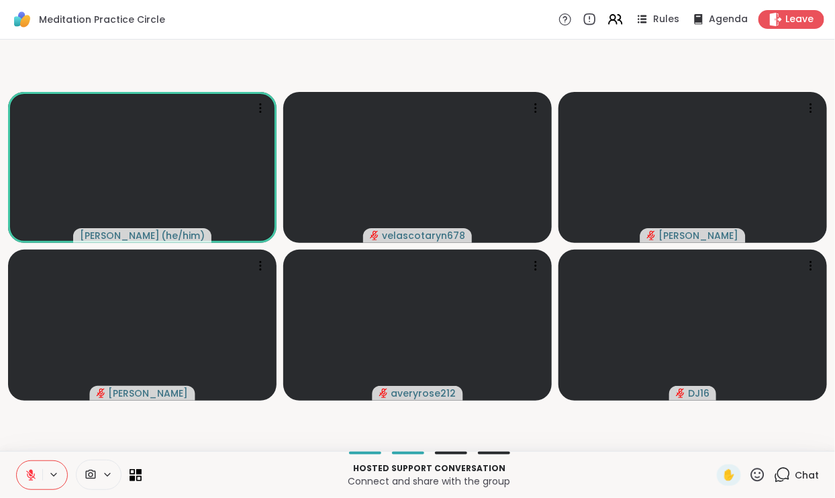
click at [806, 79] on video-player-container "Nicholas ( he/him ) velascotaryn678 Emma_y sharonwesley averyrose212 DJ16" at bounding box center [417, 245] width 819 height 401
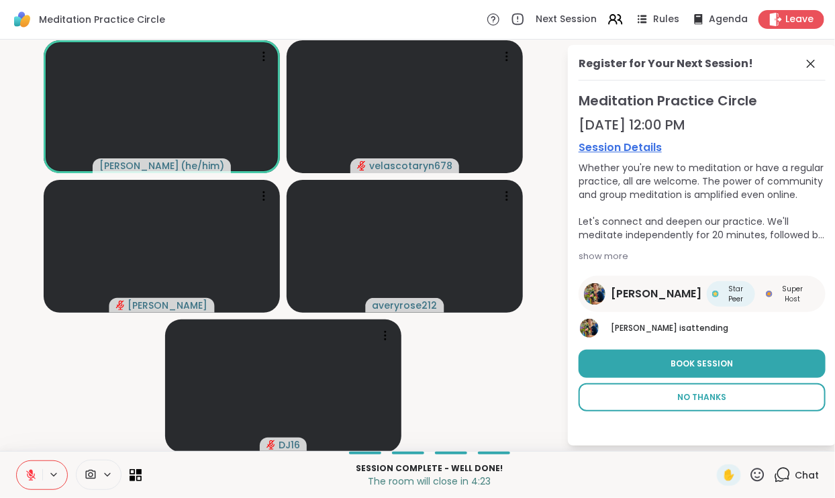
click at [697, 391] on span "No Thanks" at bounding box center [702, 397] width 49 height 12
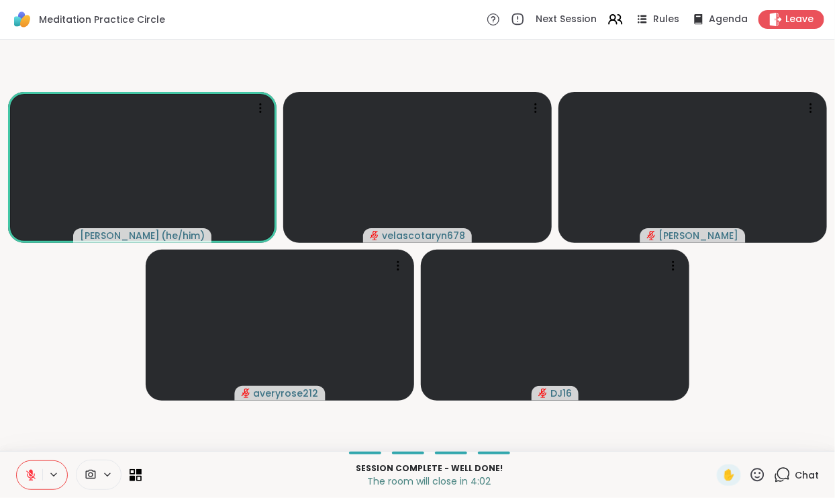
click at [29, 481] on icon at bounding box center [31, 475] width 12 height 12
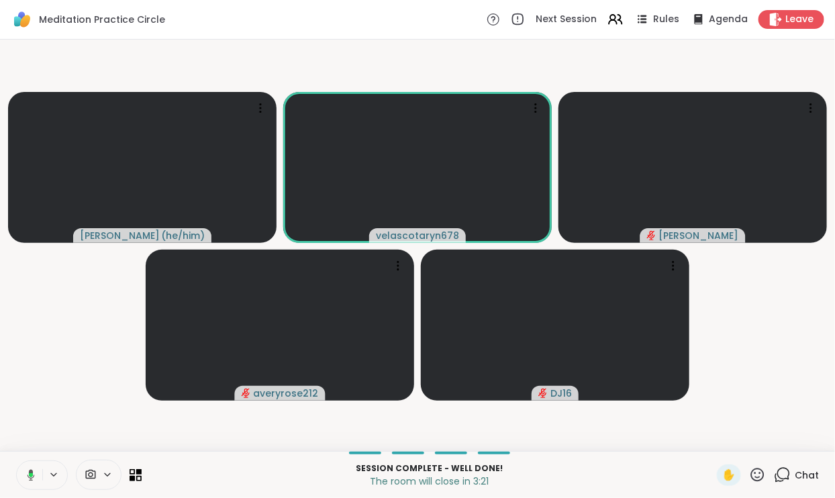
click at [28, 466] on button at bounding box center [29, 475] width 28 height 28
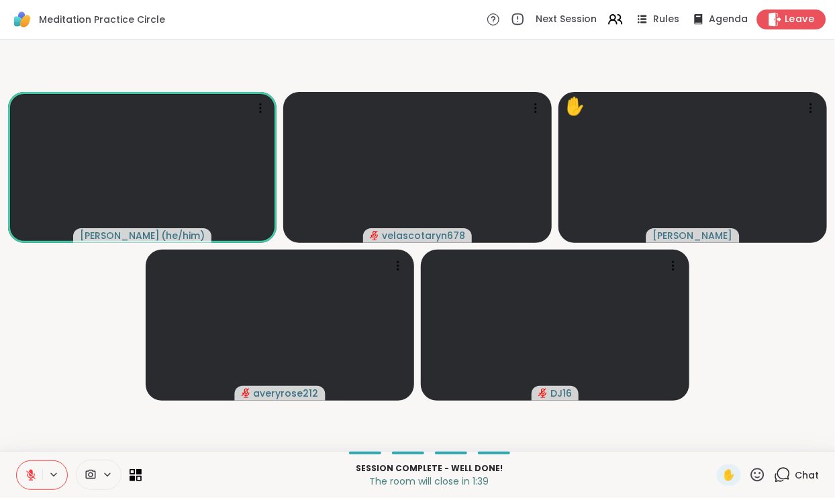
click at [792, 21] on span "Leave" at bounding box center [801, 20] width 30 height 14
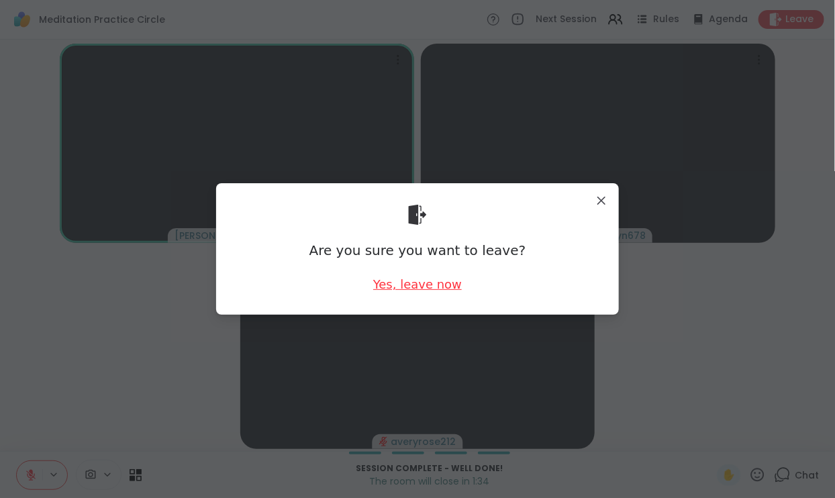
click at [404, 285] on div "Yes, leave now" at bounding box center [417, 284] width 89 height 17
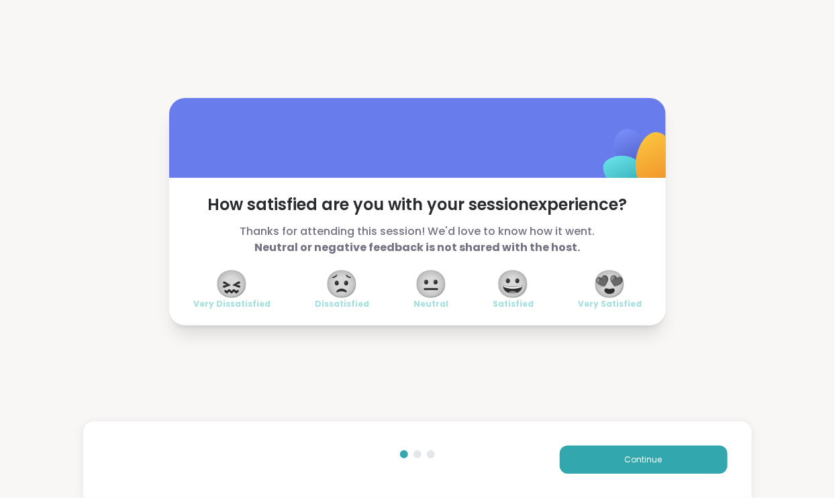
click at [618, 279] on span "😍" at bounding box center [610, 284] width 34 height 24
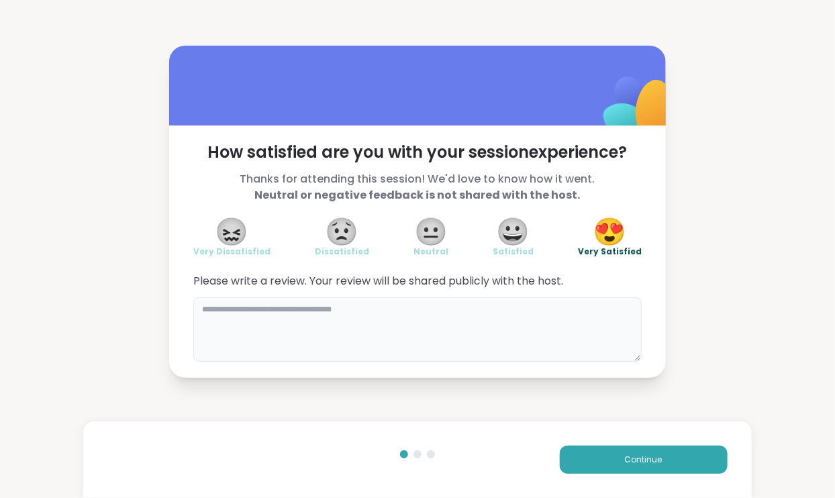
click at [589, 323] on textarea at bounding box center [417, 329] width 448 height 64
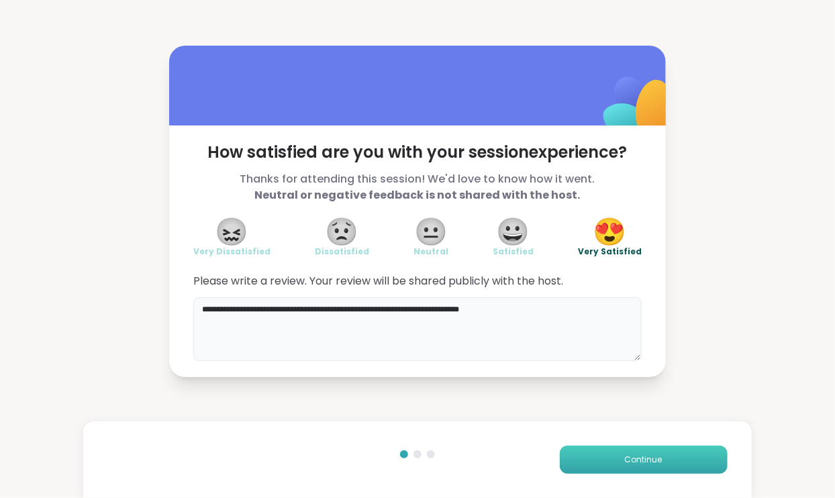
type textarea "**********"
click at [655, 457] on span "Continue" at bounding box center [644, 460] width 38 height 12
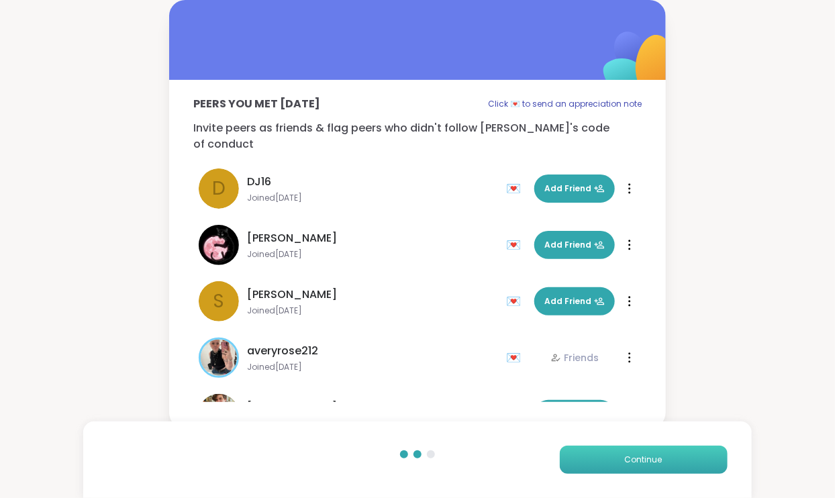
click at [616, 465] on button "Continue" at bounding box center [644, 460] width 168 height 28
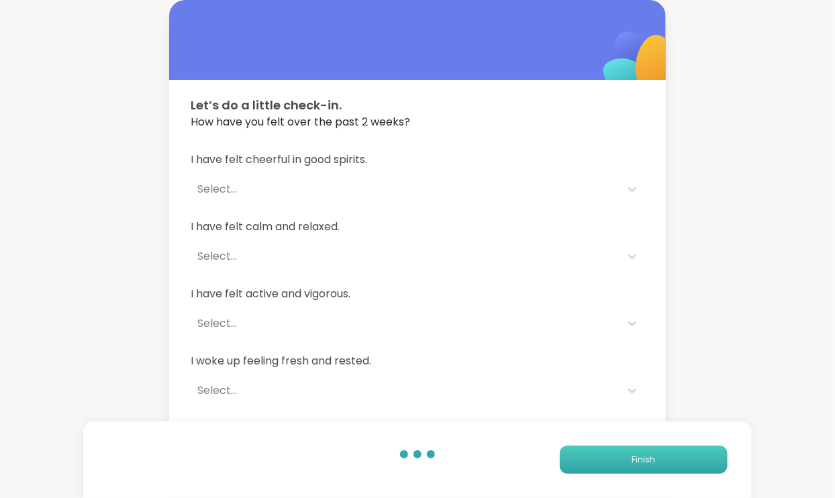
click at [616, 463] on button "Finish" at bounding box center [644, 460] width 168 height 28
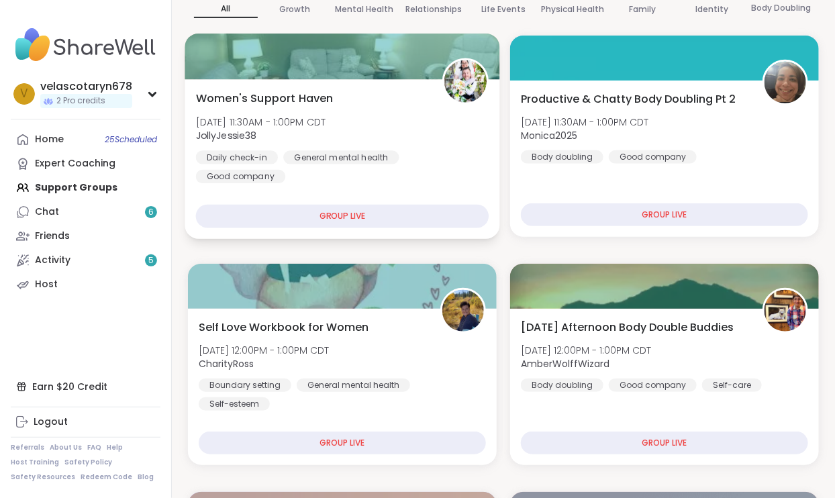
scroll to position [204, 0]
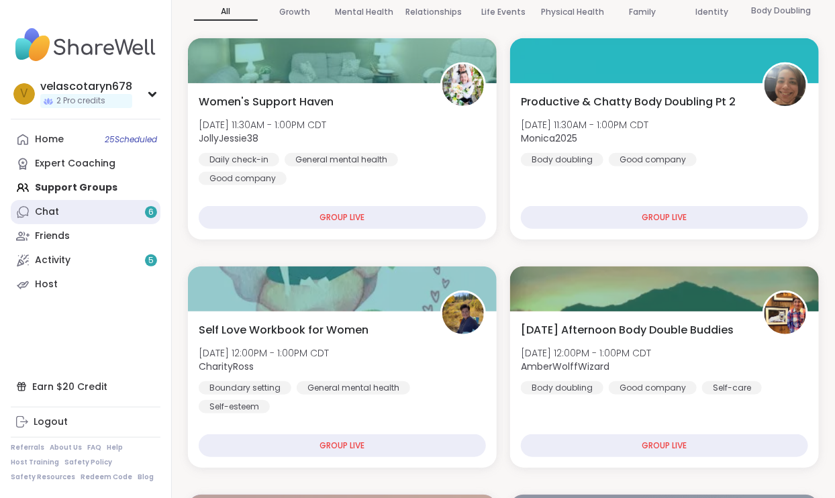
click at [145, 215] on link "Chat 6" at bounding box center [86, 212] width 150 height 24
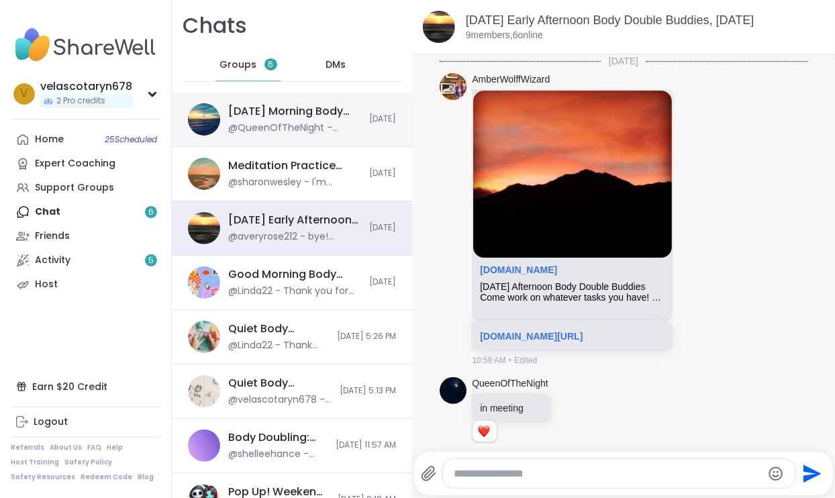
scroll to position [1601, 0]
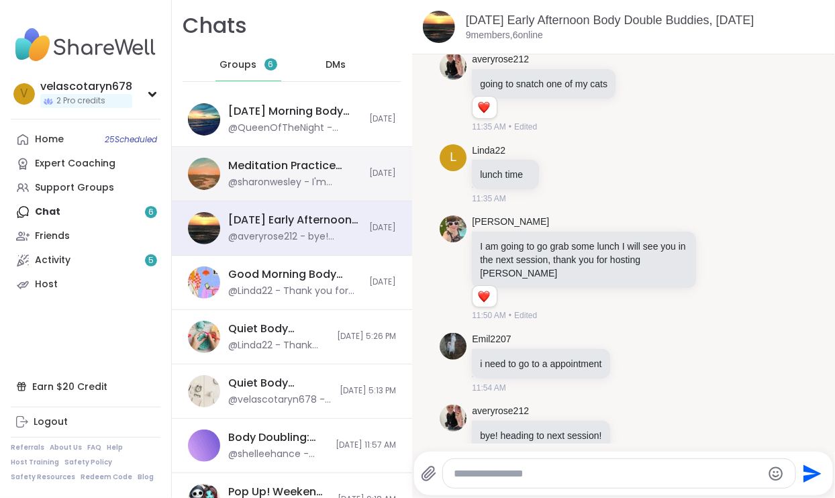
click at [277, 173] on div "Meditation Practice Circle, Oct 14" at bounding box center [294, 165] width 133 height 15
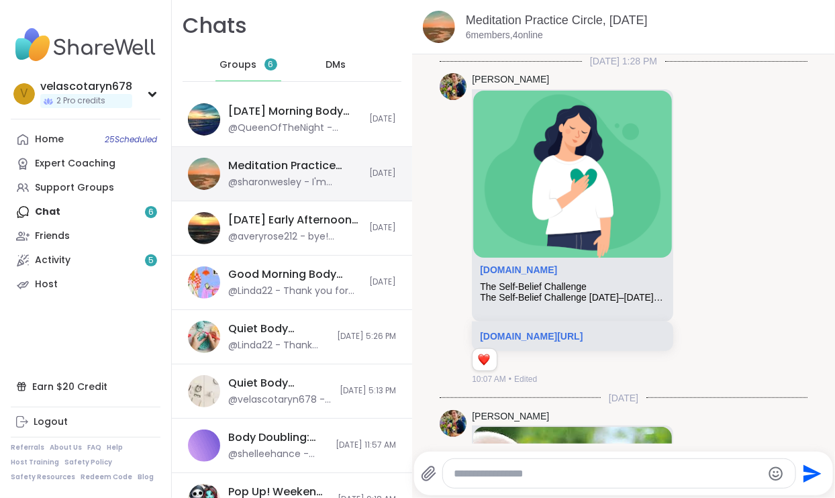
scroll to position [1652, 0]
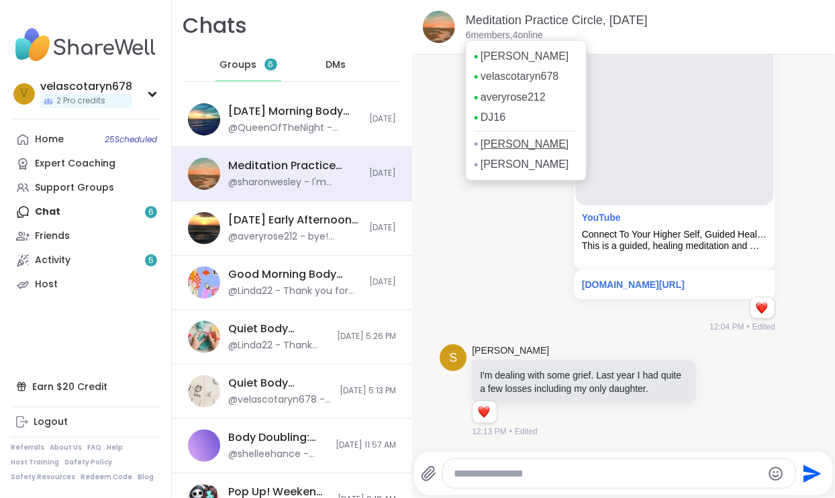
click at [506, 143] on link "[PERSON_NAME]" at bounding box center [525, 144] width 89 height 15
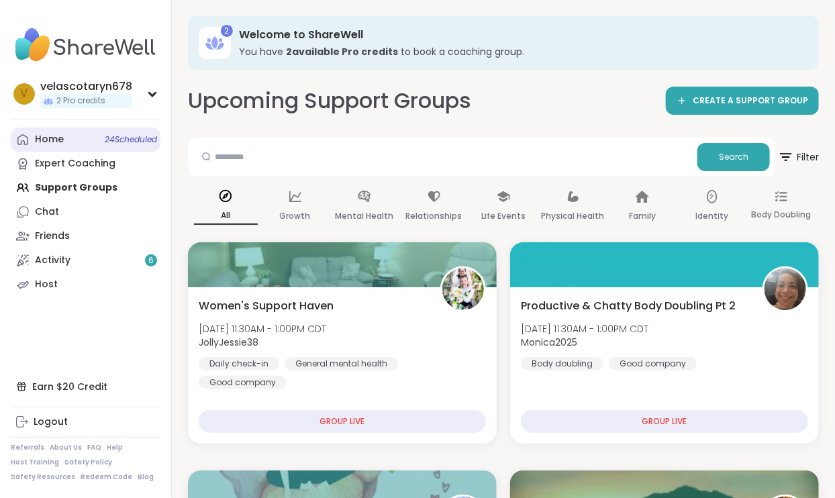
click at [139, 136] on span "24 Scheduled" at bounding box center [131, 139] width 52 height 11
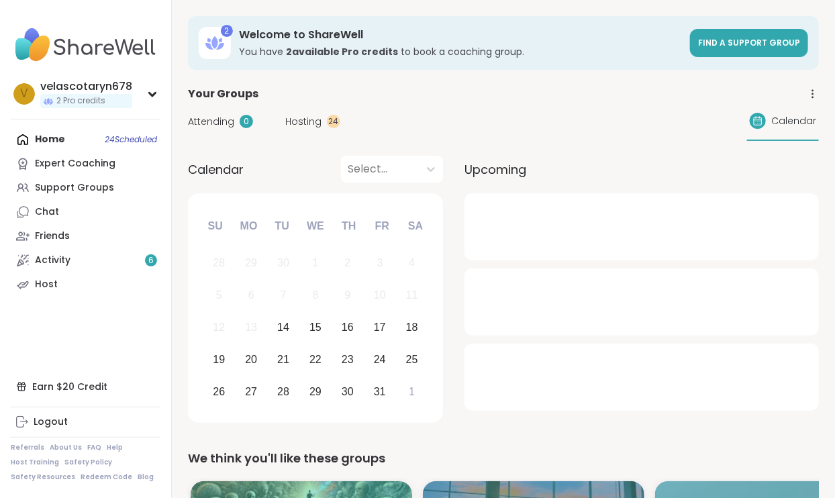
click at [224, 117] on span "Attending" at bounding box center [211, 122] width 46 height 14
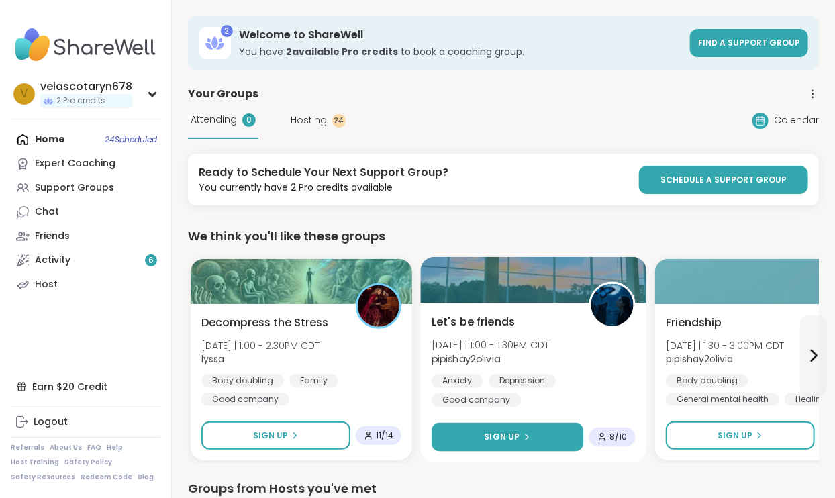
click at [533, 431] on button "Sign Up" at bounding box center [508, 437] width 152 height 29
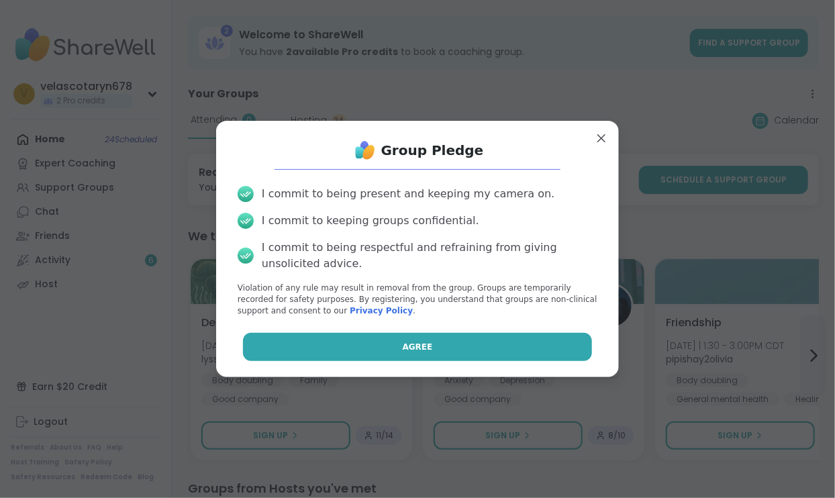
click at [526, 350] on button "Agree" at bounding box center [418, 347] width 350 height 28
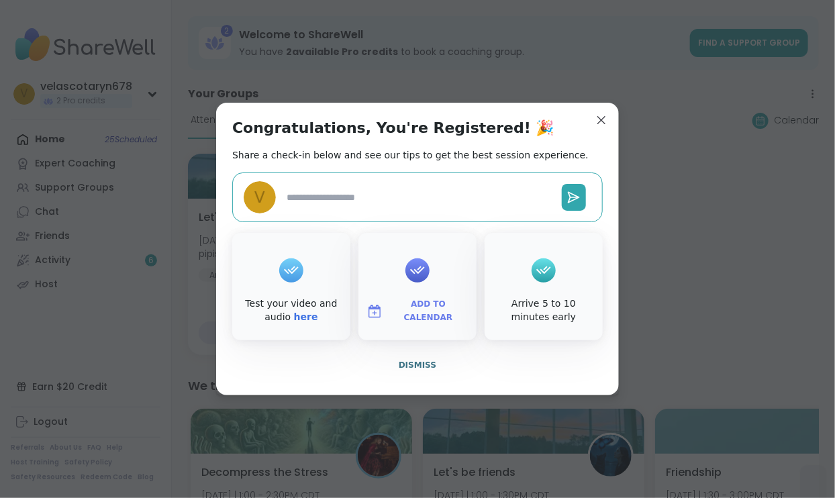
type textarea "*"
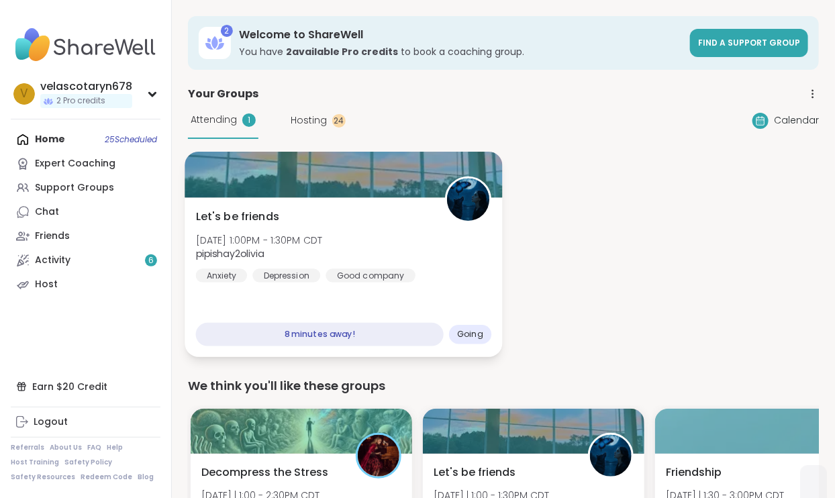
click at [422, 305] on div "Let's be friends [DATE] 1:00PM - 1:30PM CDT pipishay2olivia Anxiety [MEDICAL_DA…" at bounding box center [344, 277] width 318 height 160
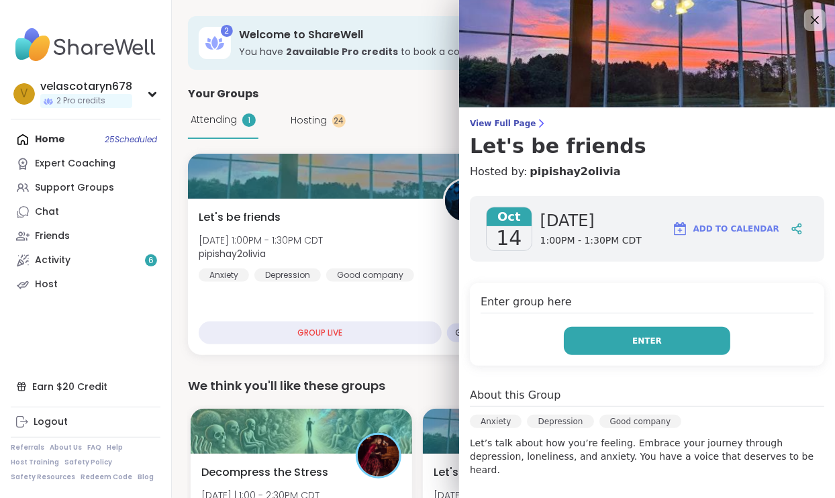
click at [604, 343] on button "Enter" at bounding box center [647, 341] width 167 height 28
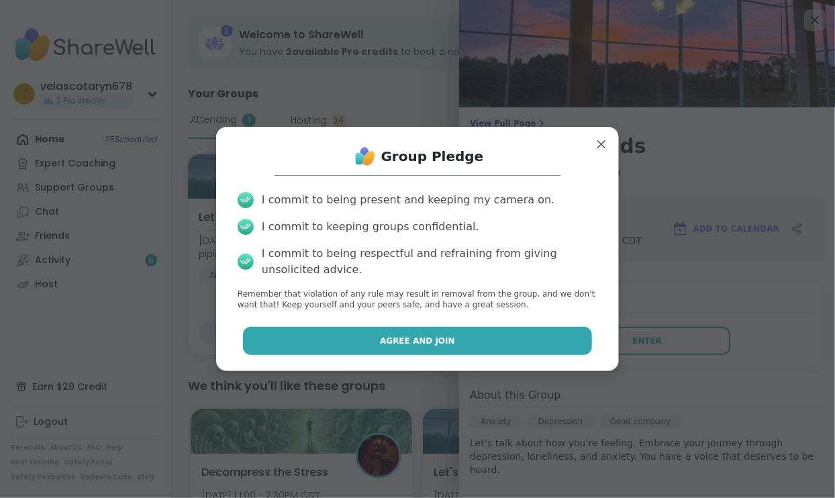
click at [545, 331] on button "Agree and Join" at bounding box center [418, 341] width 350 height 28
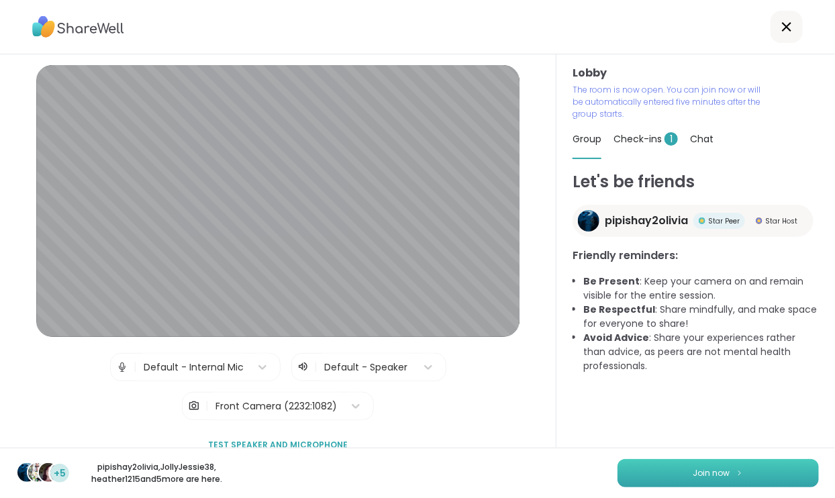
click at [680, 473] on button "Join now" at bounding box center [718, 473] width 201 height 28
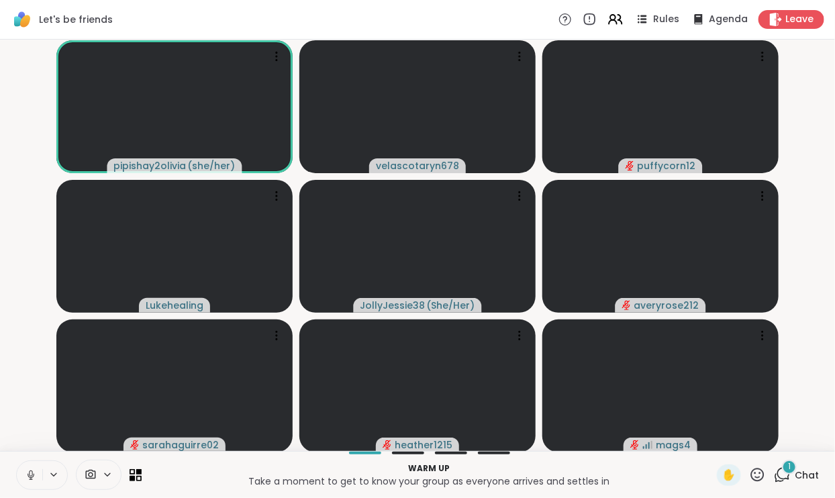
click at [30, 475] on icon at bounding box center [31, 475] width 12 height 12
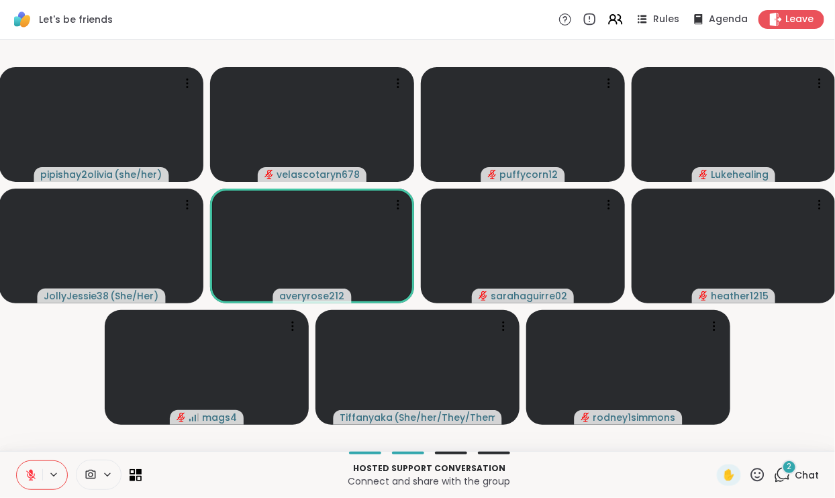
click at [26, 478] on icon at bounding box center [31, 475] width 12 height 12
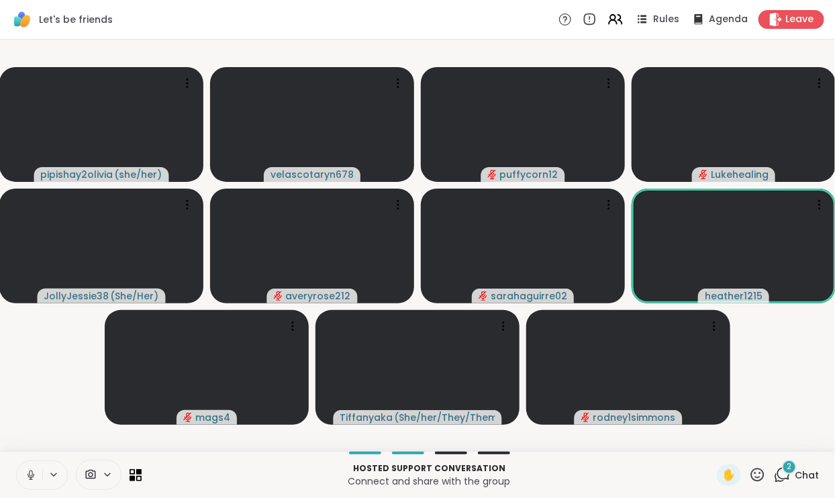
click at [26, 473] on icon at bounding box center [31, 475] width 12 height 12
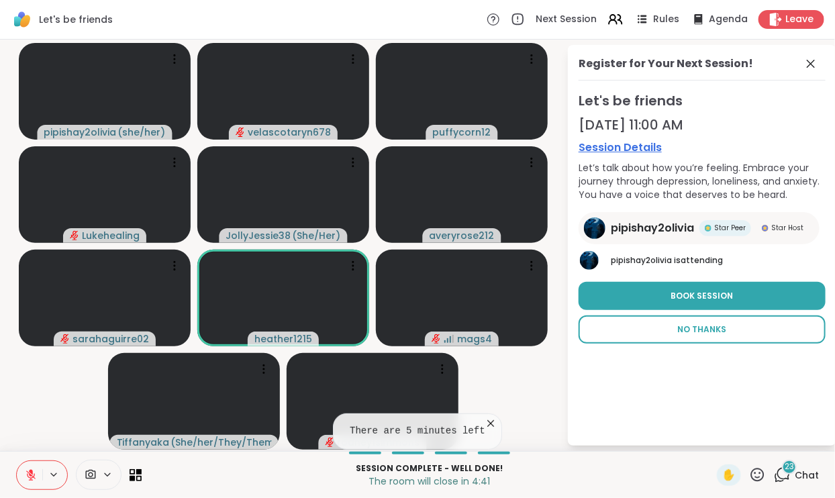
click at [738, 333] on button "No Thanks" at bounding box center [702, 330] width 247 height 28
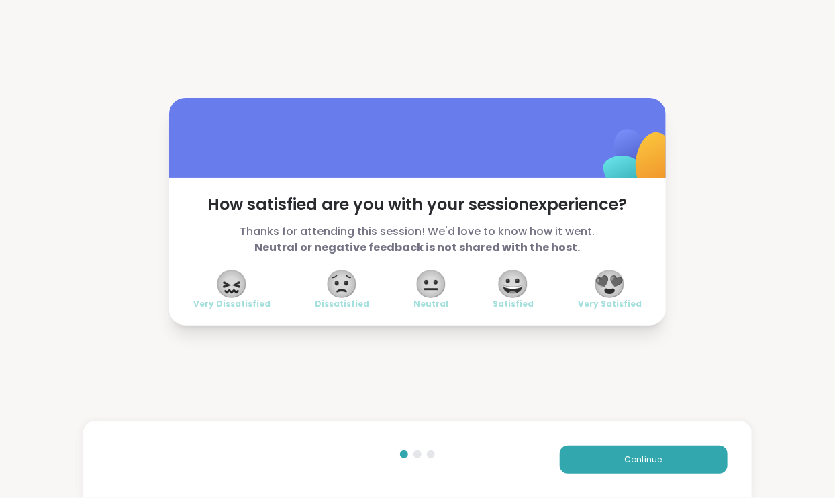
click at [608, 281] on span "😍" at bounding box center [610, 284] width 34 height 24
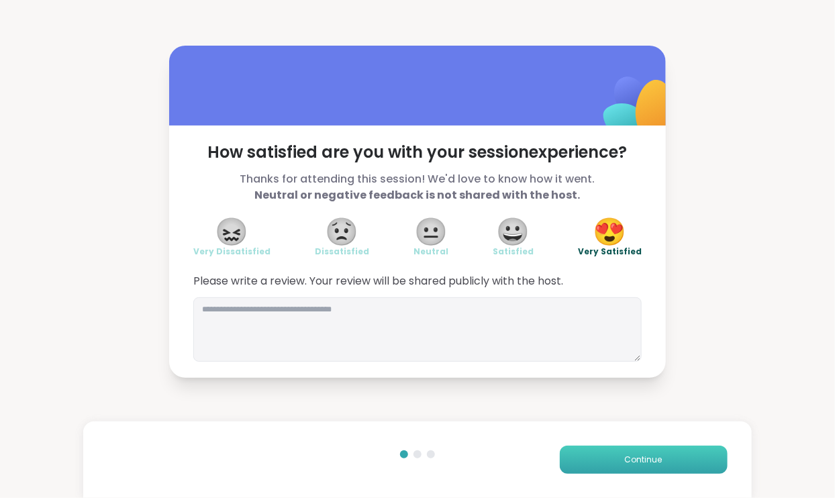
click at [628, 460] on span "Continue" at bounding box center [644, 460] width 38 height 12
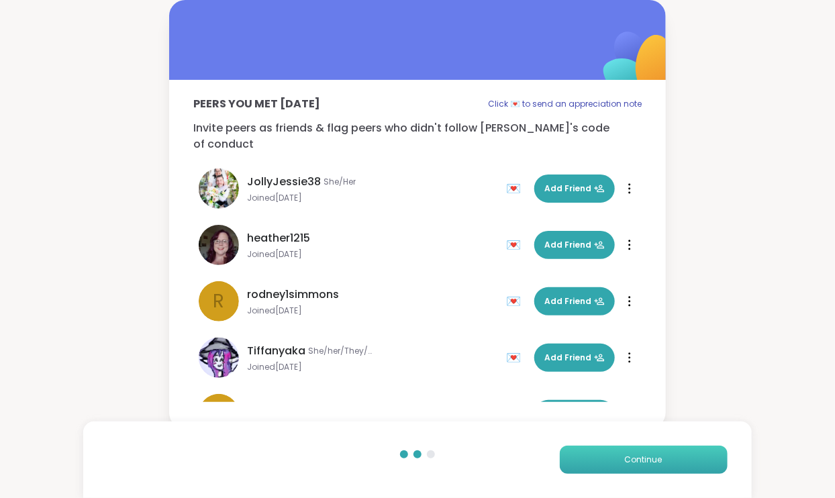
click at [629, 461] on span "Continue" at bounding box center [644, 460] width 38 height 12
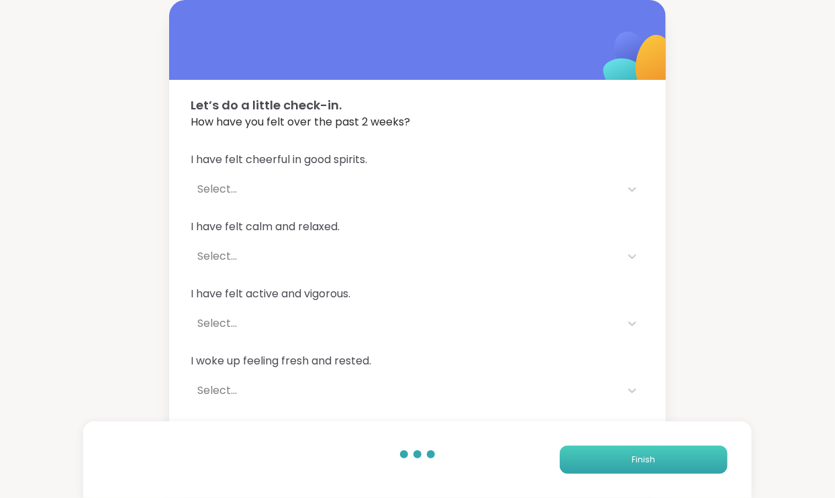
click at [629, 461] on button "Finish" at bounding box center [644, 460] width 168 height 28
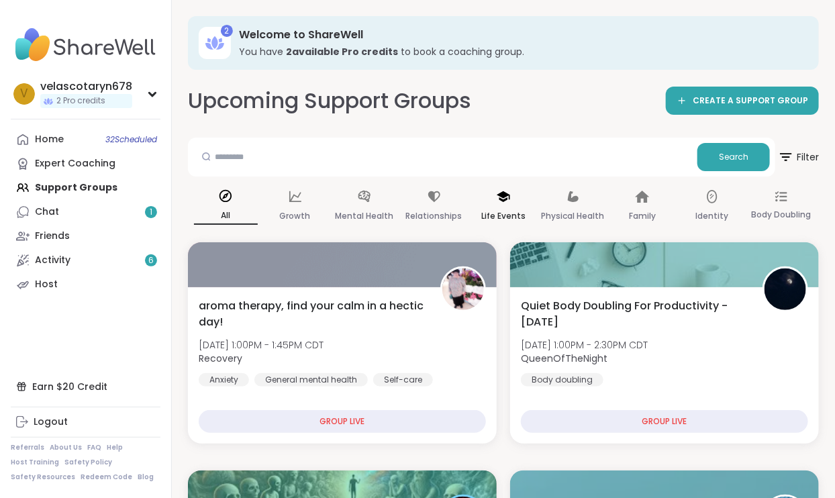
drag, startPoint x: 450, startPoint y: 185, endPoint x: 512, endPoint y: 203, distance: 64.4
click at [425, 23] on div "2 Welcome to ShareWell You have 2 available Pro credit s to book a coaching gro…" at bounding box center [503, 43] width 631 height 54
